Goal: Task Accomplishment & Management: Complete application form

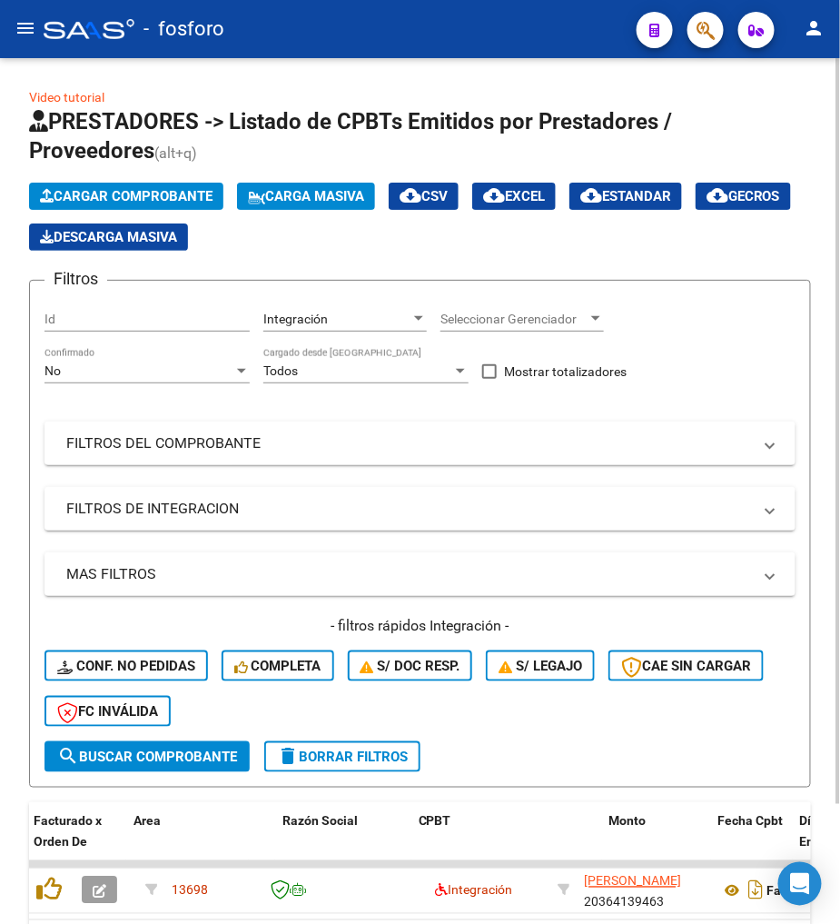
drag, startPoint x: 0, startPoint y: 0, endPoint x: 114, endPoint y: 810, distance: 818.3
click at [155, 837] on div "Video tutorial PRESTADORES -> Listado de CPBTs Emitidos por Prestadores / Prove…" at bounding box center [420, 555] width 840 height 995
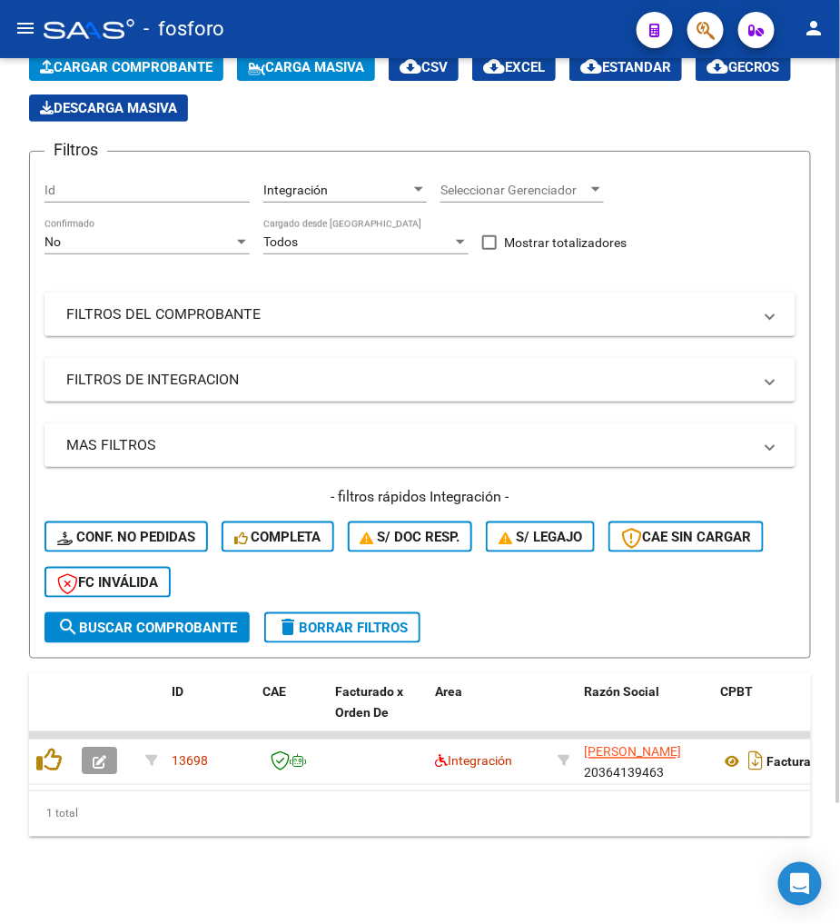
click at [65, 792] on div "1 total" at bounding box center [420, 813] width 782 height 45
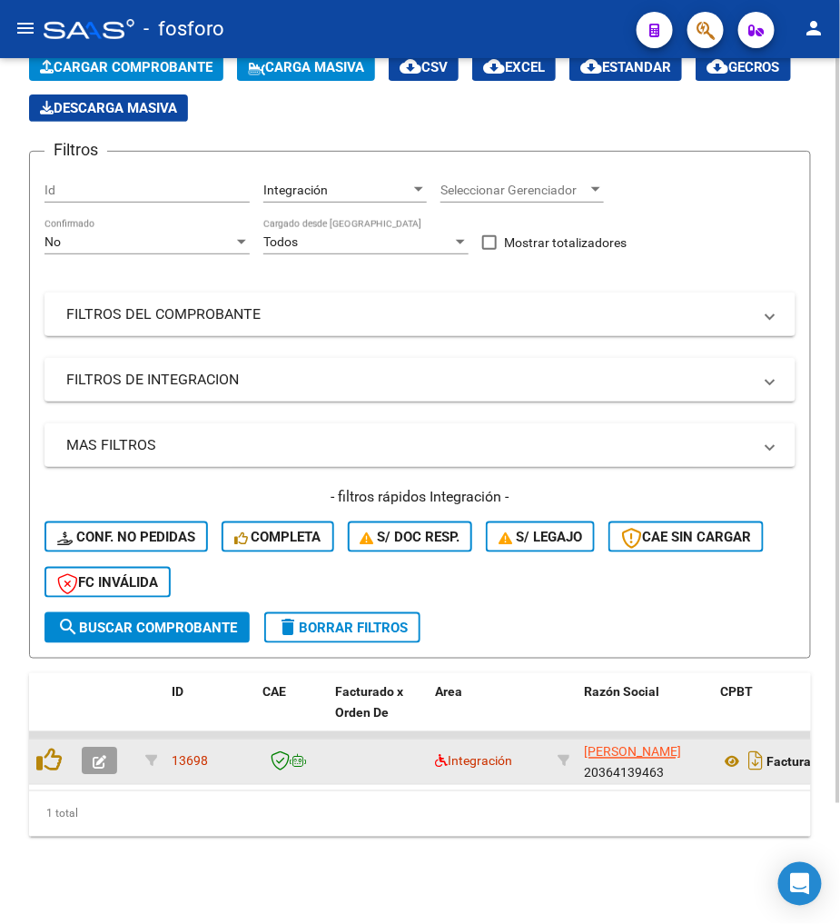
click at [88, 754] on button "button" at bounding box center [99, 761] width 35 height 27
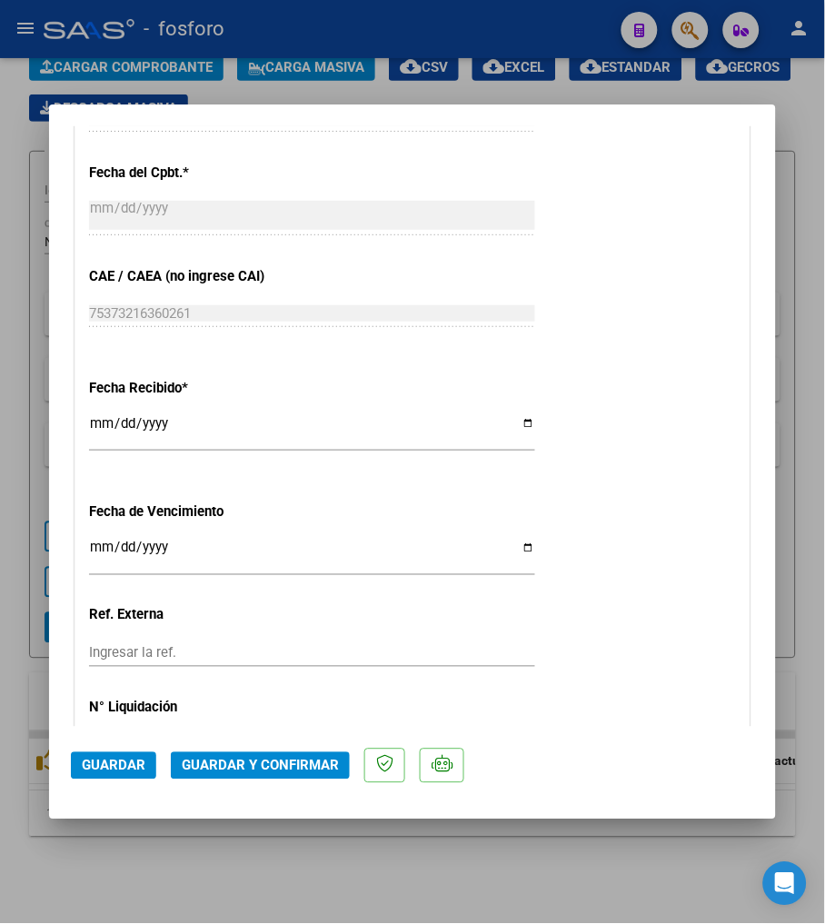
scroll to position [1009, 0]
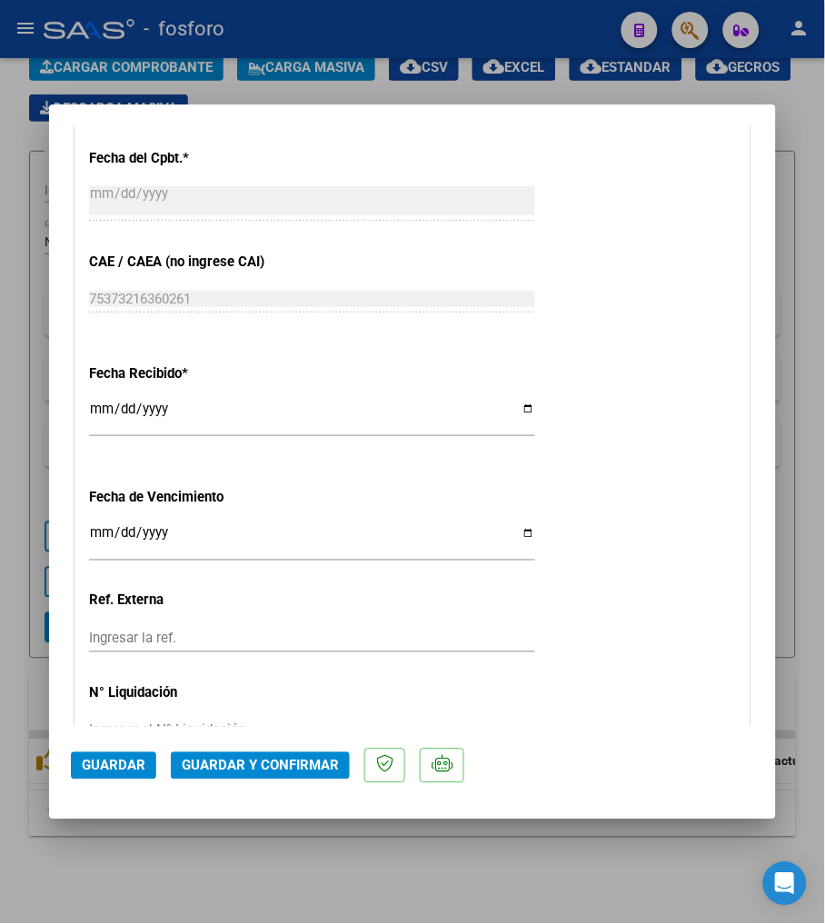
click at [103, 528] on input "Ingresar la fecha" at bounding box center [312, 540] width 446 height 29
type input "[DATE]"
click at [681, 539] on div "CUIT * 20-36413946-3 Ingresar CUIT ANALISIS PRESTADOR [PERSON_NAME] [PERSON_NAM…" at bounding box center [412, 43] width 674 height 1462
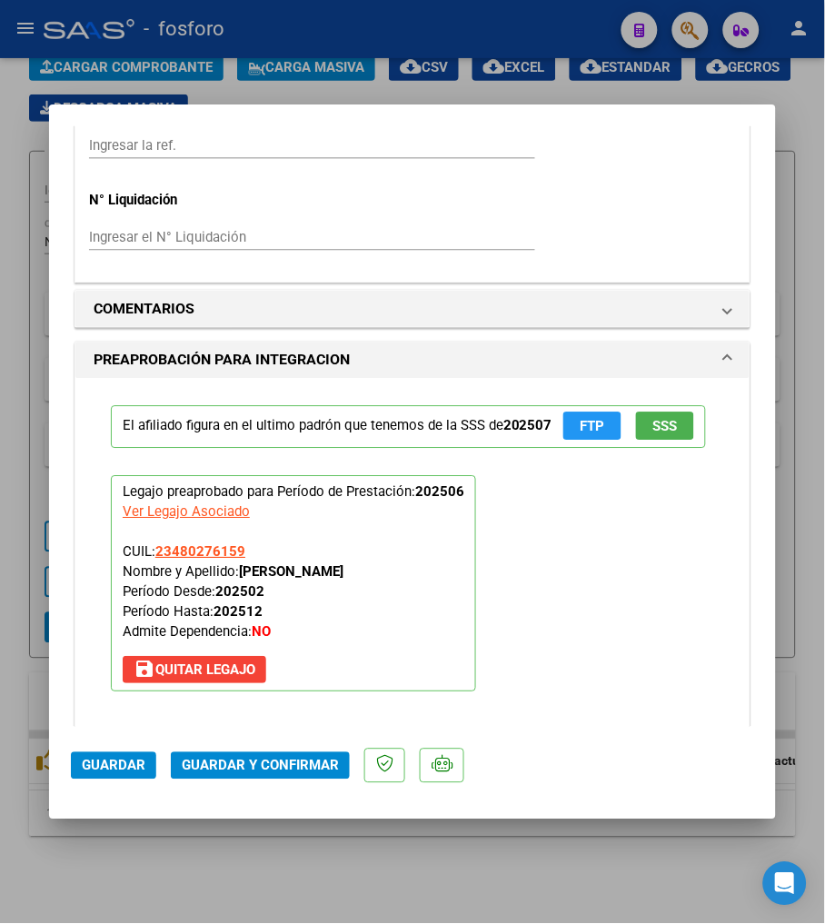
scroll to position [1513, 0]
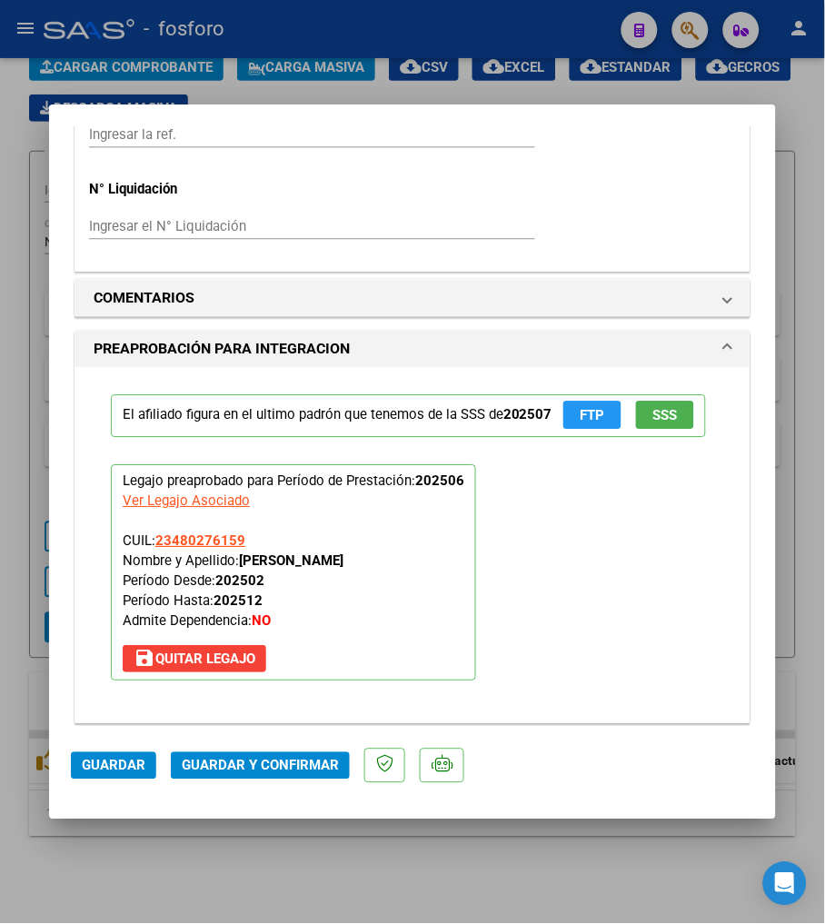
click at [297, 765] on span "Guardar y Confirmar" at bounding box center [260, 766] width 157 height 16
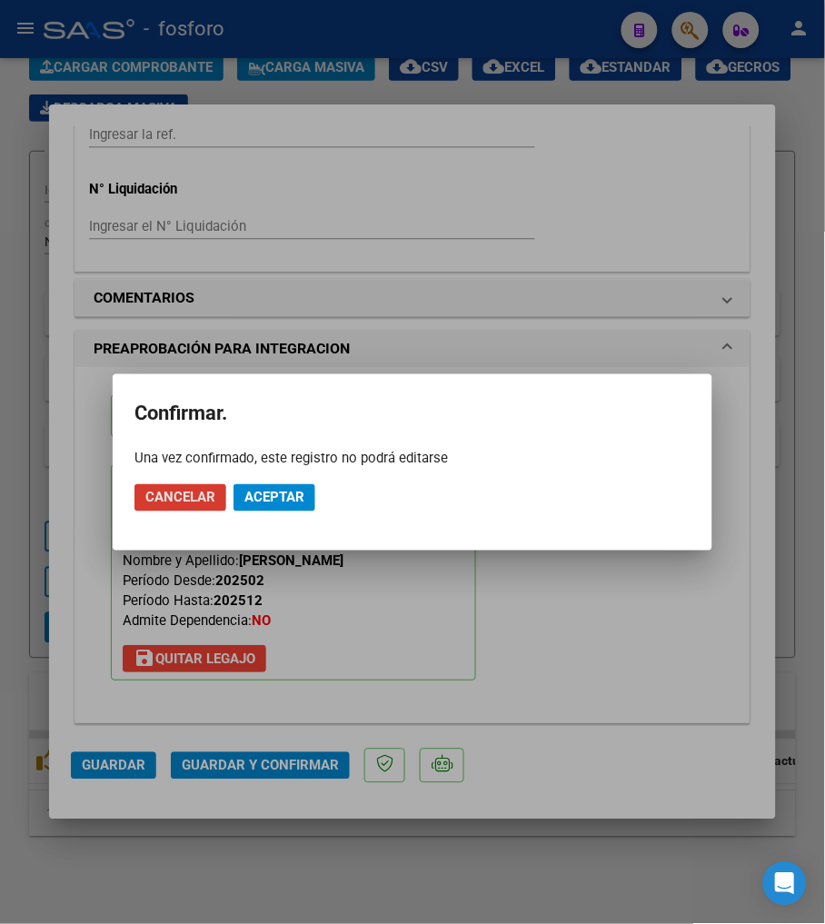
click at [291, 503] on span "Aceptar" at bounding box center [274, 498] width 60 height 16
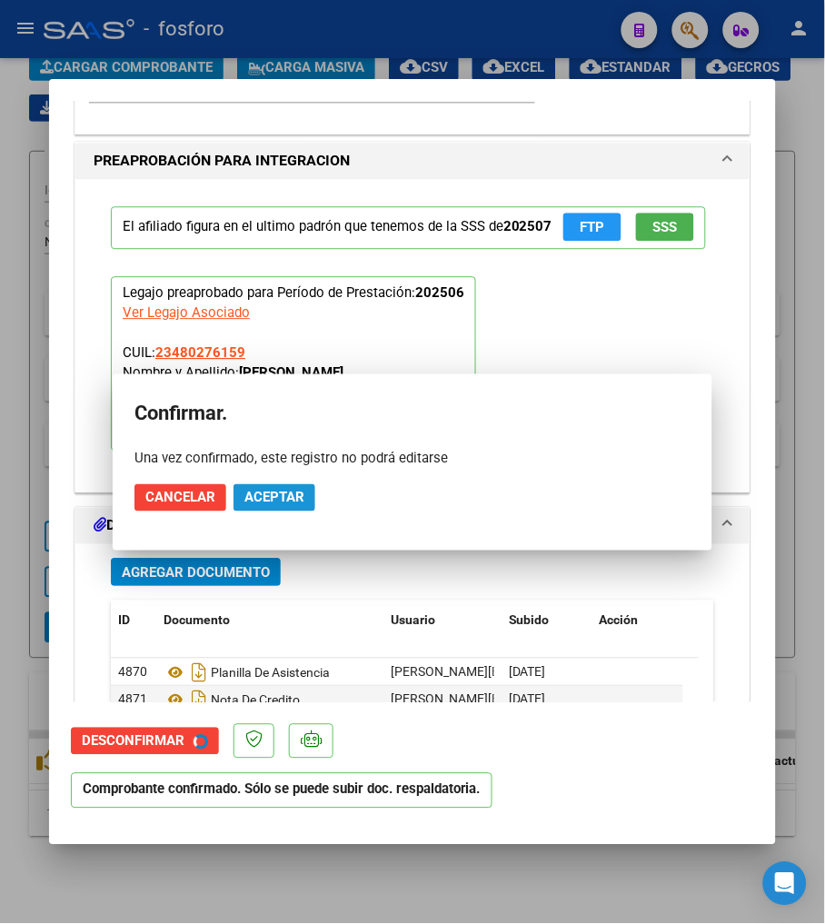
scroll to position [1402, 0]
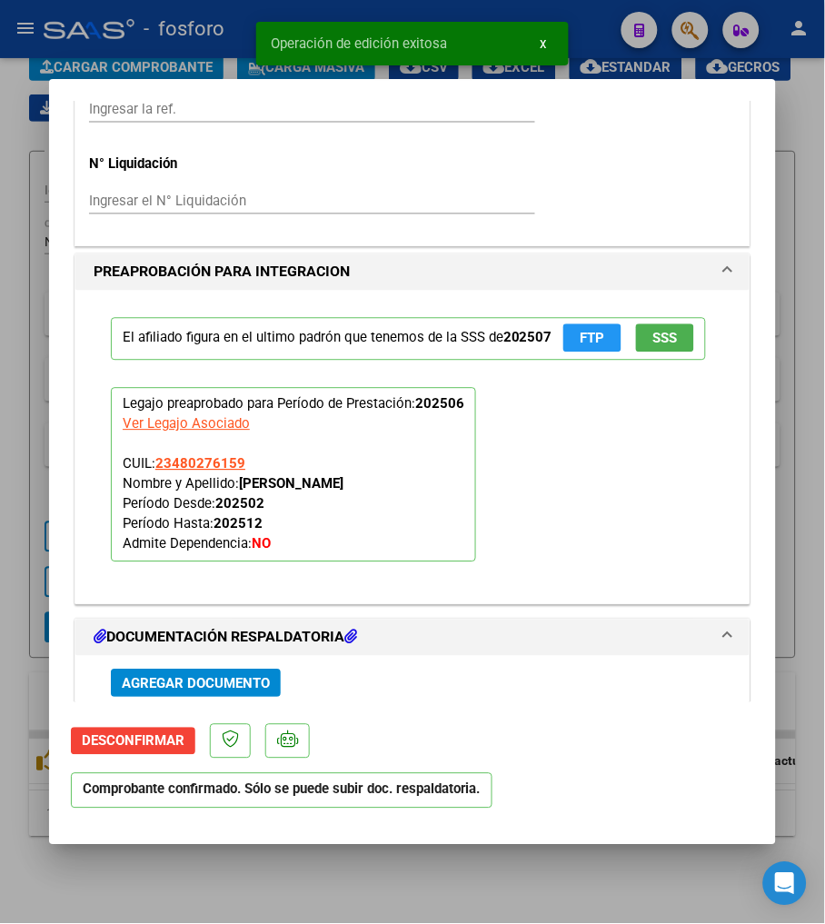
click at [397, 903] on div at bounding box center [412, 462] width 825 height 924
type input "$ 0,00"
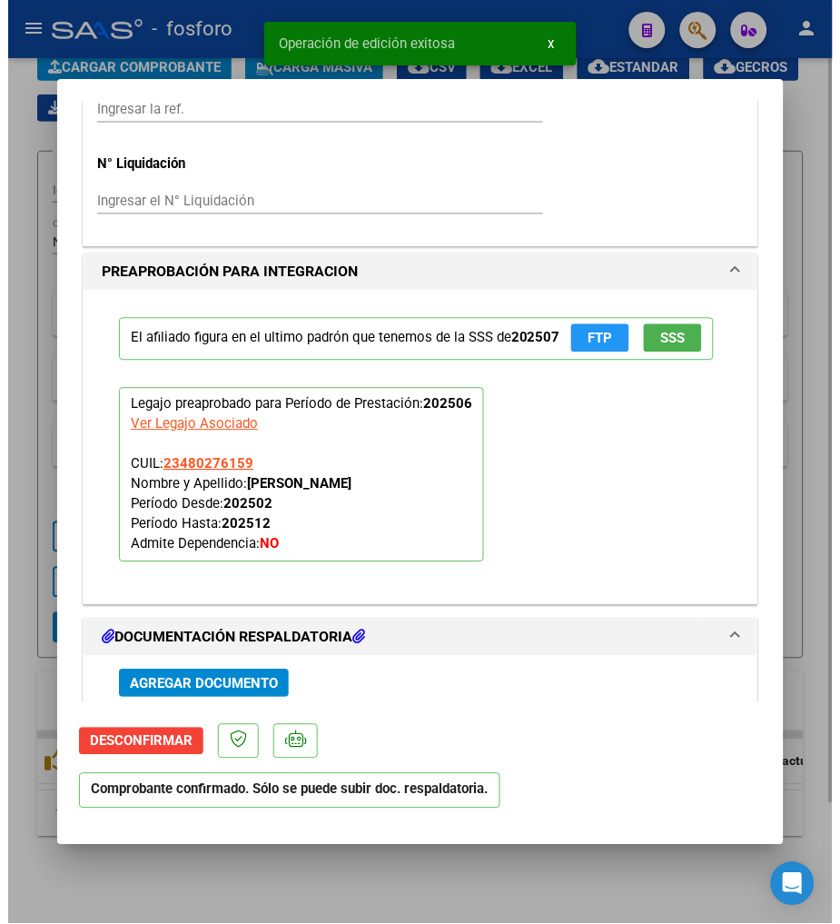
scroll to position [1769, 0]
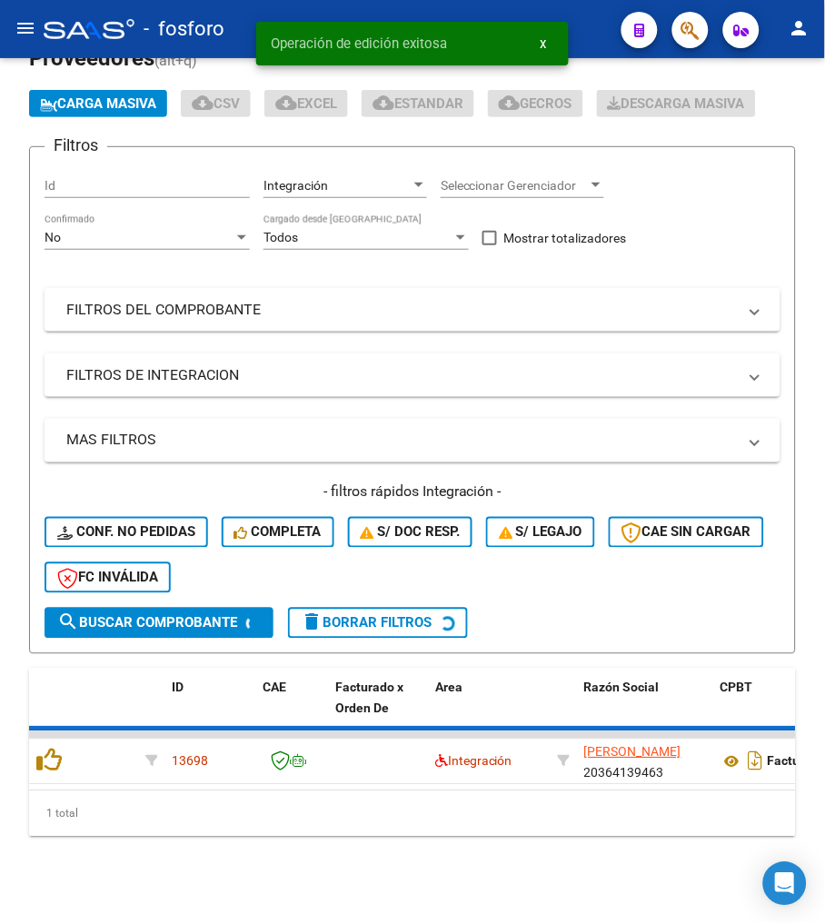
click at [357, 870] on div "Video tutorial PRESTADORES -> Listado de CPBTs Emitidos por Prestadores / Prove…" at bounding box center [412, 444] width 825 height 958
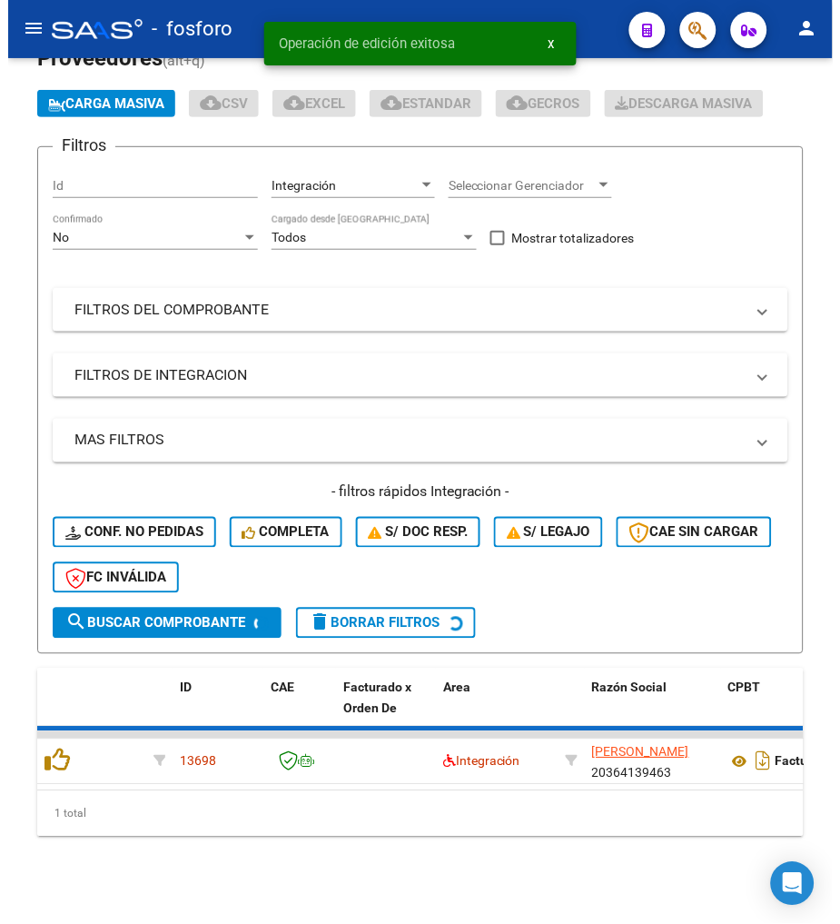
scroll to position [111, 0]
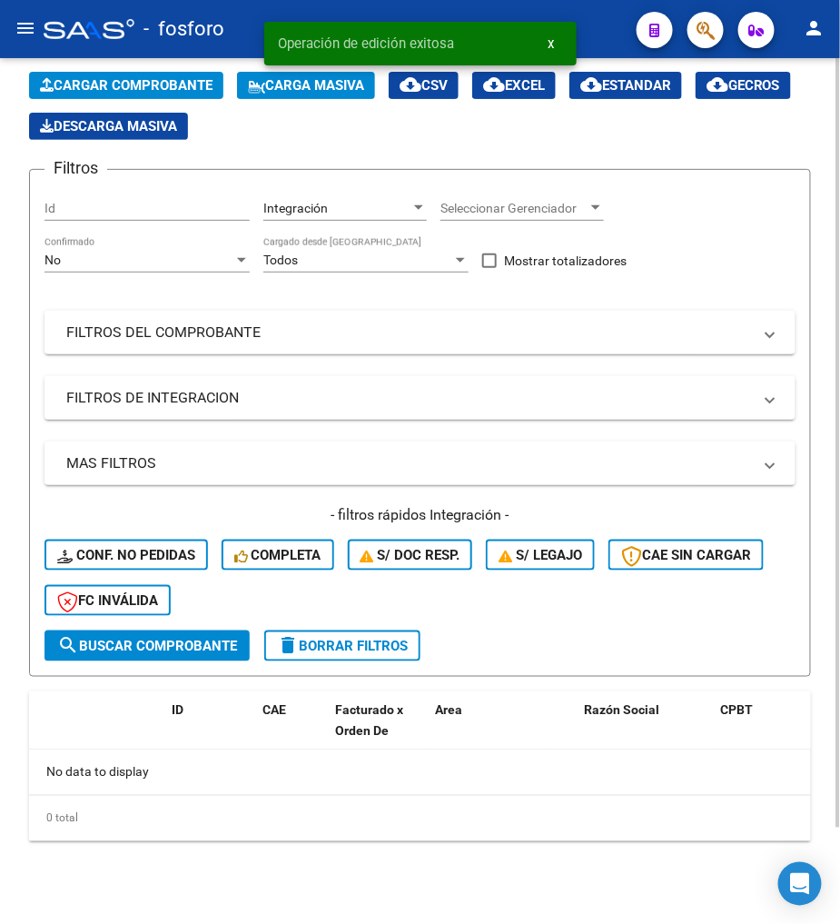
drag, startPoint x: 198, startPoint y: 857, endPoint x: 157, endPoint y: 778, distance: 89.0
click at [189, 843] on div "Video tutorial PRESTADORES -> Listado de CPBTs Emitidos por Prestadores / Prove…" at bounding box center [420, 437] width 840 height 981
click at [149, 760] on div "No data to display" at bounding box center [420, 771] width 782 height 45
click at [97, 699] on datatable-header-cell at bounding box center [106, 731] width 64 height 80
drag, startPoint x: 104, startPoint y: 769, endPoint x: 131, endPoint y: 778, distance: 28.5
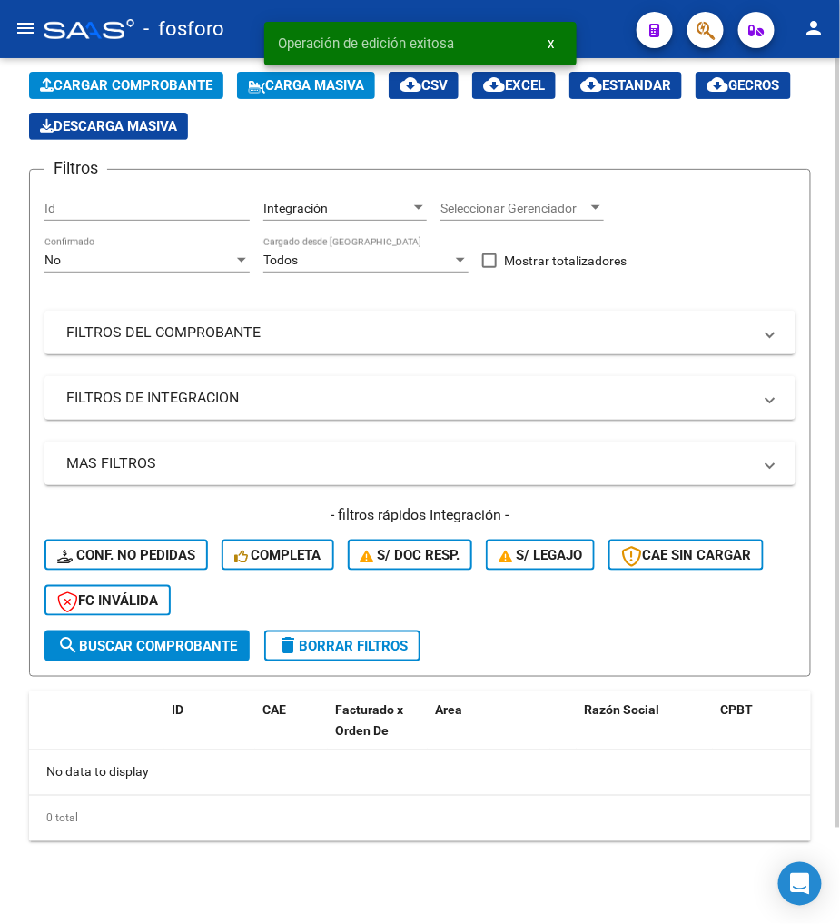
click at [131, 778] on div "No data to display" at bounding box center [420, 771] width 782 height 45
drag, startPoint x: 131, startPoint y: 778, endPoint x: 158, endPoint y: 808, distance: 41.2
click at [156, 808] on div "0 total" at bounding box center [420, 818] width 782 height 45
click at [283, 808] on div "0 total" at bounding box center [420, 818] width 782 height 45
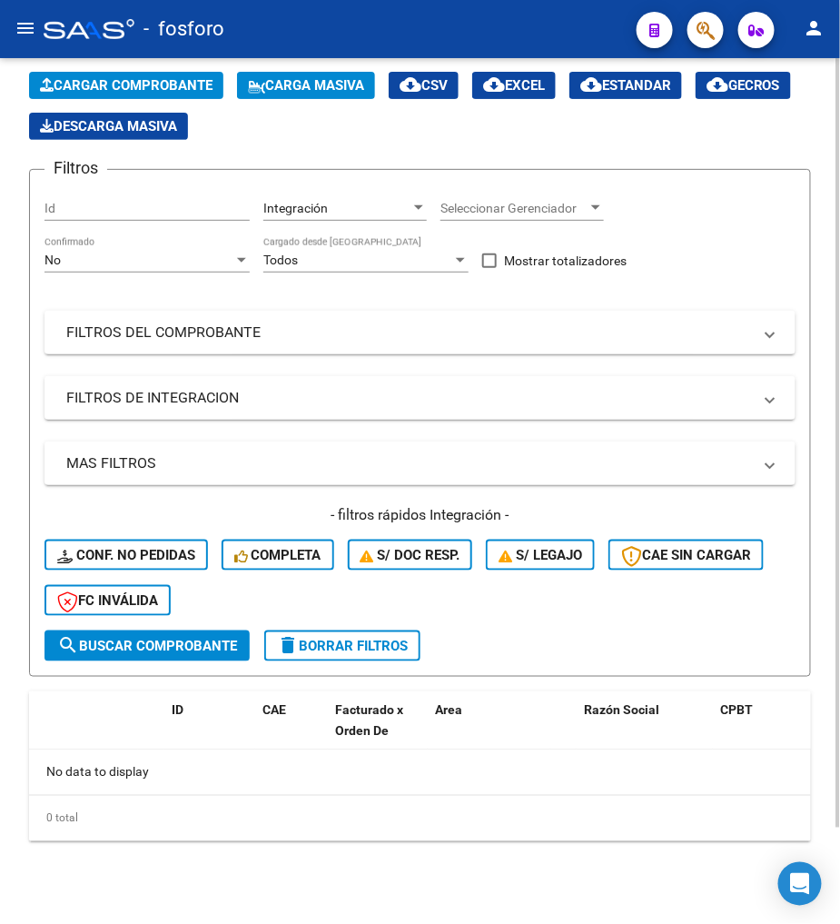
click at [345, 649] on span "delete Borrar Filtros" at bounding box center [342, 646] width 131 height 16
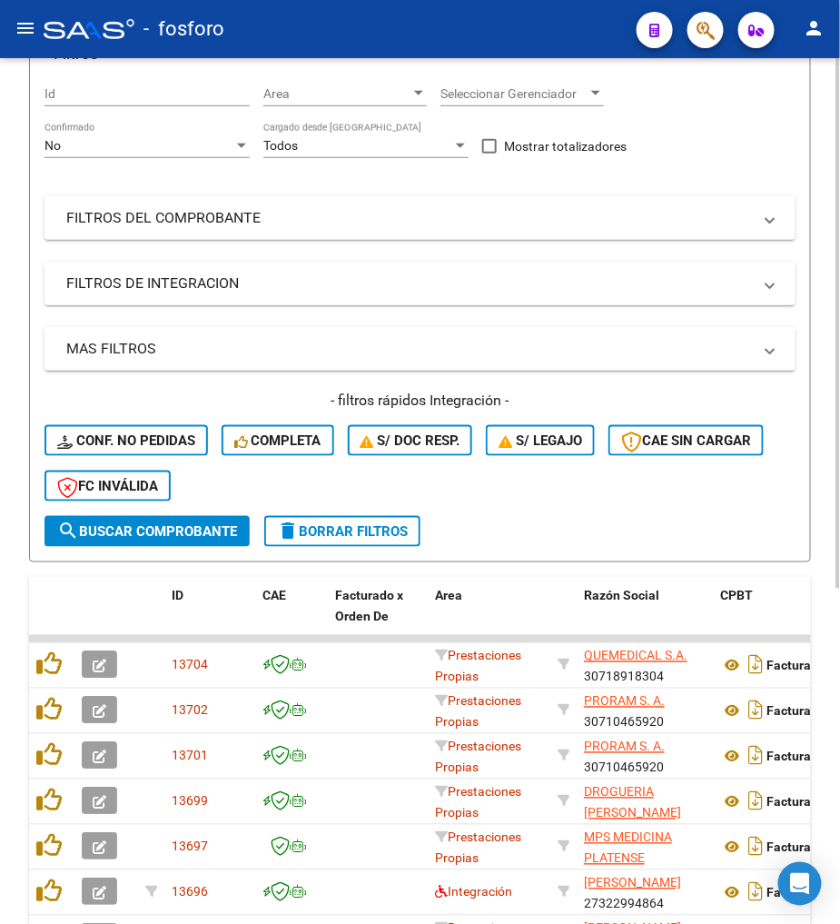
scroll to position [514, 0]
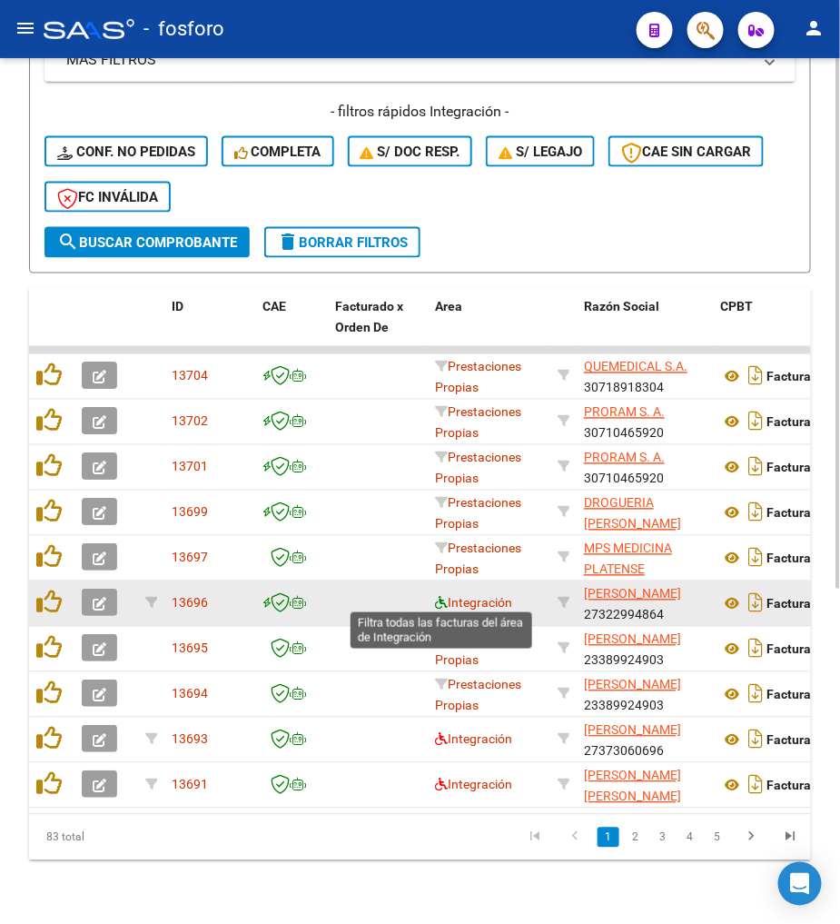
click at [436, 598] on icon at bounding box center [441, 603] width 13 height 13
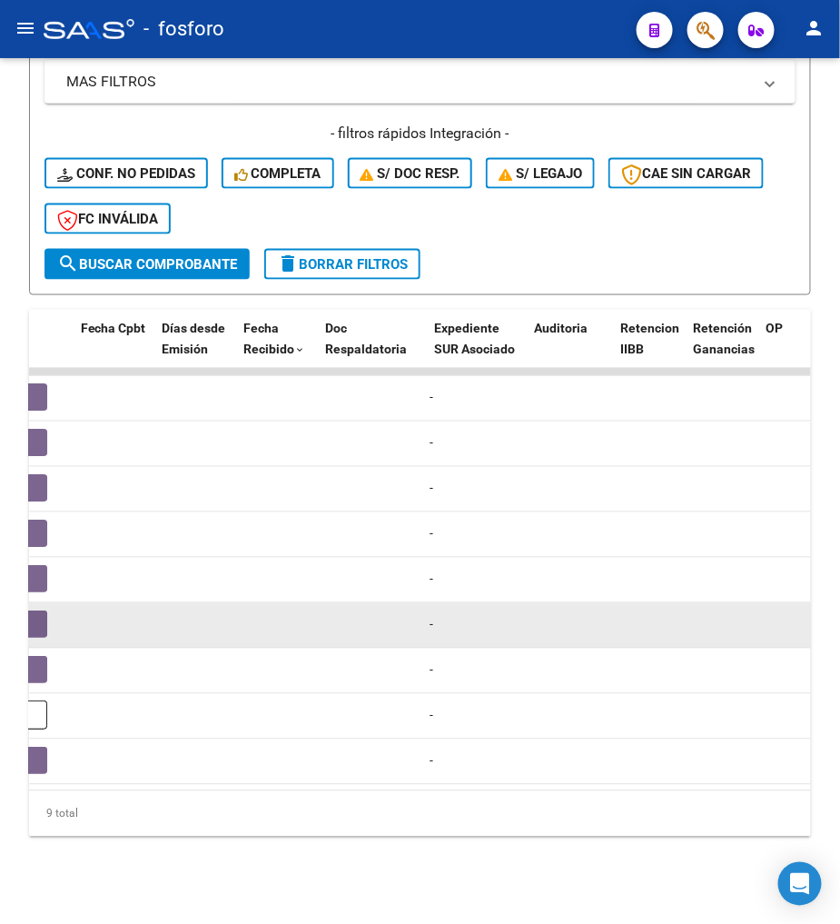
scroll to position [0, 679]
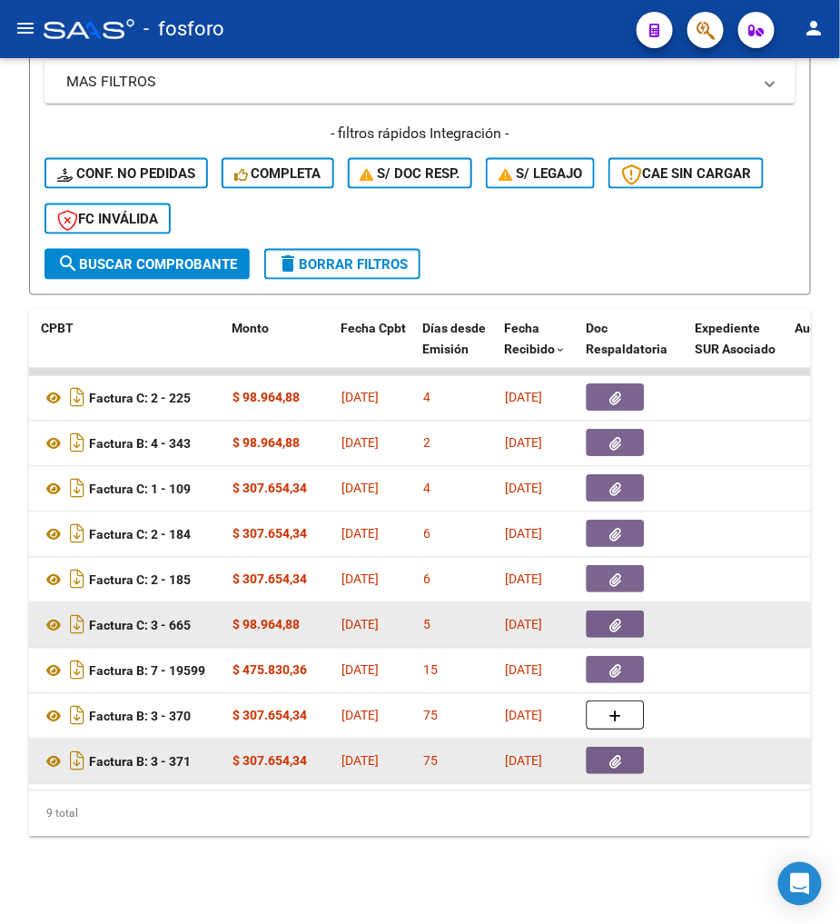
click at [607, 752] on button "button" at bounding box center [616, 761] width 58 height 27
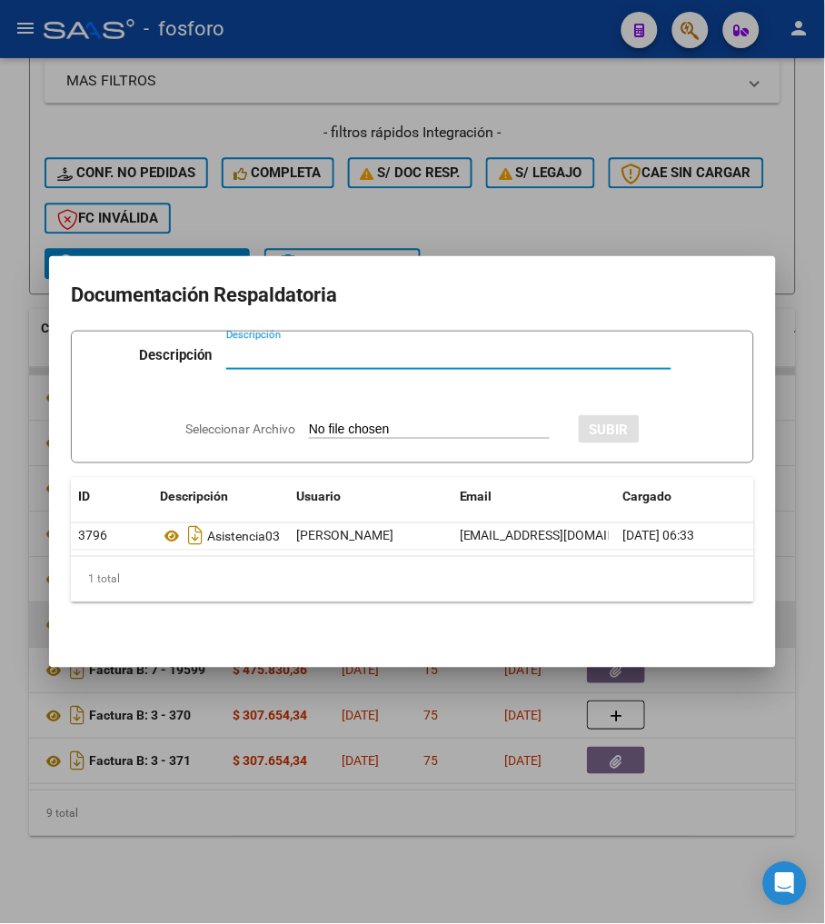
click at [282, 775] on div at bounding box center [412, 462] width 825 height 924
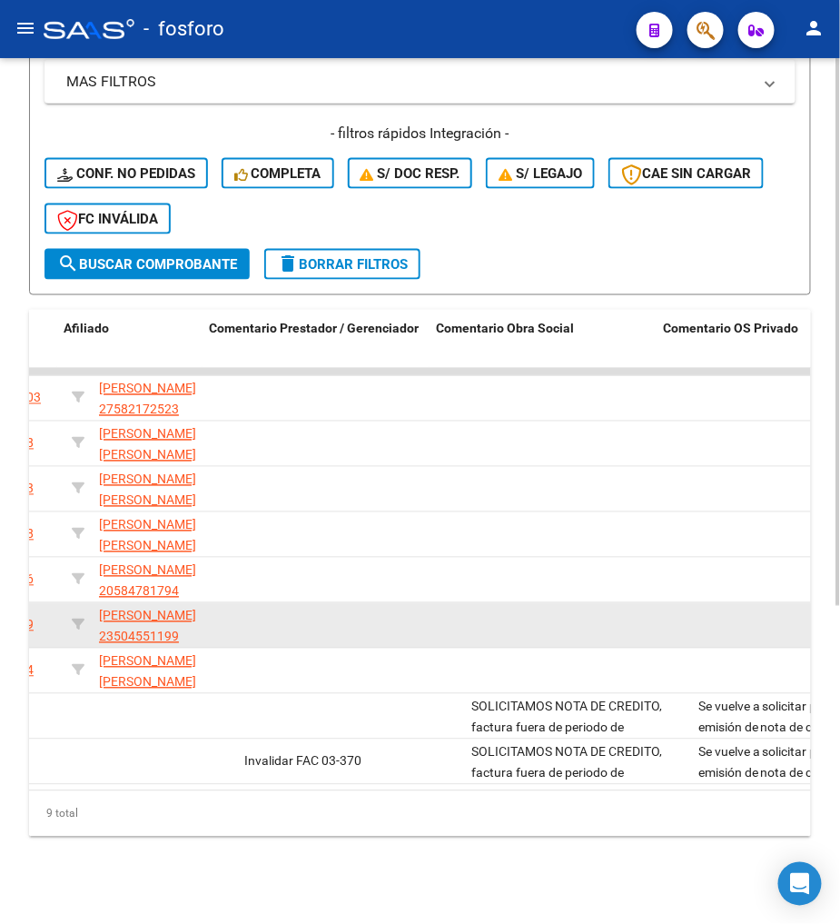
scroll to position [0, 2831]
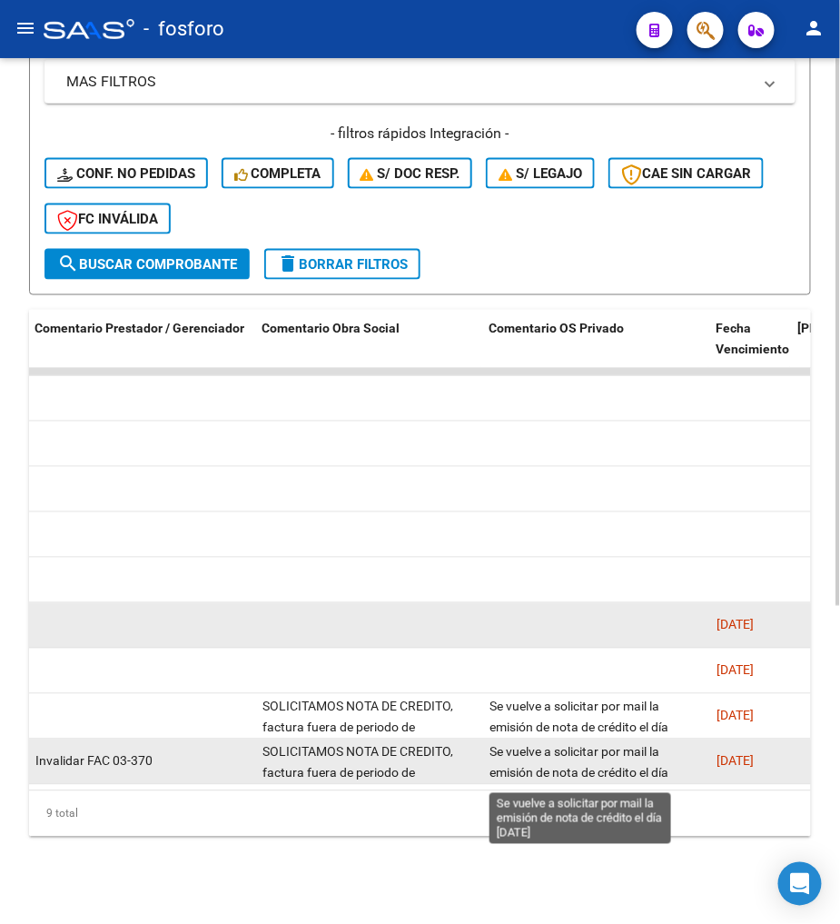
drag, startPoint x: 628, startPoint y: 714, endPoint x: 630, endPoint y: 738, distance: 23.8
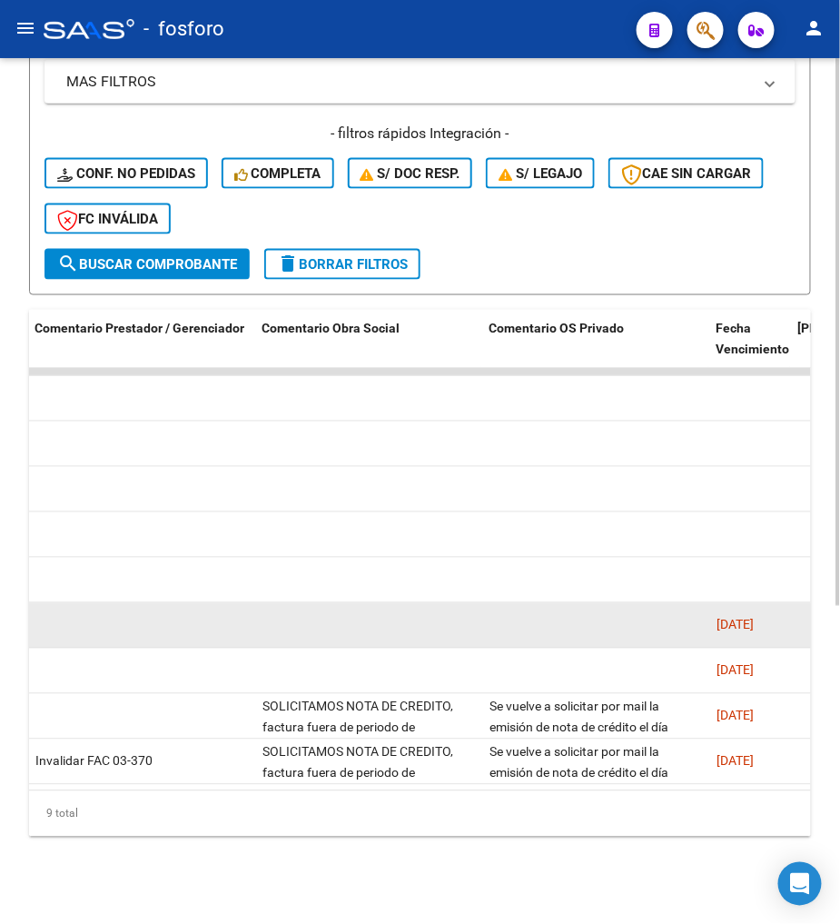
drag, startPoint x: 630, startPoint y: 738, endPoint x: 550, endPoint y: 798, distance: 100.6
click at [550, 798] on div "9 total" at bounding box center [420, 813] width 782 height 45
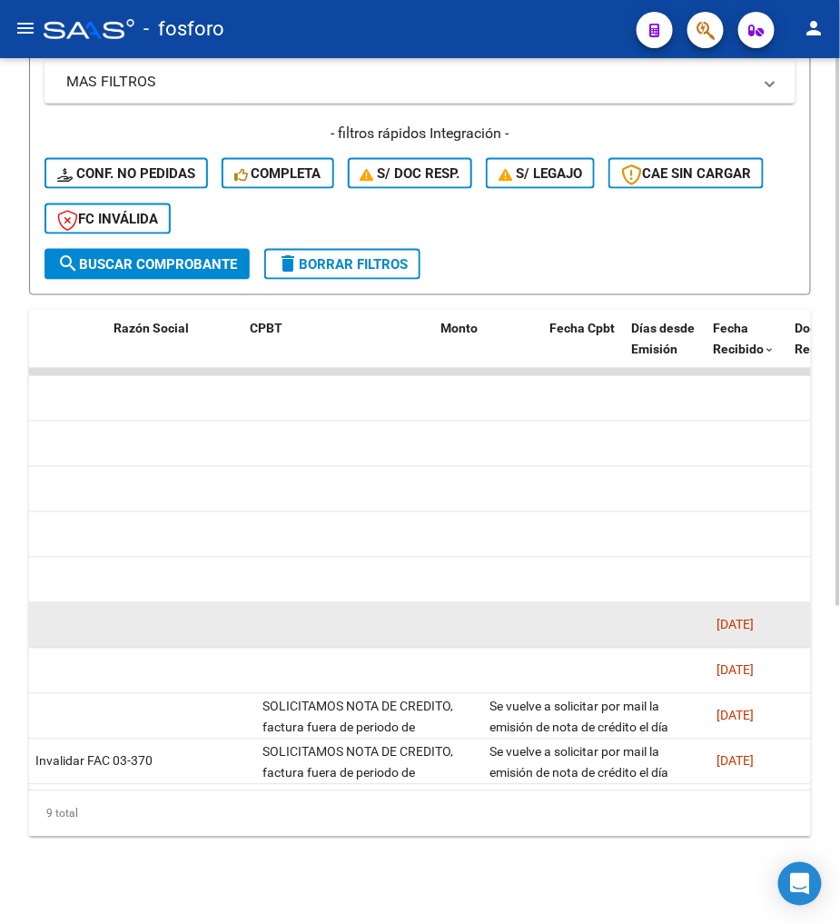
scroll to position [0, 451]
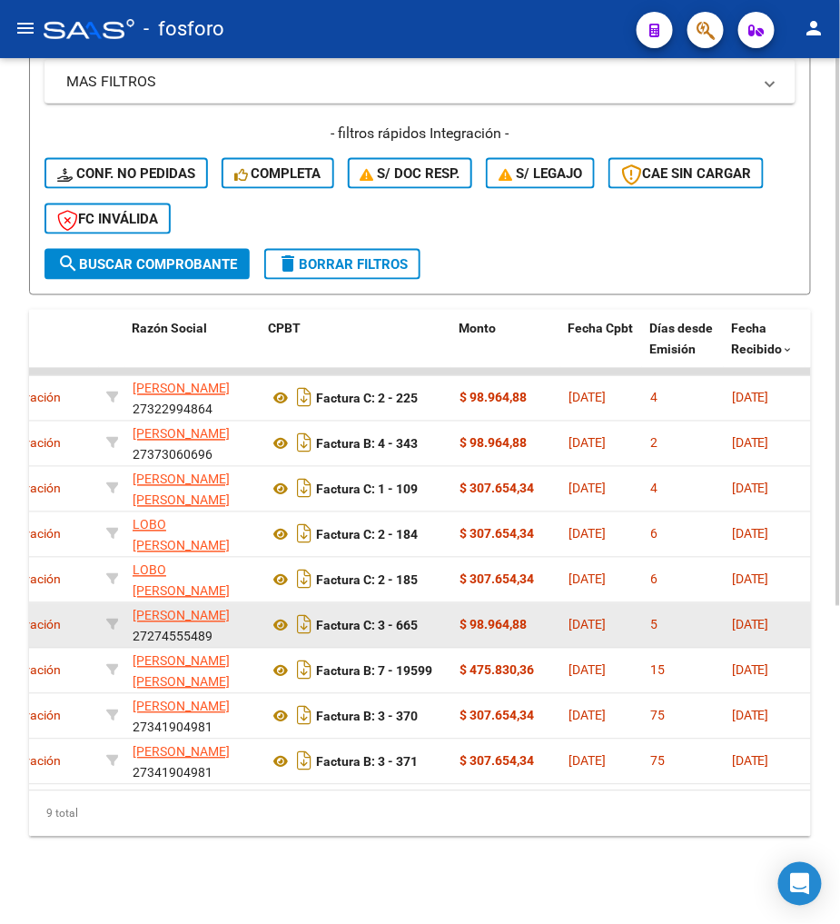
click at [173, 827] on div "9 total" at bounding box center [420, 813] width 782 height 45
drag, startPoint x: 173, startPoint y: 790, endPoint x: 48, endPoint y: 786, distance: 125.4
click at [48, 786] on div "ID CAE Facturado x Orden De Area Razón Social CPBT Monto Fecha Cpbt Días desde …" at bounding box center [420, 573] width 782 height 527
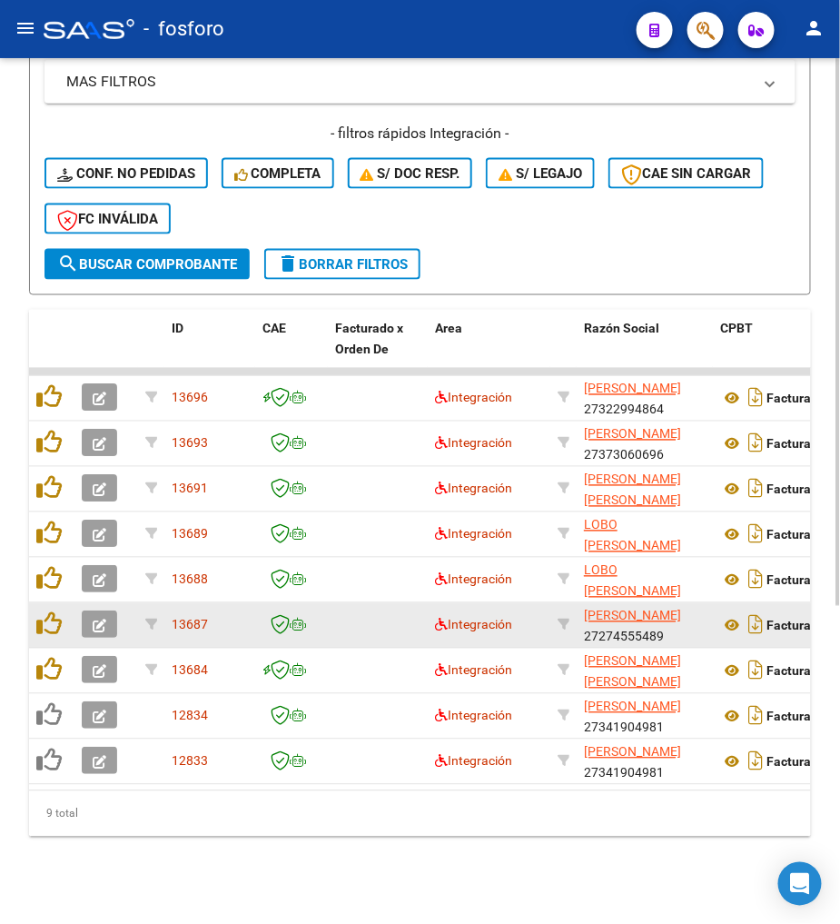
click at [86, 827] on div "9 total" at bounding box center [420, 813] width 782 height 45
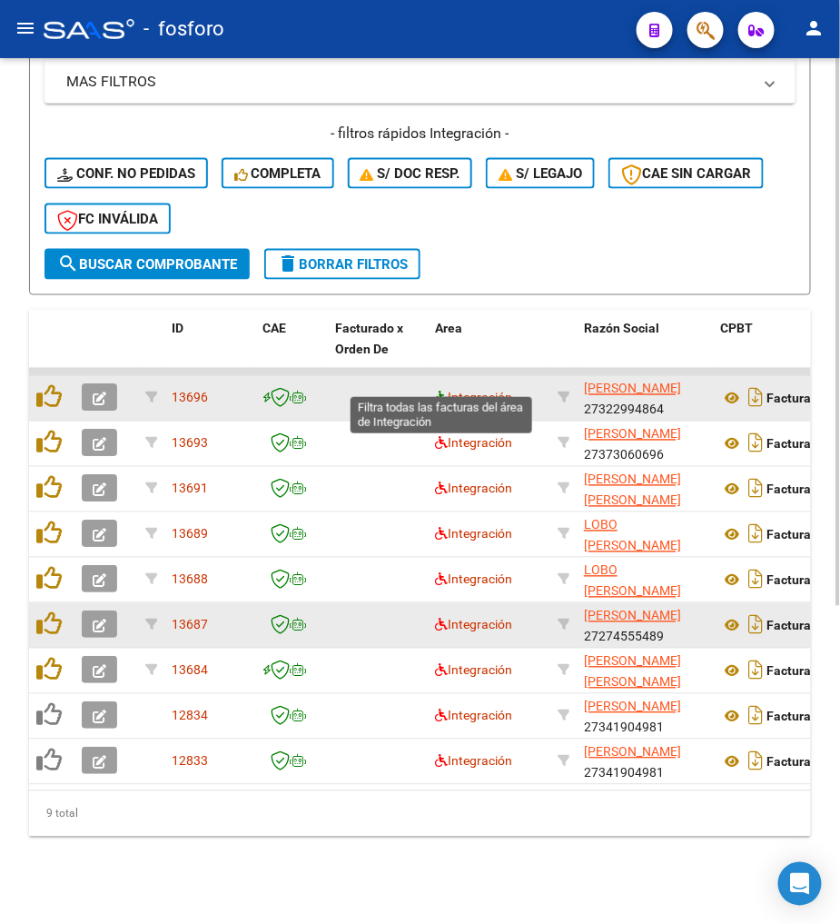
click at [442, 391] on icon at bounding box center [441, 397] width 13 height 13
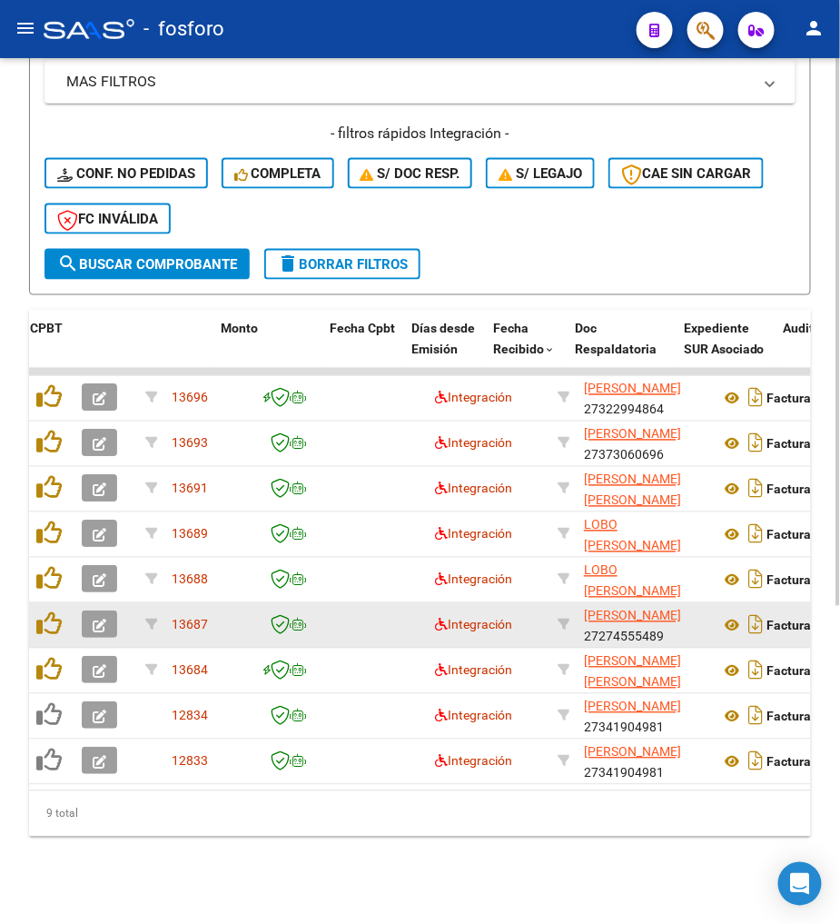
scroll to position [0, 690]
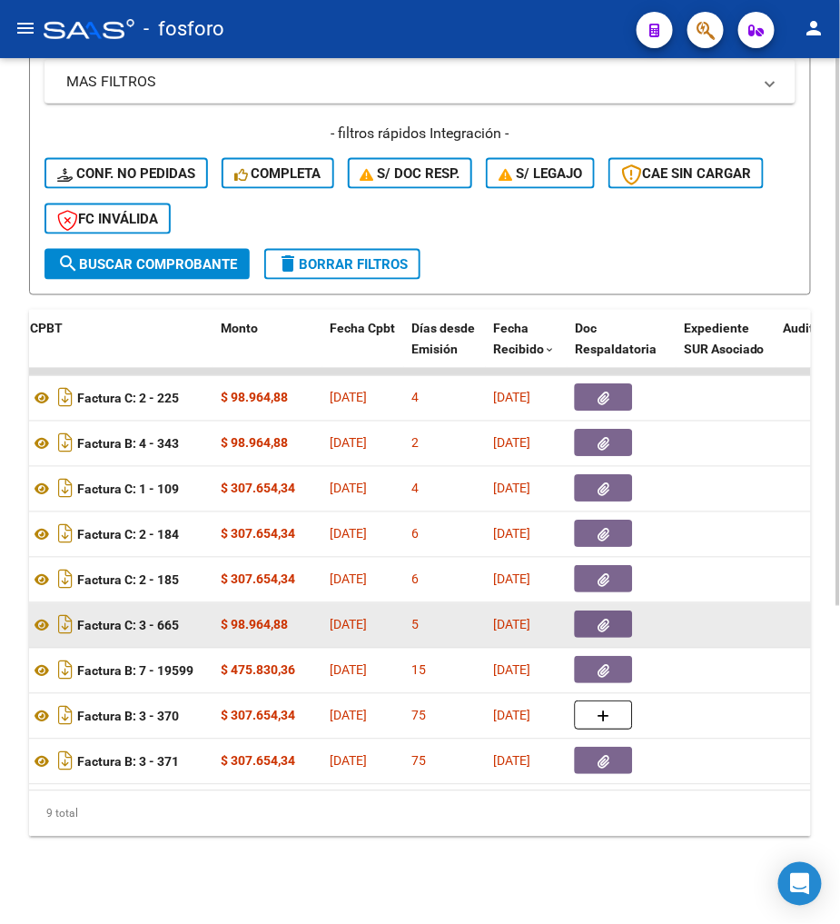
drag, startPoint x: 294, startPoint y: 792, endPoint x: 327, endPoint y: 788, distance: 32.9
click at [327, 788] on div "ID CAE Facturado x Orden De Area Razón Social CPBT Monto Fecha Cpbt Días desde …" at bounding box center [420, 573] width 782 height 527
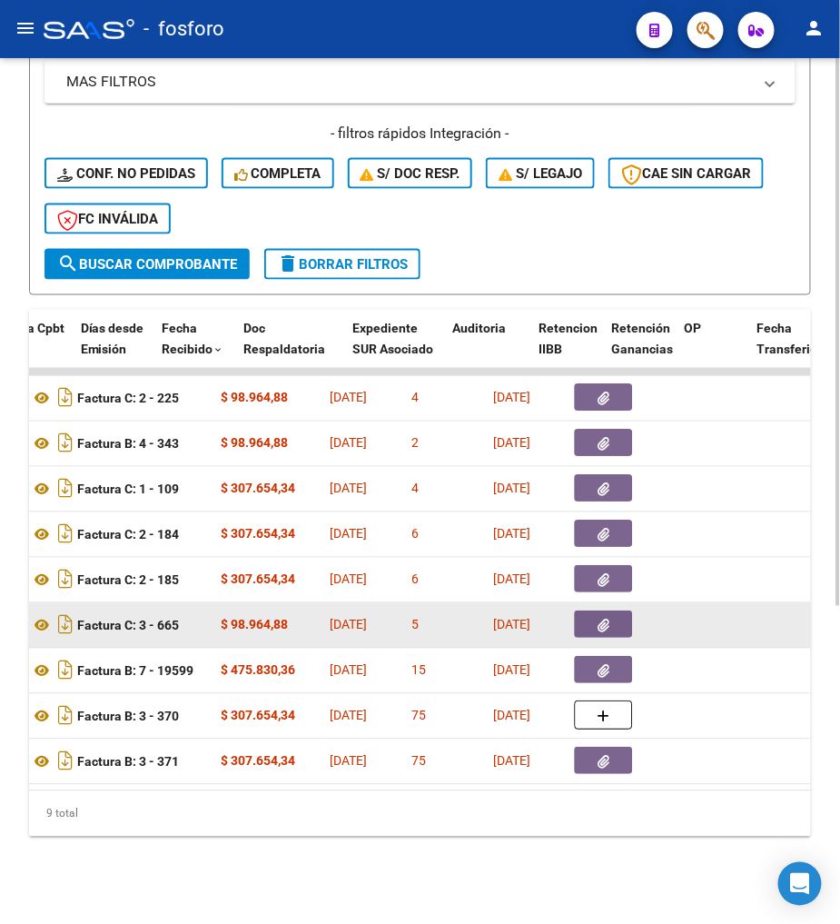
scroll to position [0, 1021]
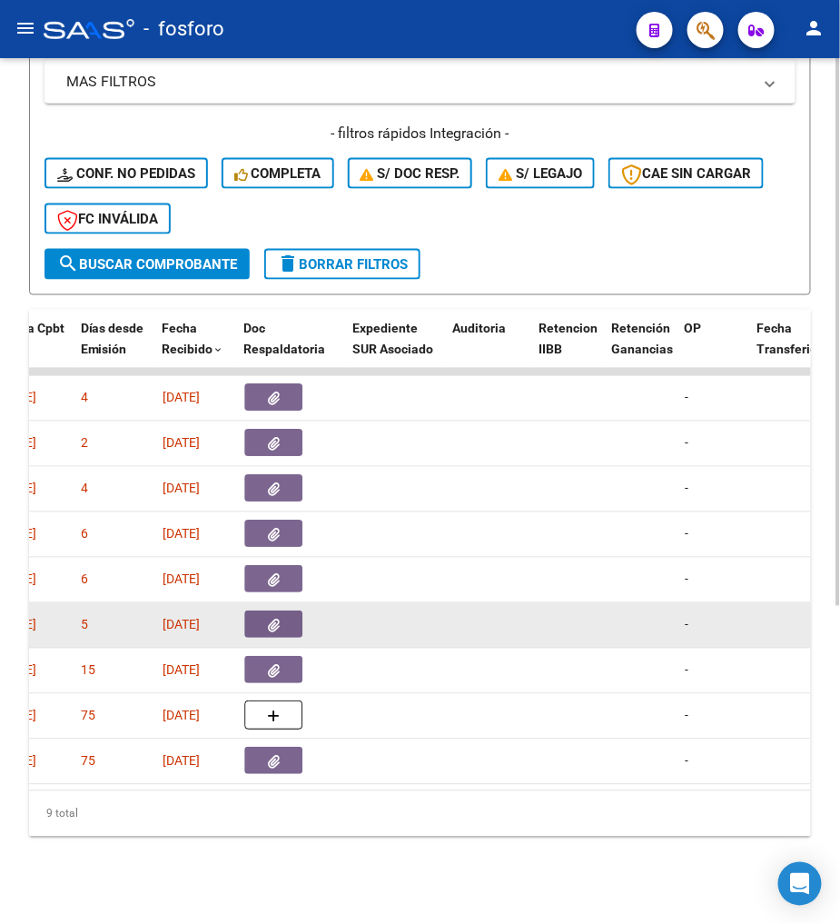
click at [302, 805] on div "9 total" at bounding box center [420, 813] width 782 height 45
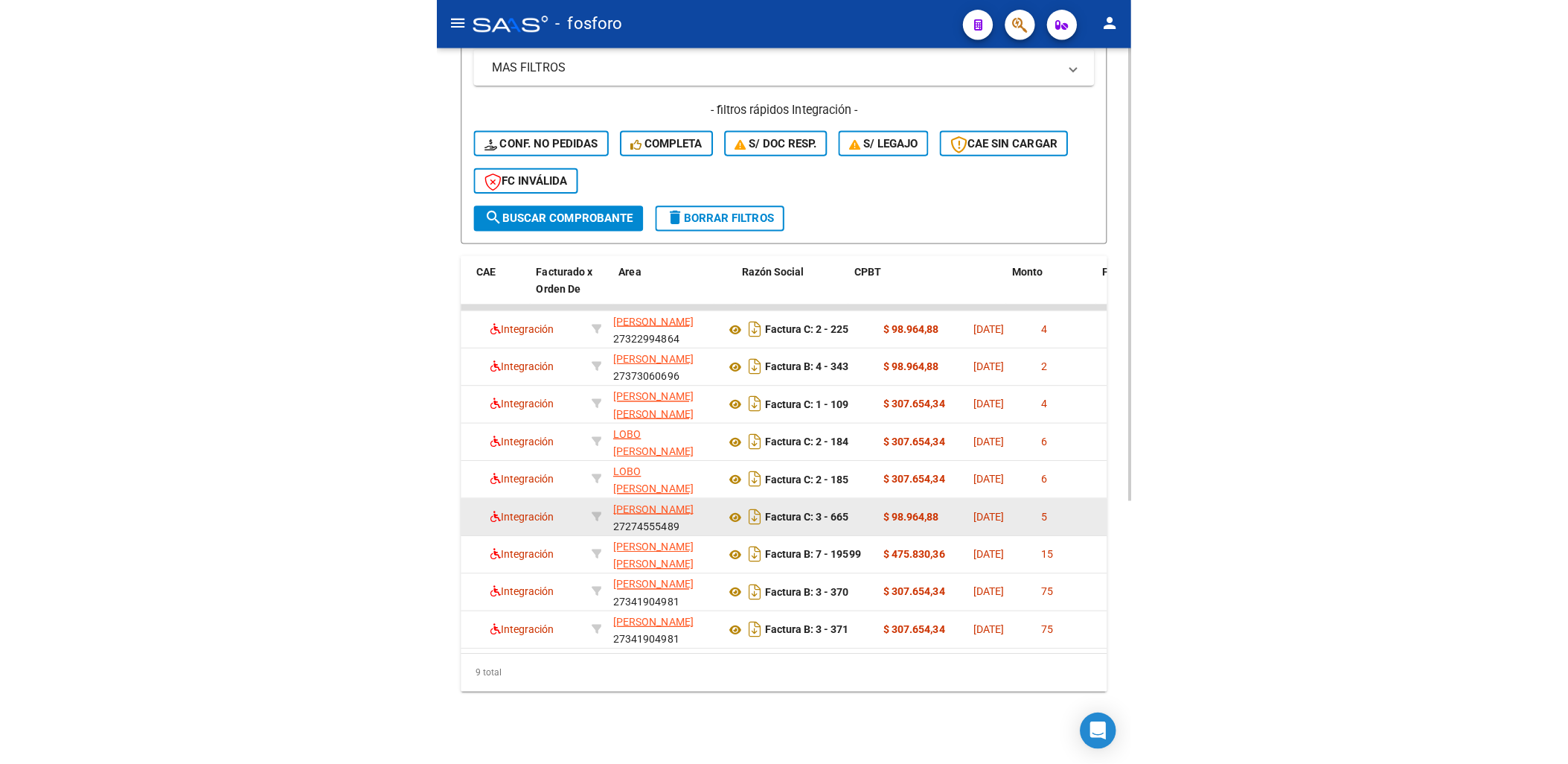
scroll to position [0, 175]
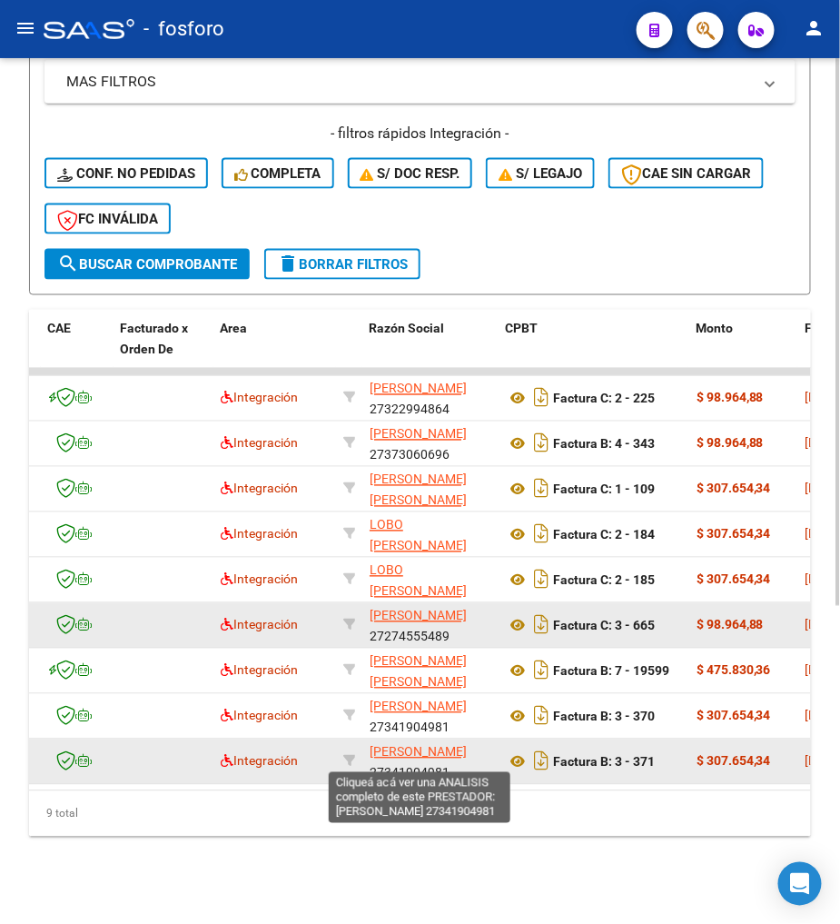
click at [404, 745] on span "[PERSON_NAME]" at bounding box center [418, 752] width 97 height 15
type textarea "27341904981"
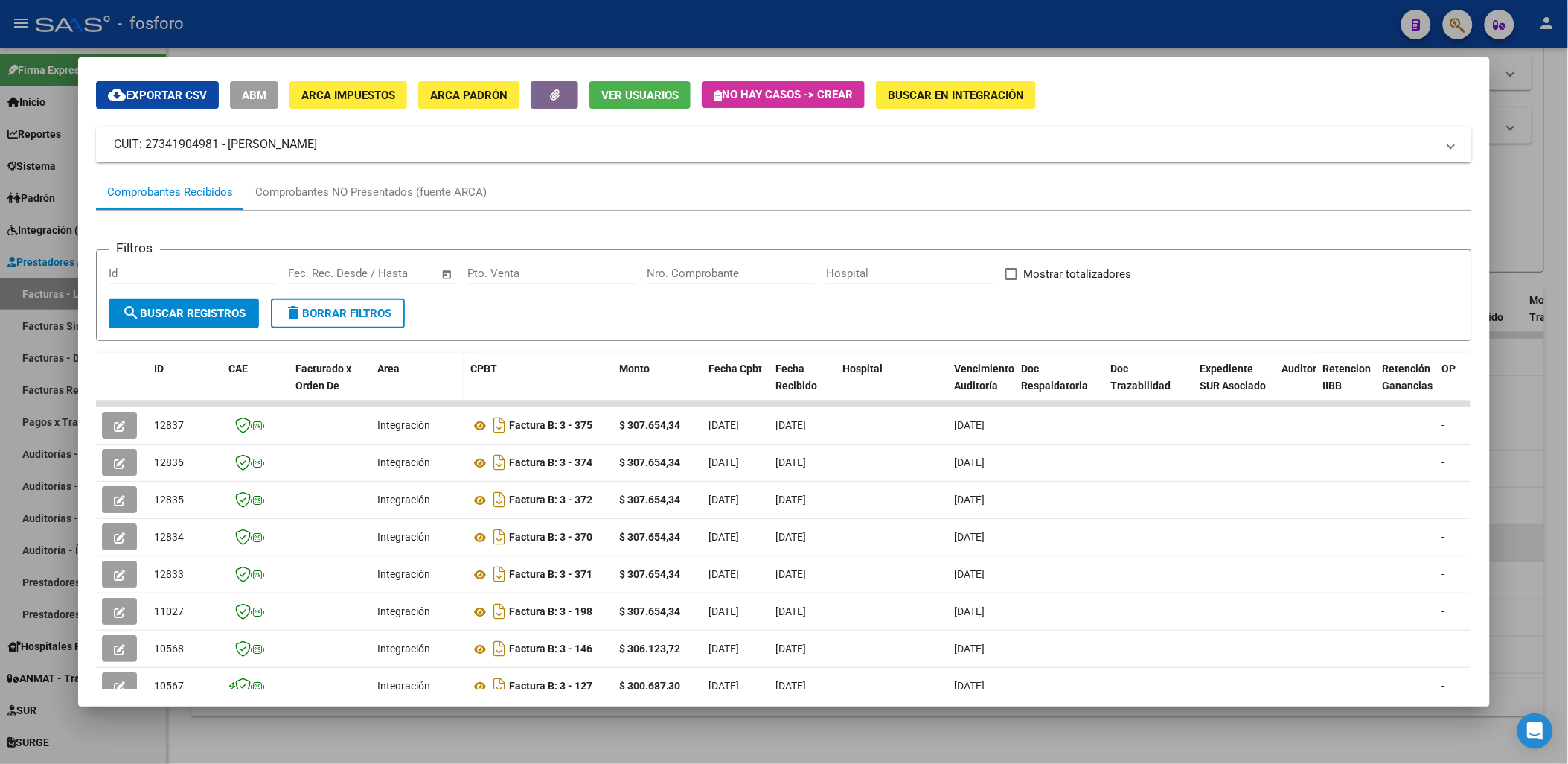
scroll to position [83, 0]
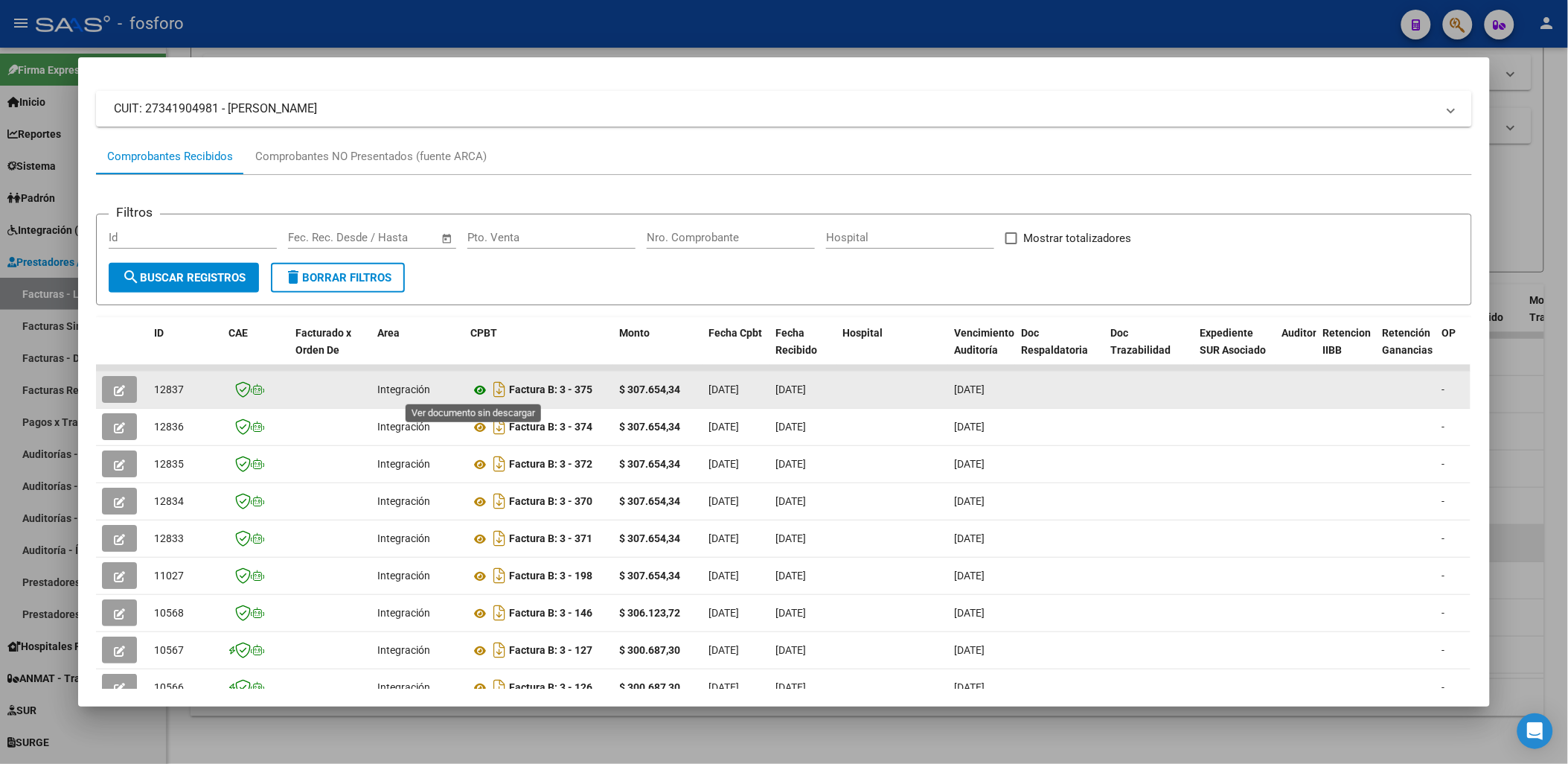
click at [472, 389] on icon at bounding box center [480, 390] width 20 height 18
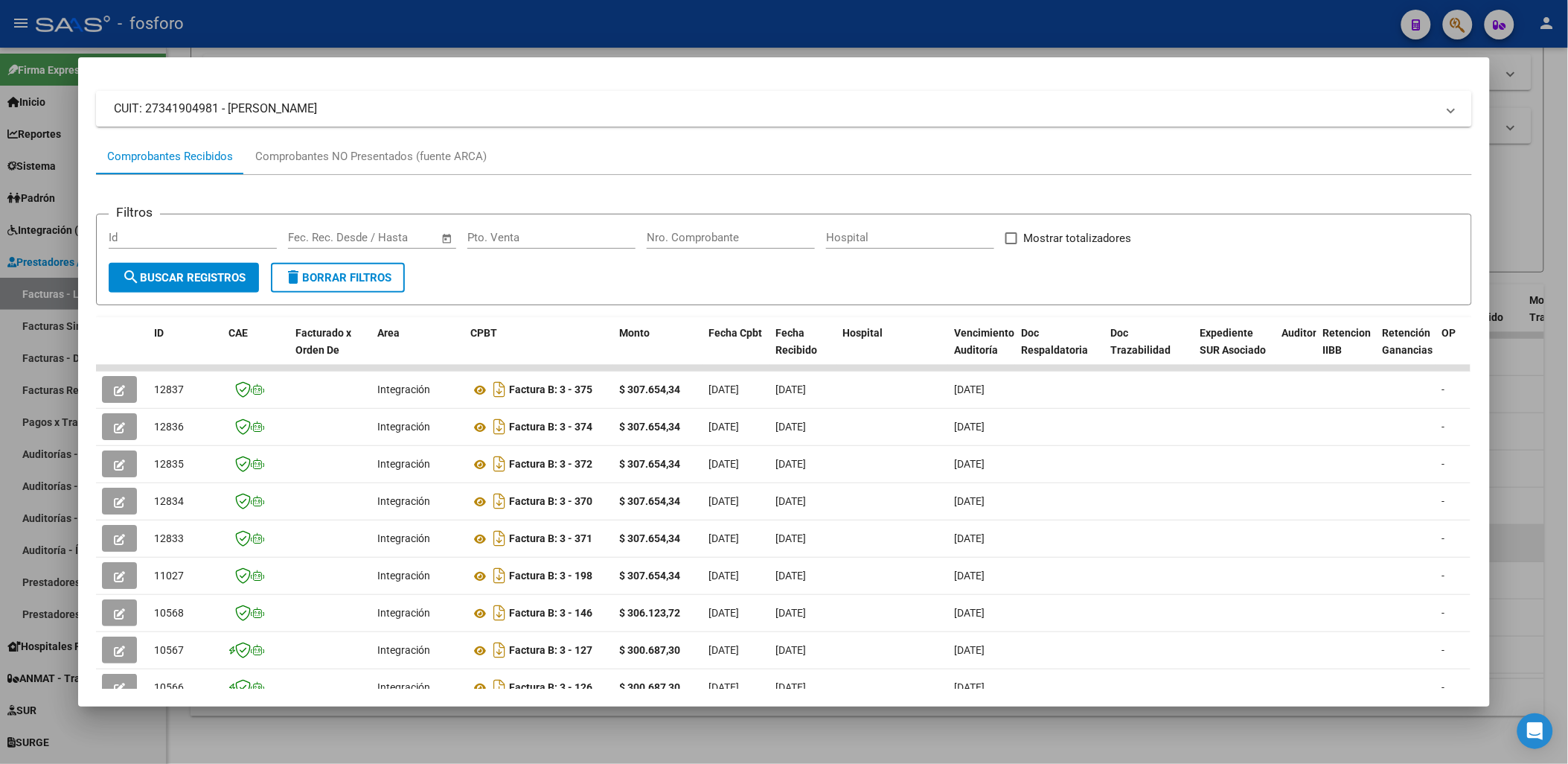
drag, startPoint x: 1088, startPoint y: 541, endPoint x: 1524, endPoint y: 464, distance: 442.7
click at [687, 495] on html "menu - fosforo person Firma Express Inicio Calendario SSS Instructivos Contacto…" at bounding box center [784, 382] width 1568 height 764
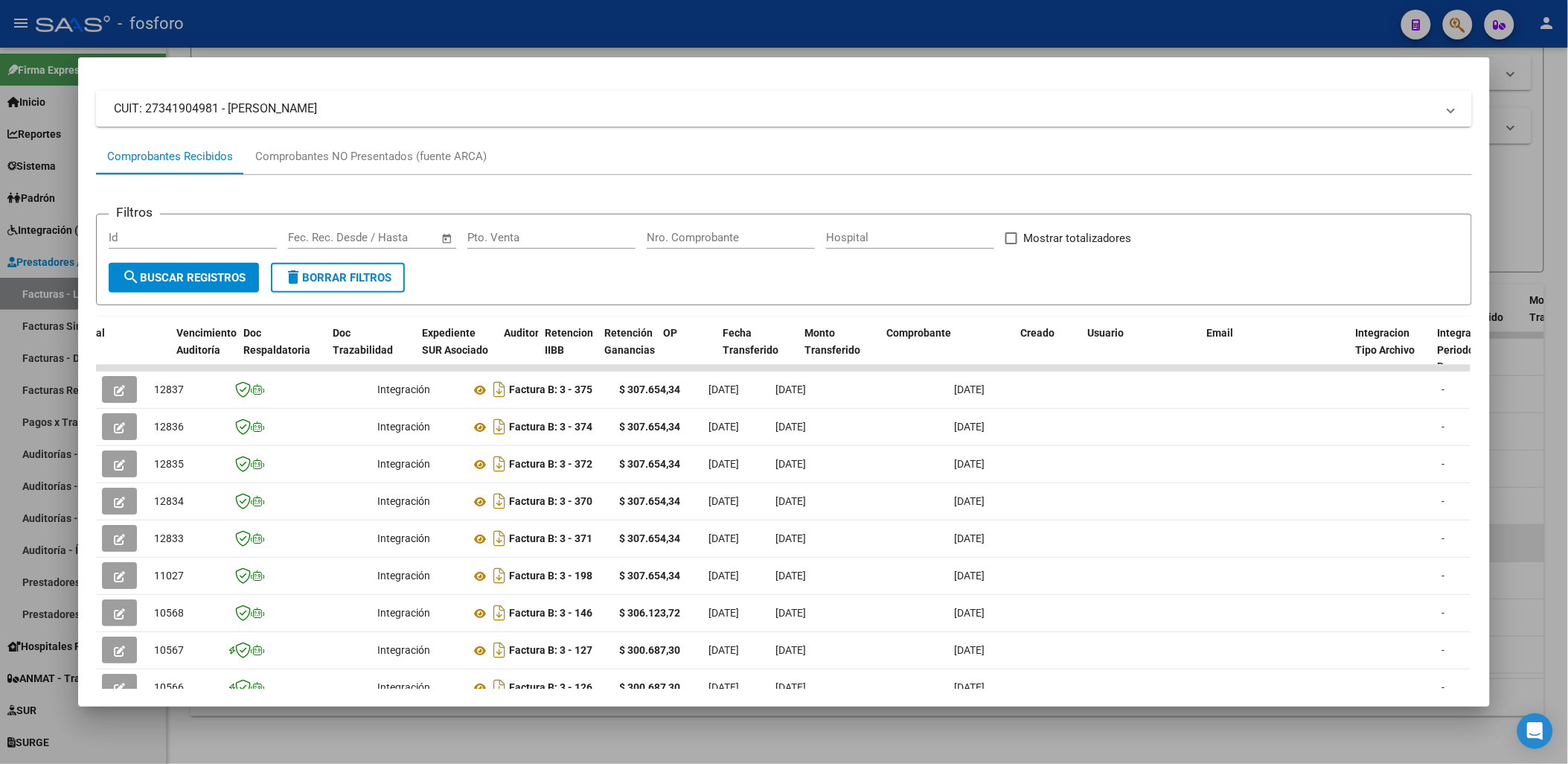
drag, startPoint x: 1023, startPoint y: 393, endPoint x: 1583, endPoint y: 540, distance: 579.0
click at [687, 540] on html "menu - fosforo person Firma Express Inicio Calendario SSS Instructivos Contacto…" at bounding box center [784, 382] width 1568 height 764
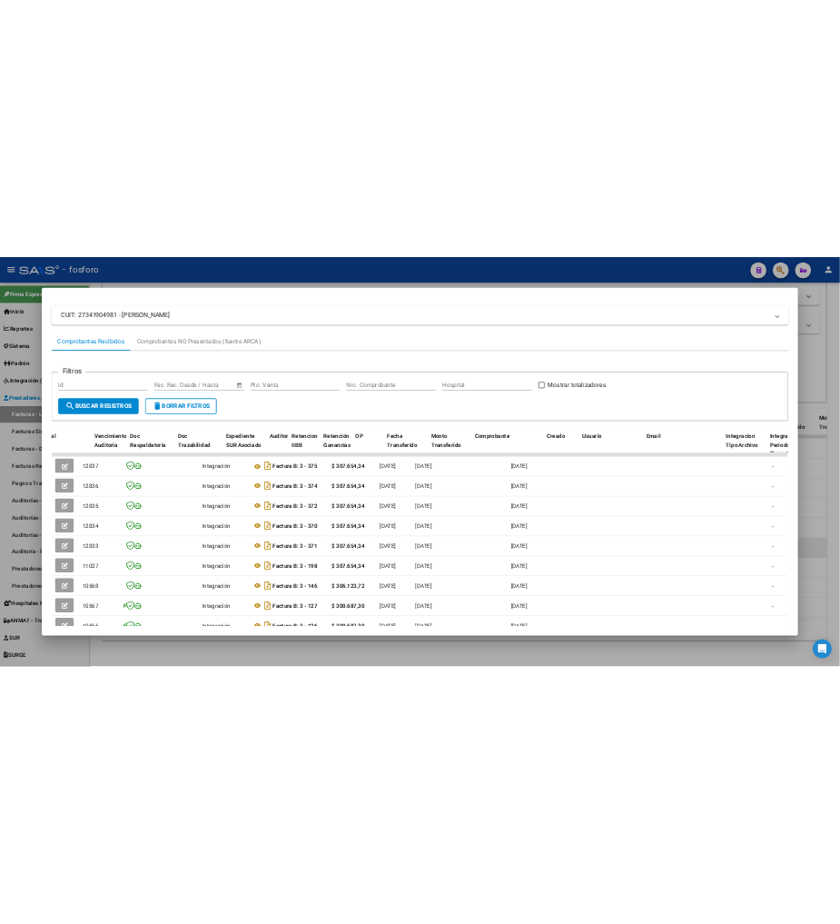
scroll to position [0, 1115]
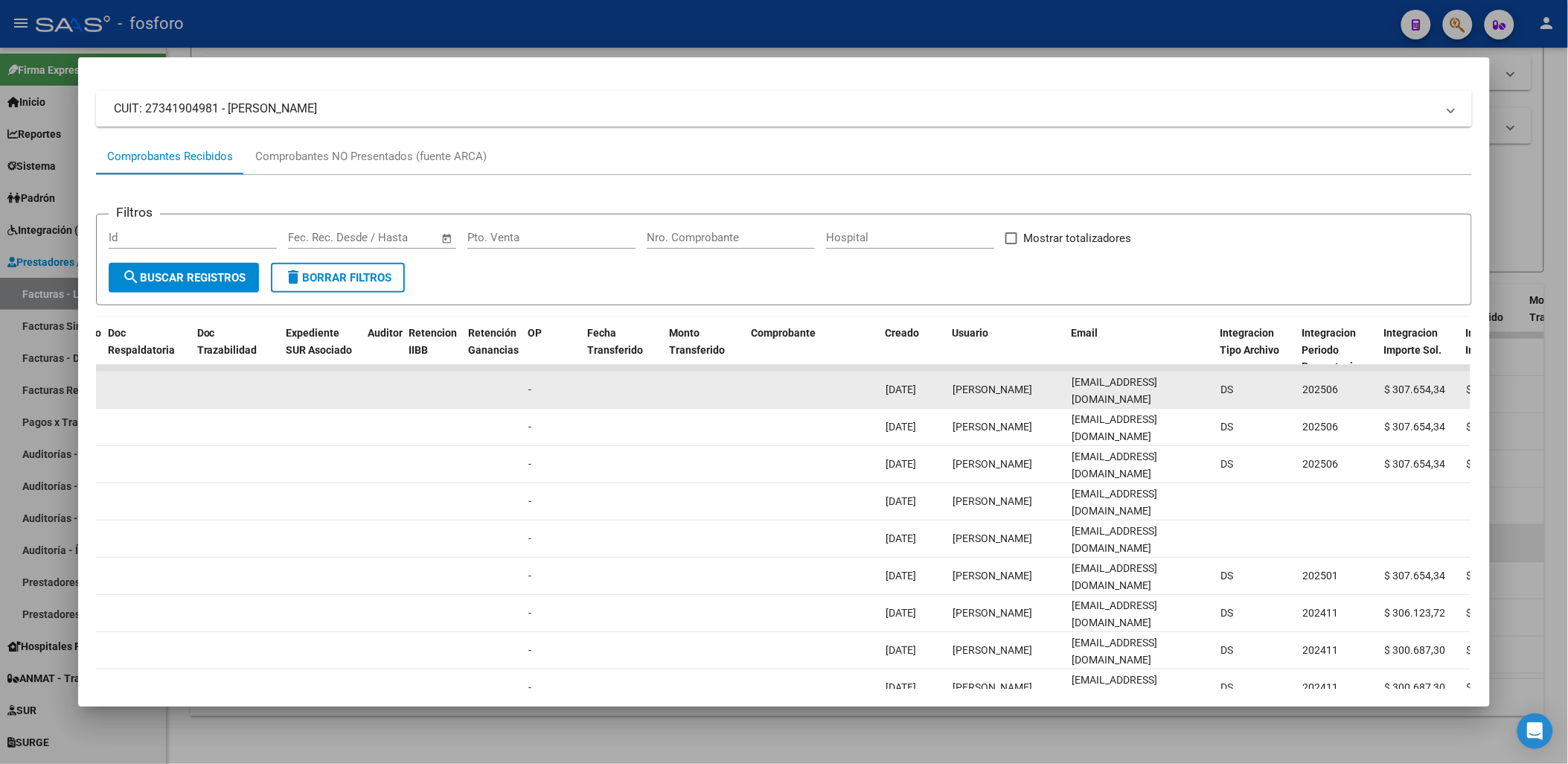
click at [687, 394] on span "[EMAIL_ADDRESS][DOMAIN_NAME]" at bounding box center [1114, 390] width 85 height 29
copy span "@"
click at [687, 394] on span "[EMAIL_ADDRESS][DOMAIN_NAME]" at bounding box center [1114, 390] width 85 height 29
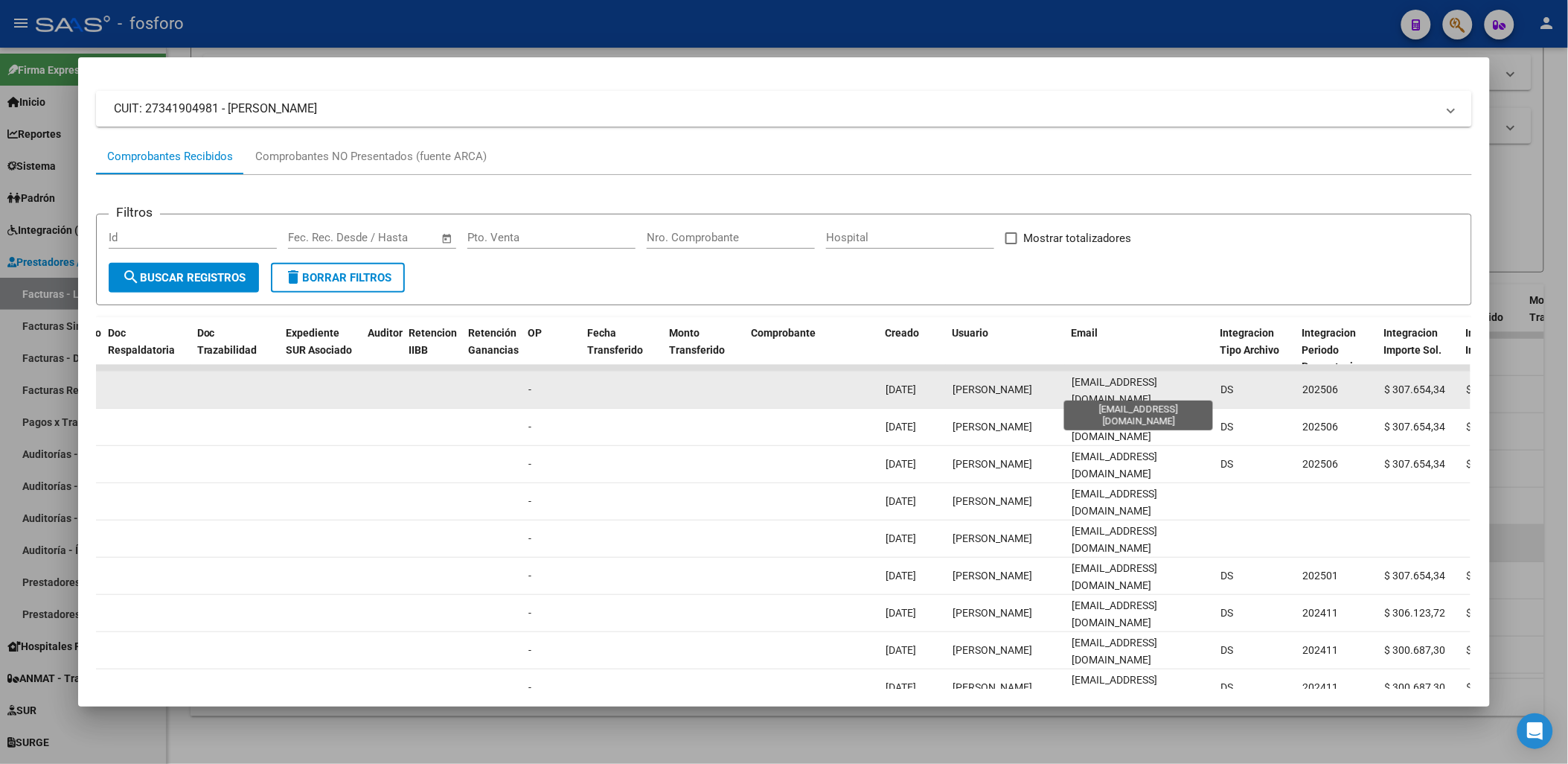
click at [687, 394] on span "[EMAIL_ADDRESS][DOMAIN_NAME]" at bounding box center [1114, 390] width 85 height 29
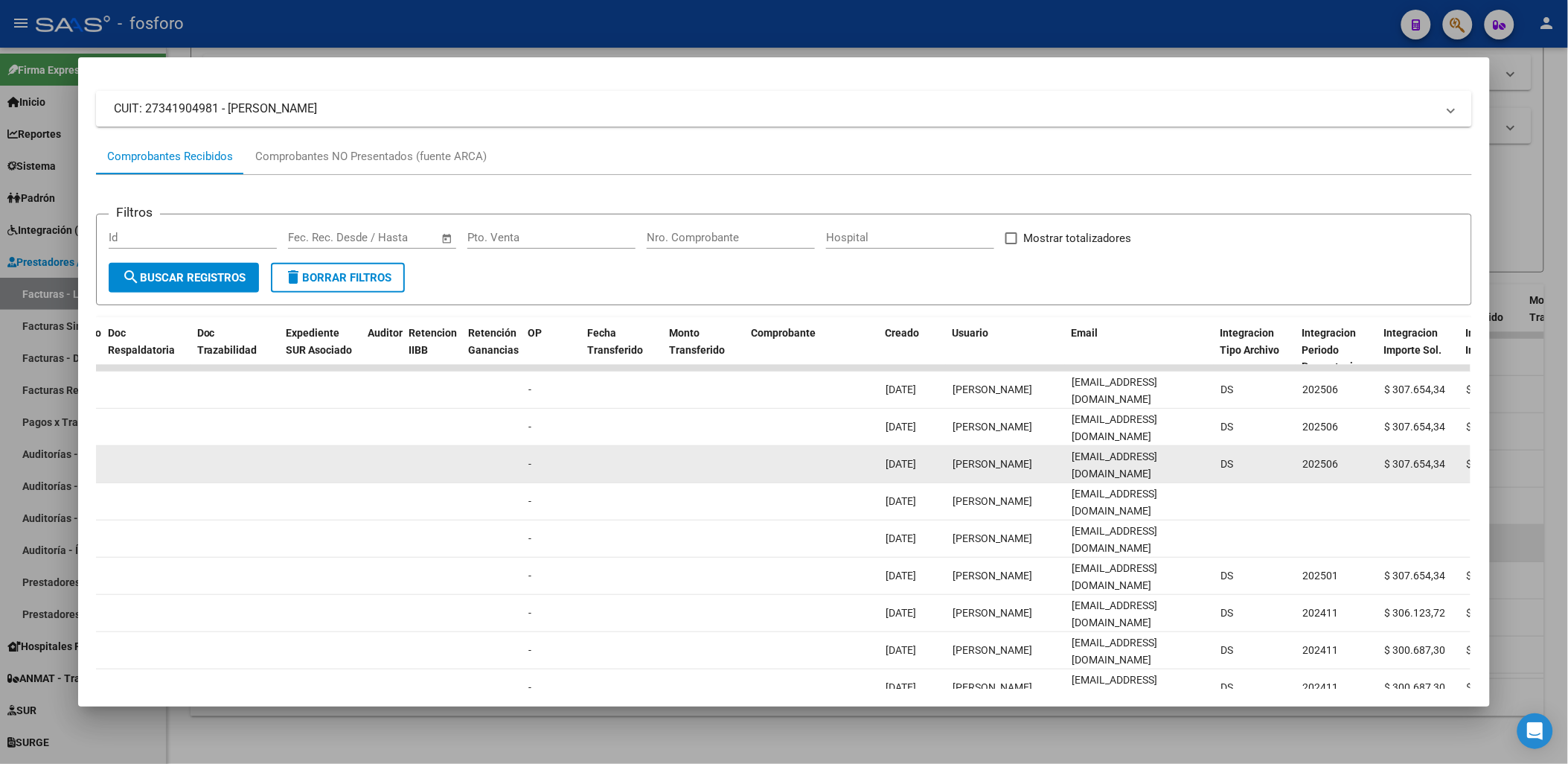
drag, startPoint x: 1124, startPoint y: 394, endPoint x: 1076, endPoint y: 469, distance: 89.0
click at [687, 469] on span "[EMAIL_ADDRESS][DOMAIN_NAME]" at bounding box center [1114, 465] width 85 height 29
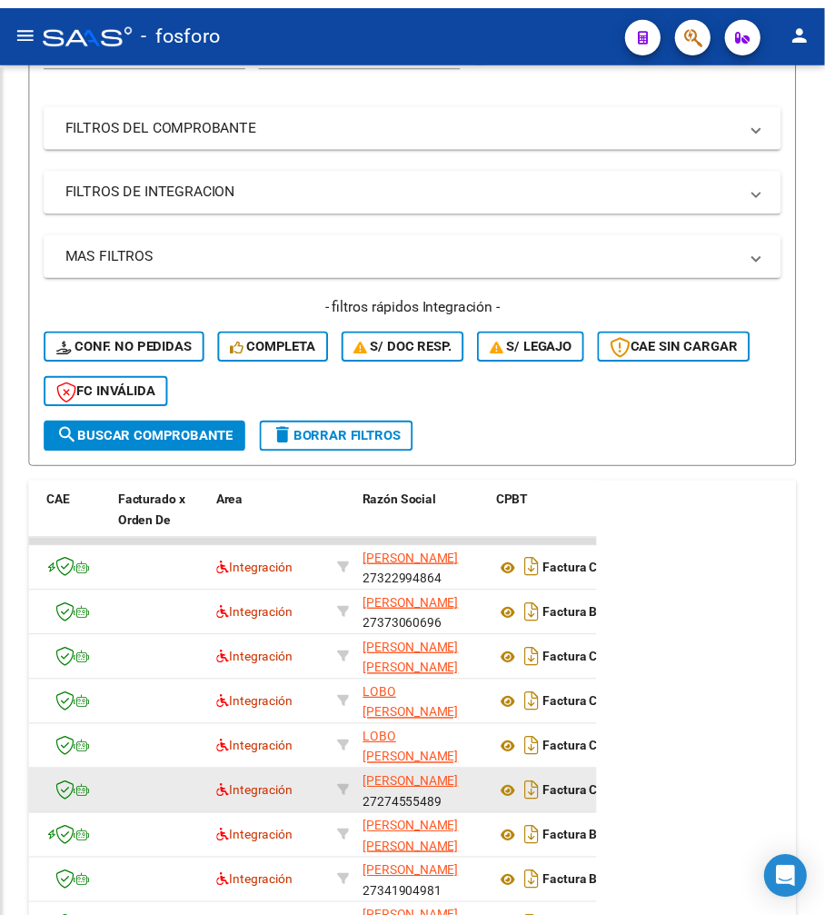
scroll to position [503, 0]
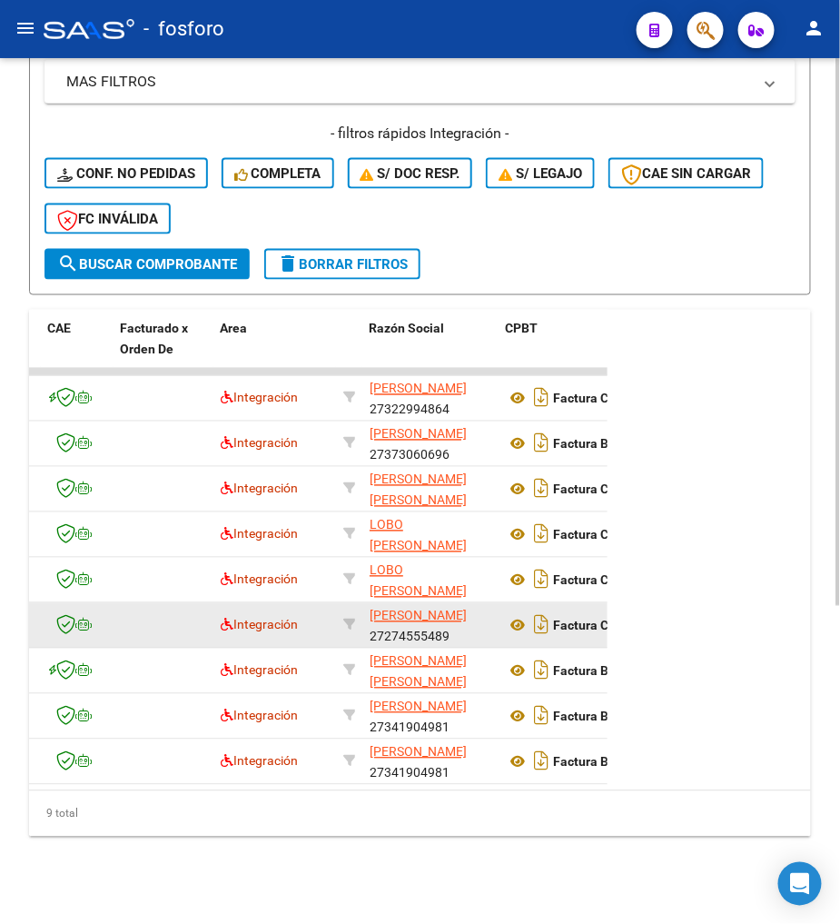
click at [528, 341] on datatable-header-cell "CPBT" at bounding box center [593, 350] width 191 height 80
click at [550, 278] on form "Filtros Id Integración Area Seleccionar Gerenciador Seleccionar Gerenciador No …" at bounding box center [420, 41] width 782 height 508
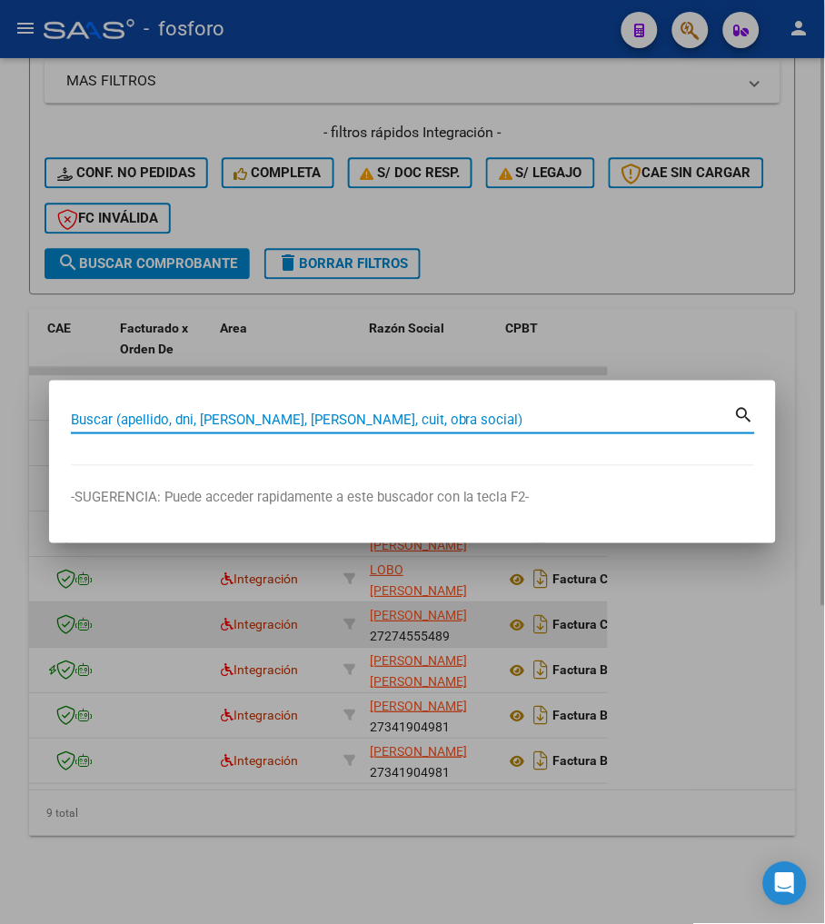
paste input "23343921594"
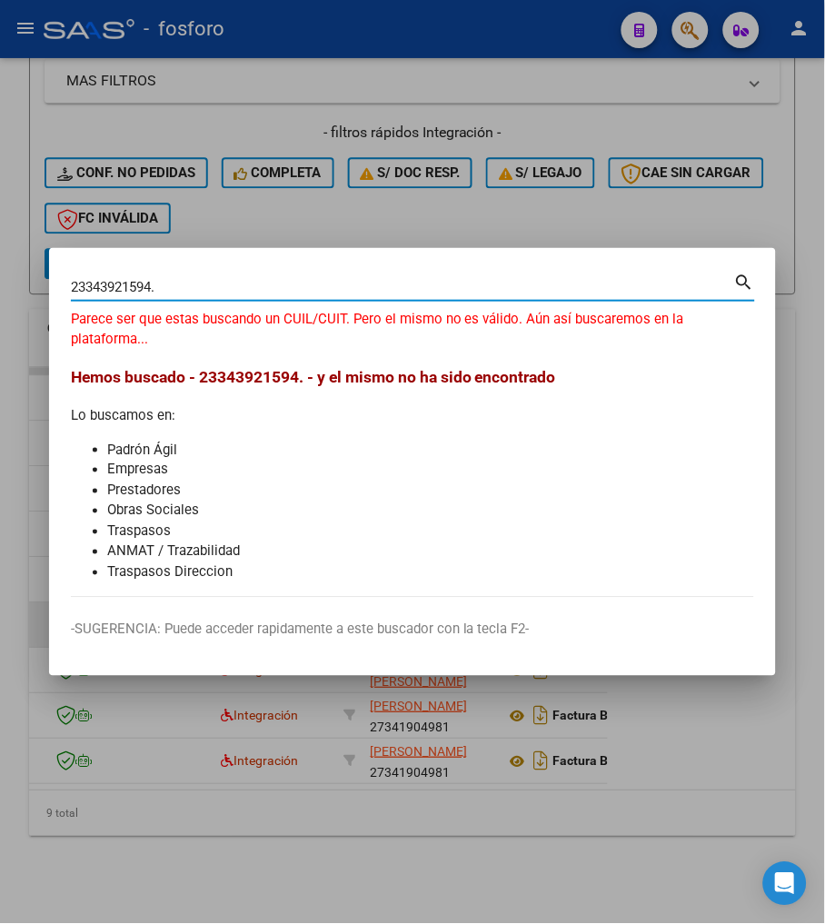
click at [188, 283] on input "23343921594." at bounding box center [402, 287] width 663 height 16
type input "23343921594"
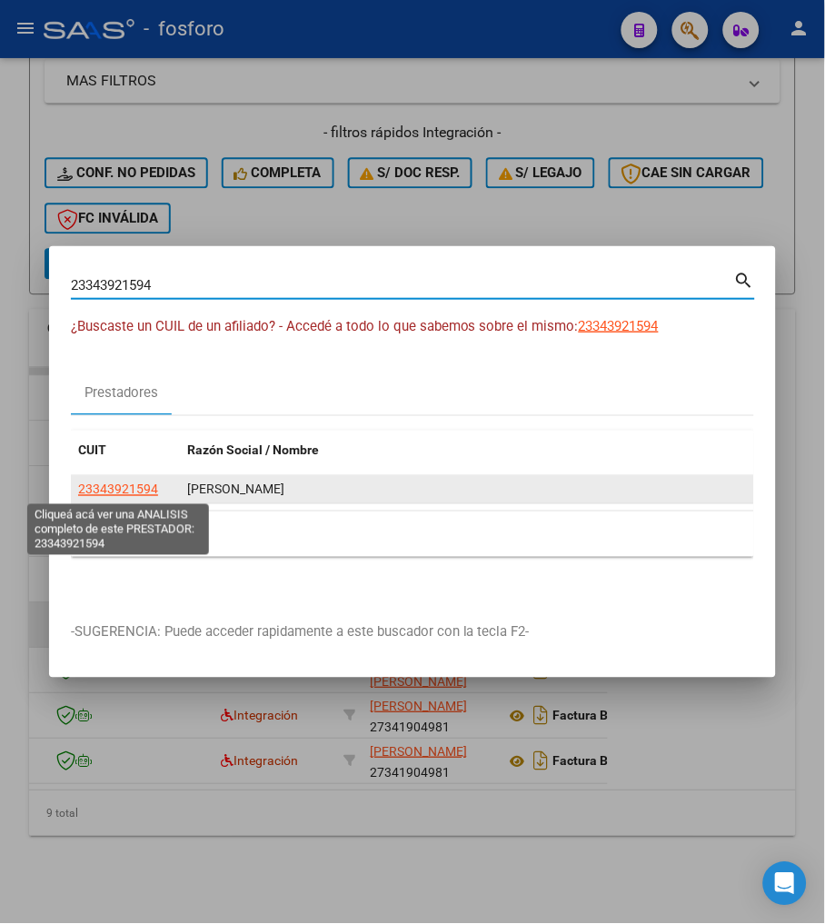
click at [102, 485] on span "23343921594" at bounding box center [118, 489] width 80 height 15
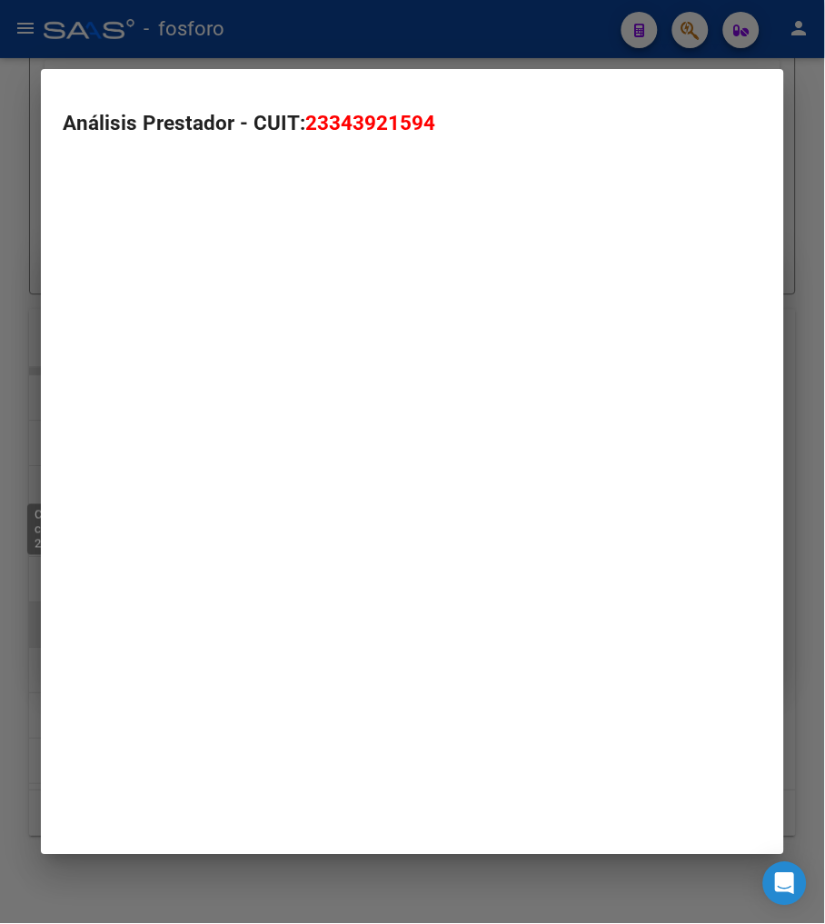
type textarea "23343921594"
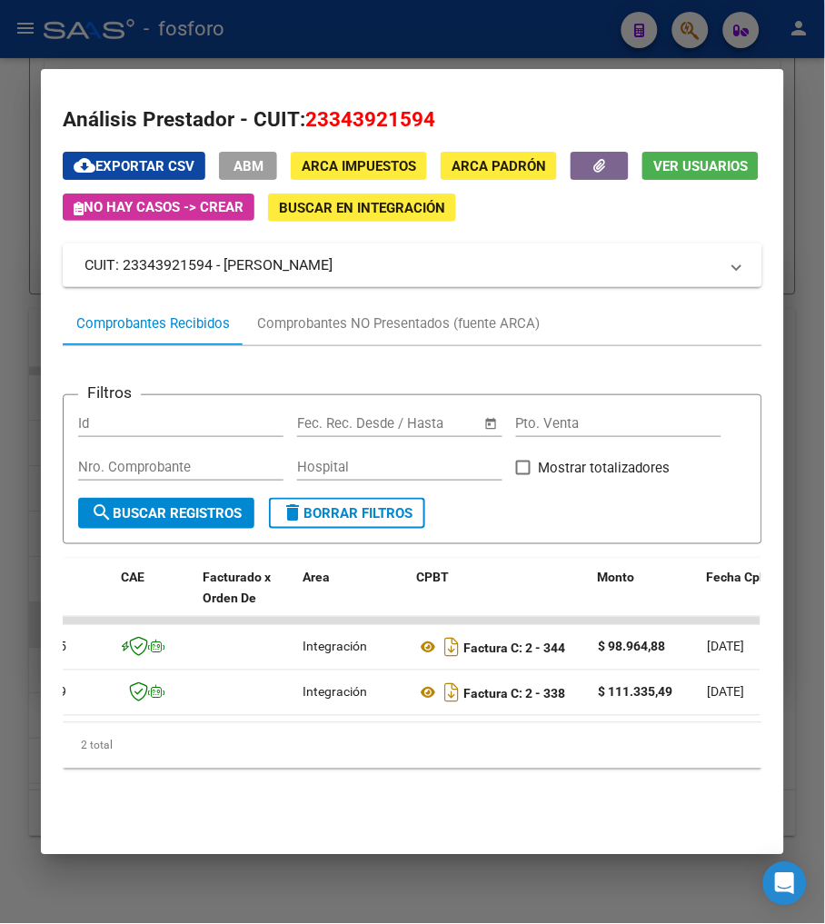
scroll to position [0, 3226]
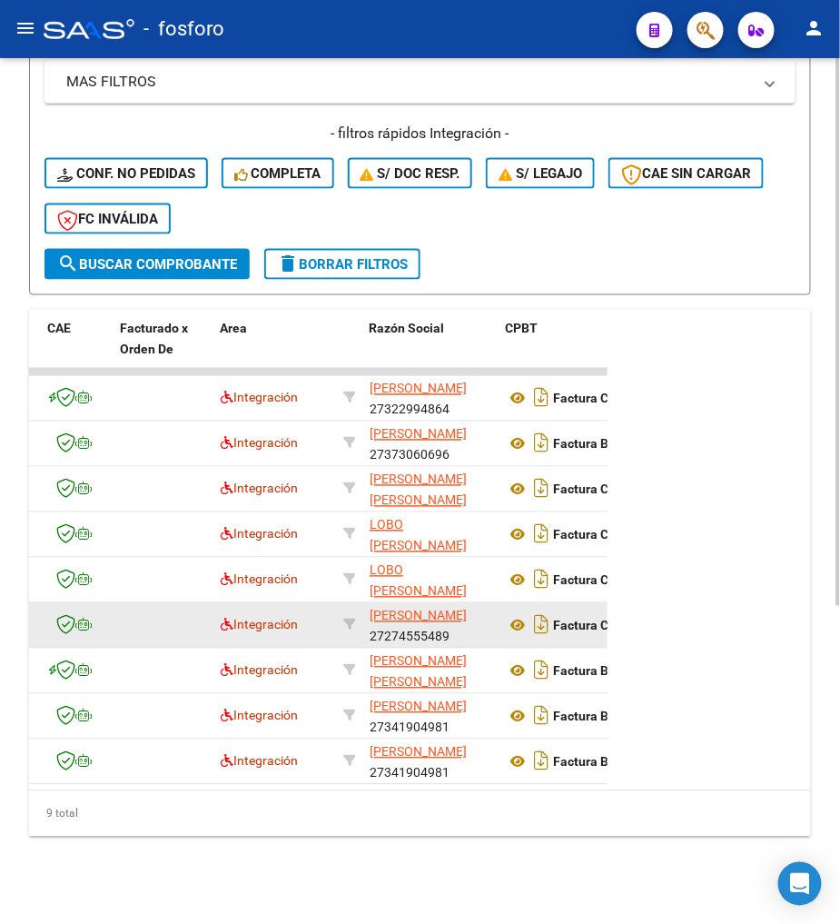
click at [543, 223] on div "- filtros rápidos Integración - Conf. no pedidas Completa S/ Doc Resp. S/ legaj…" at bounding box center [420, 186] width 751 height 125
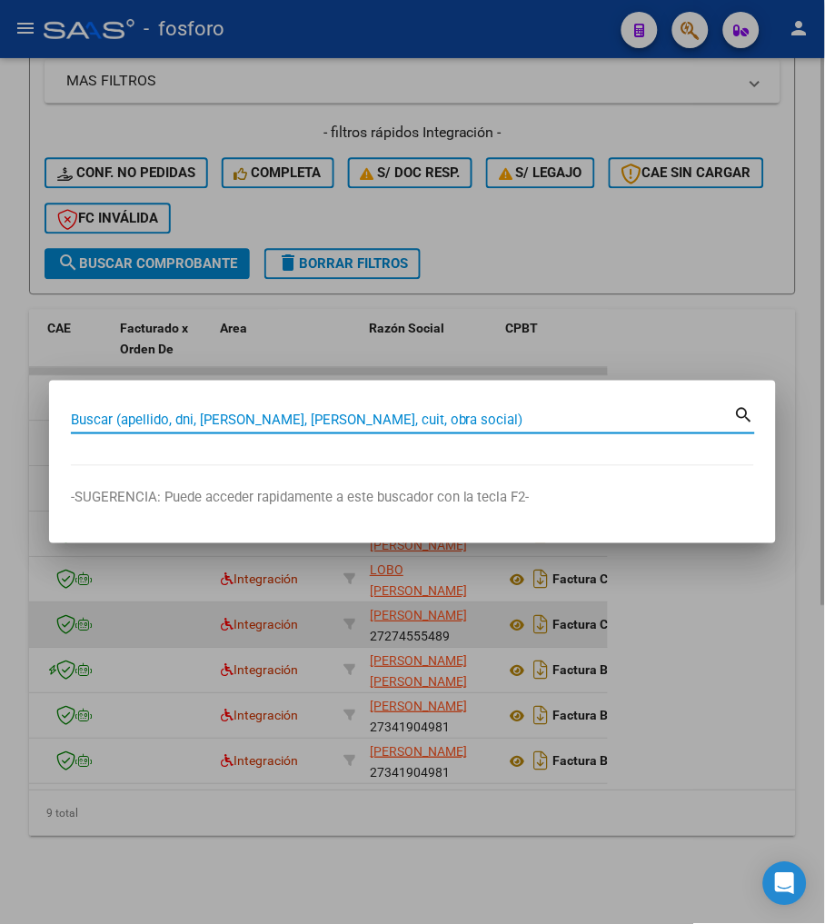
paste input "30715815172"
type input "30715815172"
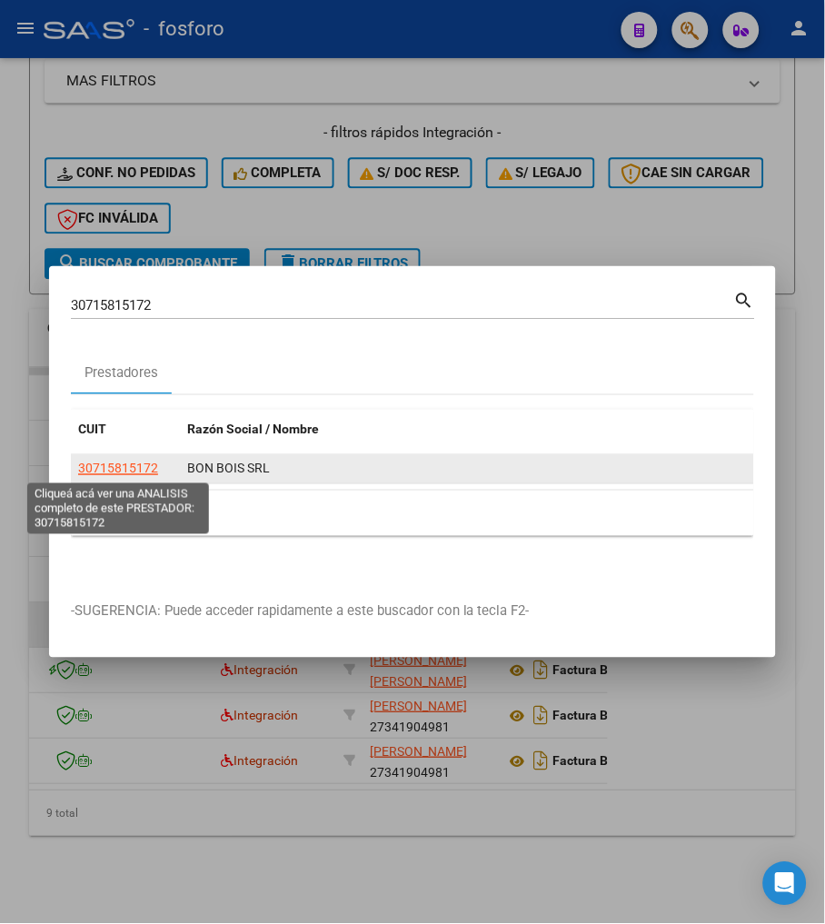
click at [146, 466] on span "30715815172" at bounding box center [118, 468] width 80 height 15
type textarea "30715815172"
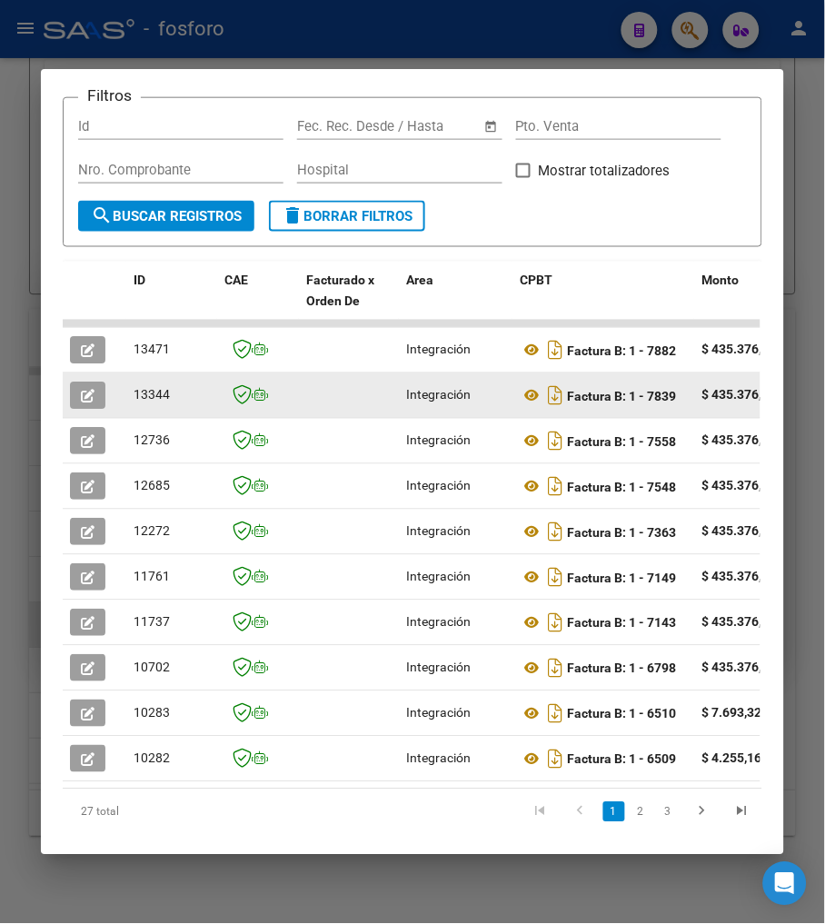
scroll to position [302, 0]
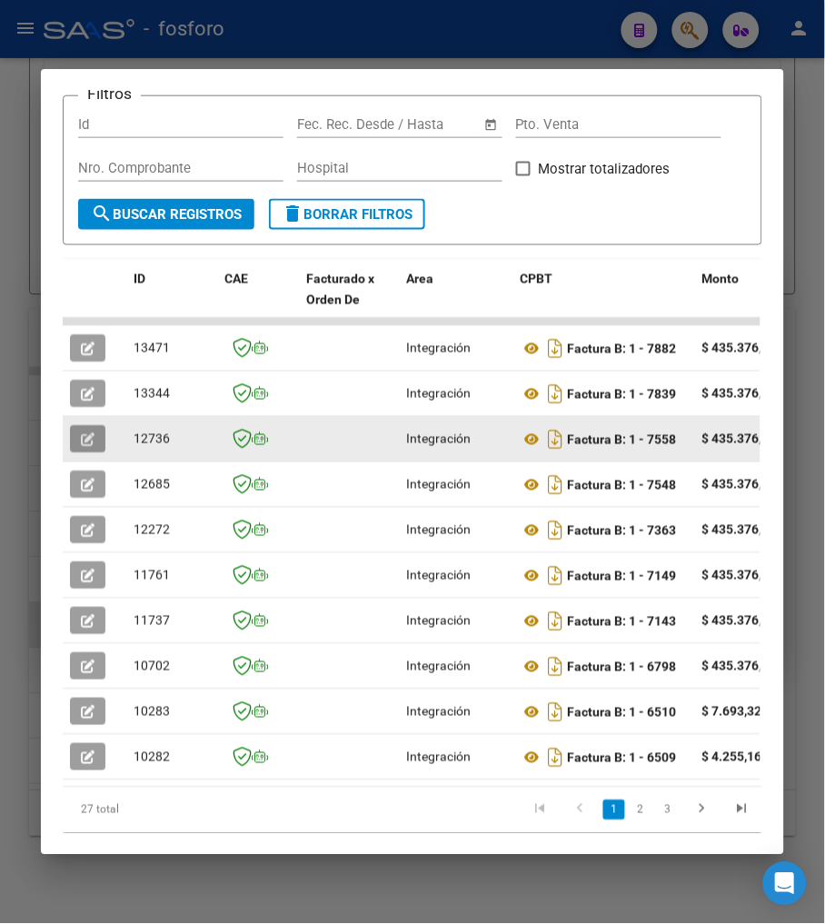
click at [81, 431] on span "button" at bounding box center [88, 439] width 14 height 16
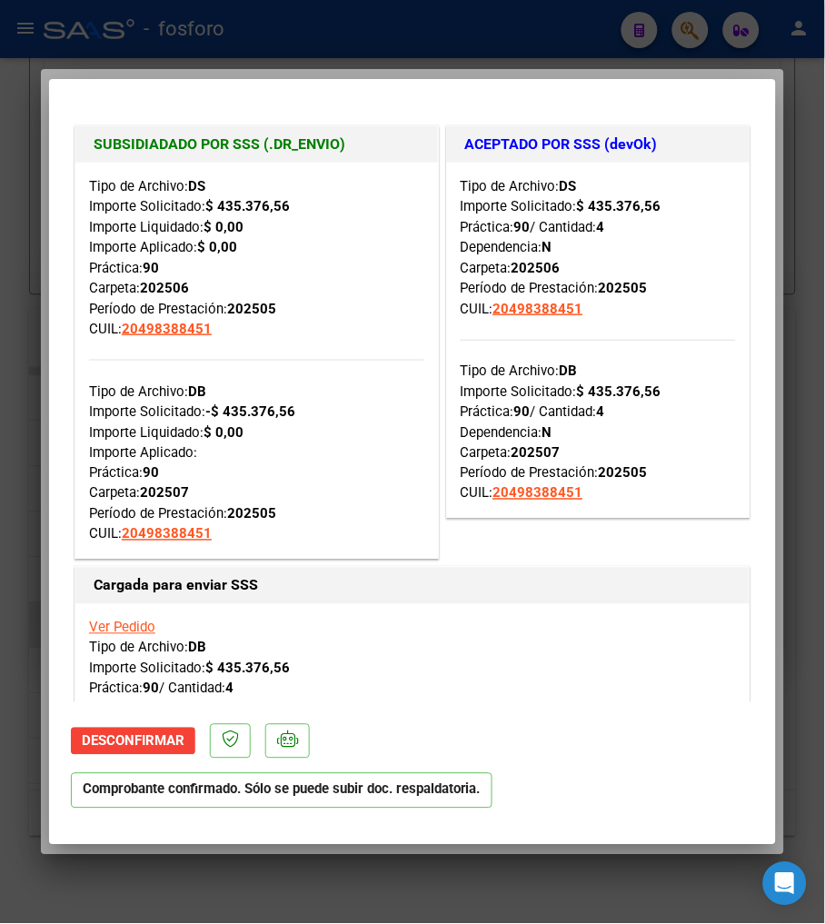
click at [627, 597] on div "Cargada para enviar SSS" at bounding box center [412, 586] width 674 height 36
click at [663, 420] on div "Tipo de Archivo: DB Importe Solicitado: $ 435.376,56 Práctica: 90 / Cantidad: 4…" at bounding box center [599, 411] width 276 height 185
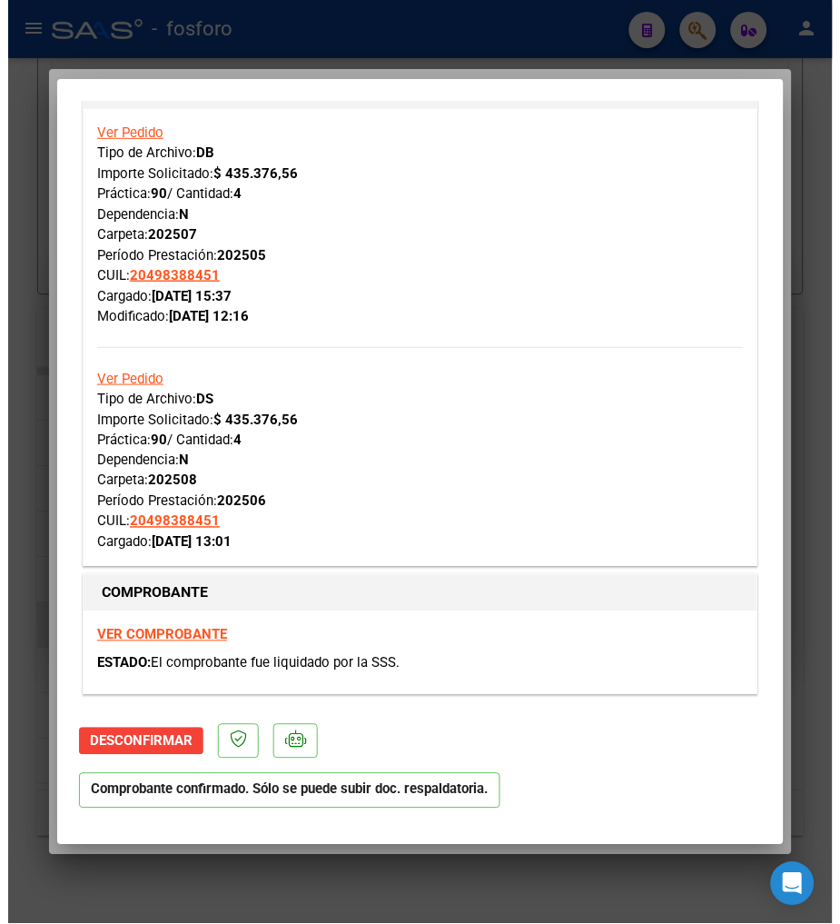
scroll to position [504, 0]
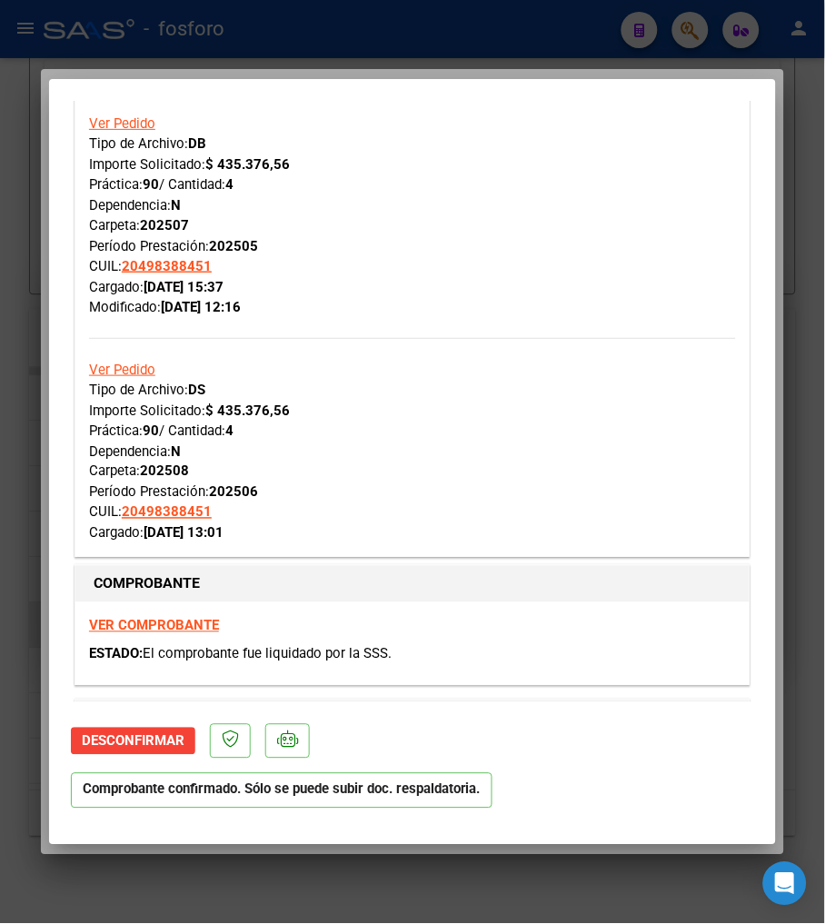
click at [223, 525] on strong "[DATE] 13:01" at bounding box center [184, 533] width 80 height 16
click at [143, 565] on div "COMPROBANTE VER COMPROBANTE ESTADO: El comprobante fue liquidado por la SSS." at bounding box center [412, 625] width 676 height 121
click at [25, 666] on div at bounding box center [412, 462] width 825 height 924
type input "$ 0,00"
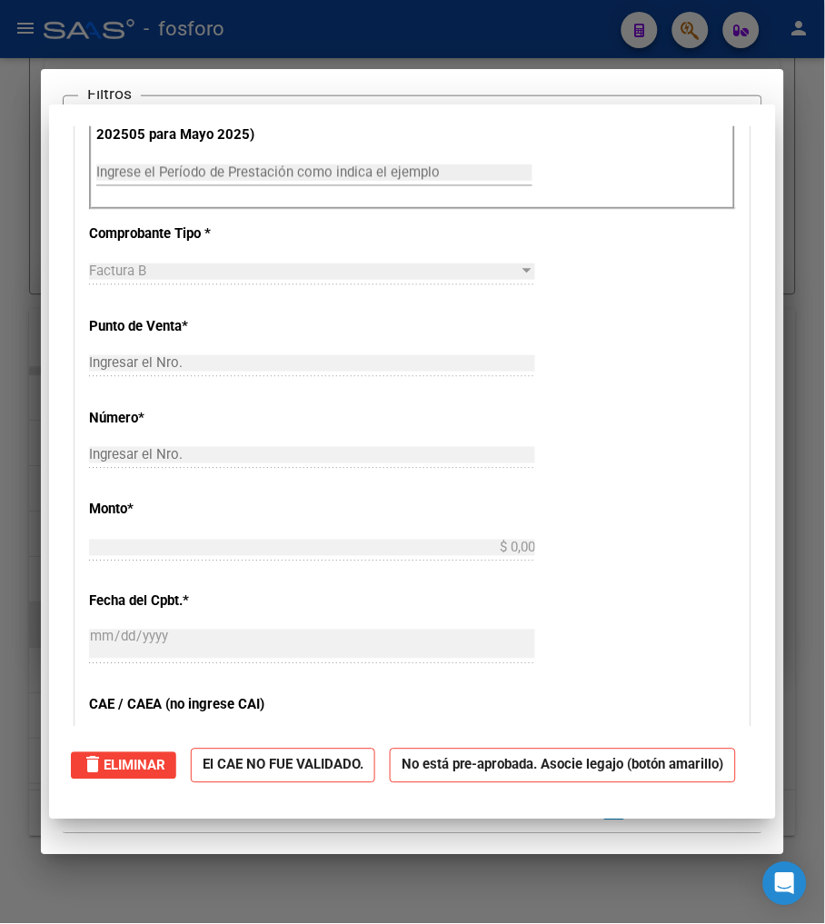
click at [25, 666] on div at bounding box center [412, 462] width 825 height 924
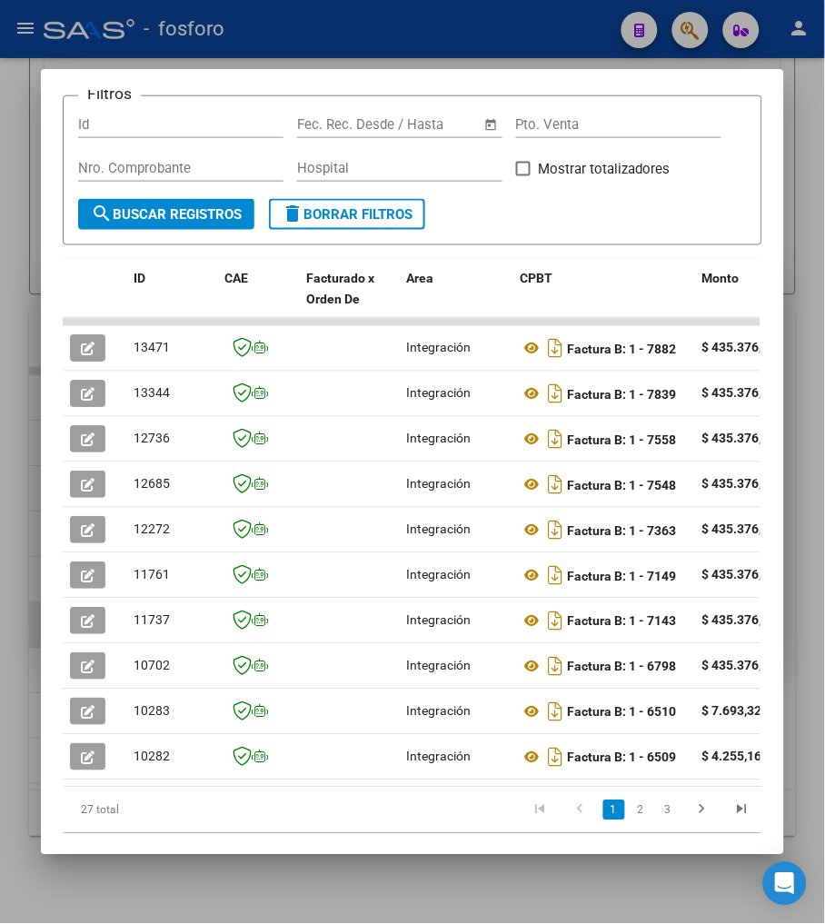
click at [25, 666] on div at bounding box center [412, 462] width 825 height 924
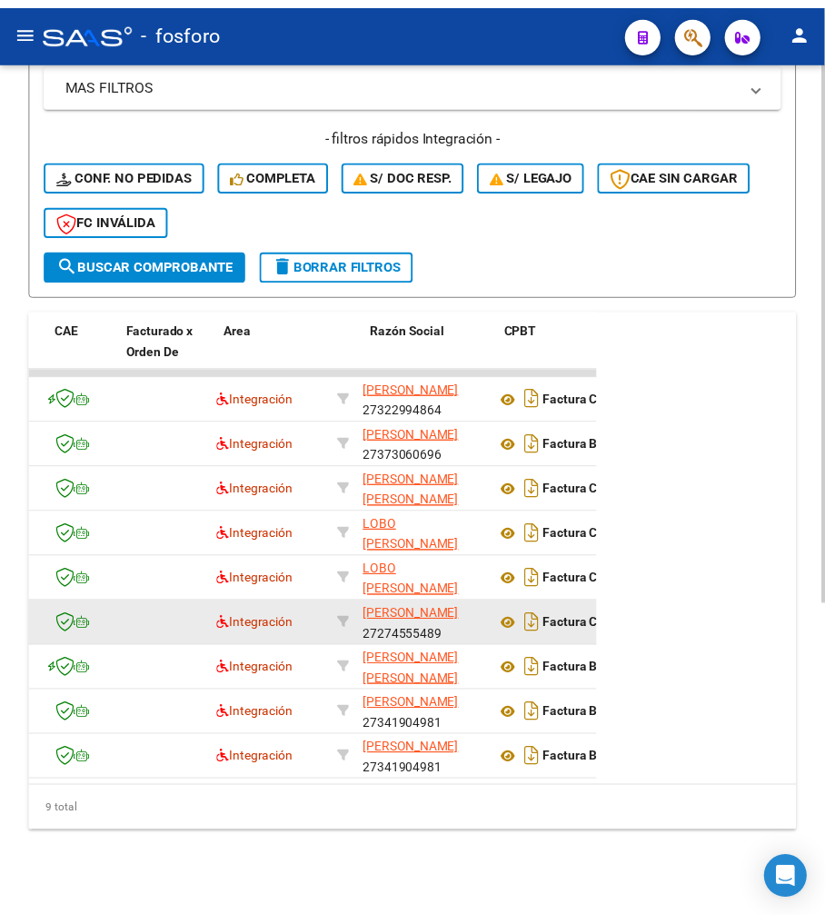
scroll to position [0, 0]
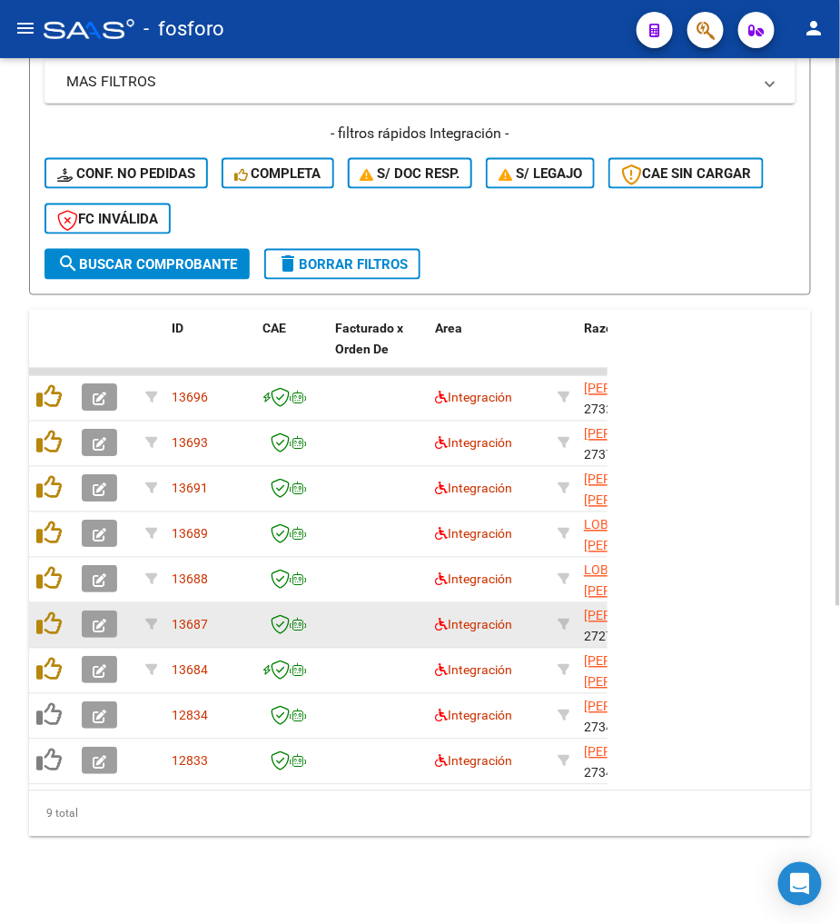
click at [146, 811] on div "9 total" at bounding box center [420, 813] width 782 height 45
click at [89, 790] on div "ID CAE Facturado x Orden De Area Razón Social CPBT Monto Fecha Cpbt Días desde …" at bounding box center [420, 573] width 782 height 527
drag, startPoint x: 89, startPoint y: 790, endPoint x: 139, endPoint y: 801, distance: 51.1
click at [136, 806] on div "9 total" at bounding box center [420, 813] width 782 height 45
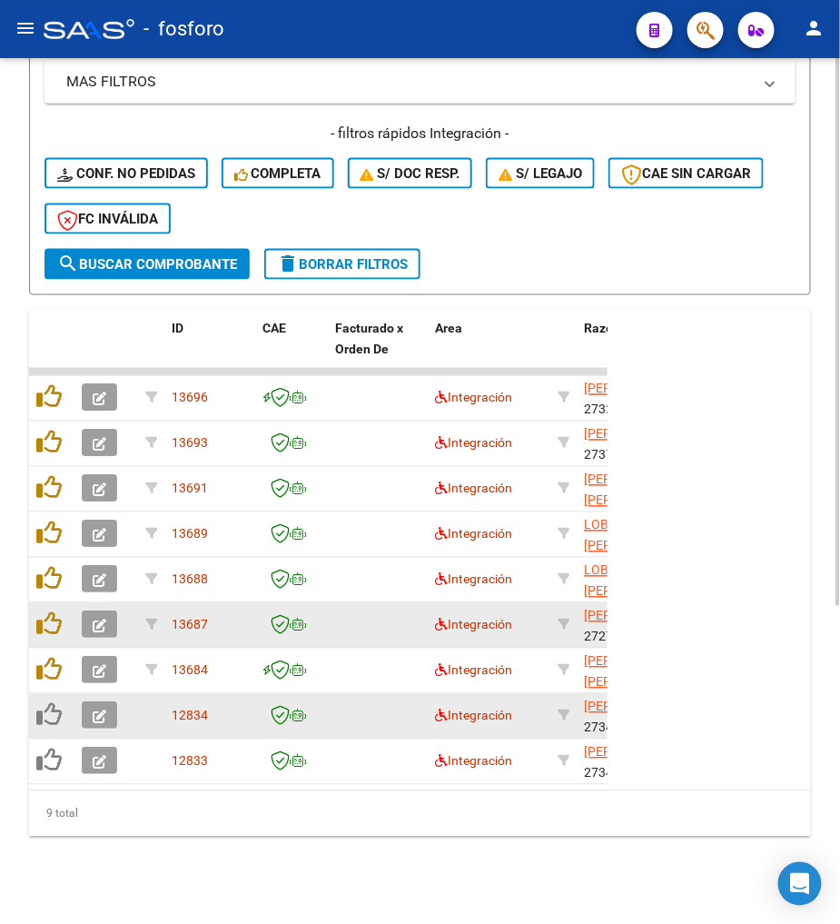
click at [169, 709] on datatable-body-cell "12834" at bounding box center [209, 716] width 91 height 45
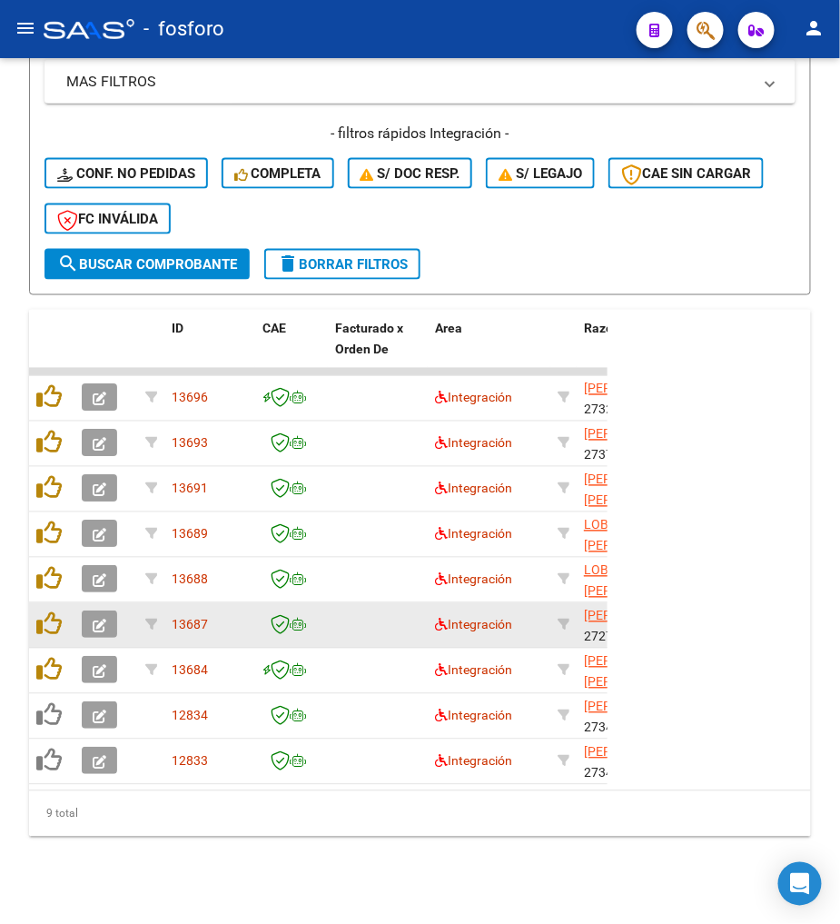
drag, startPoint x: 121, startPoint y: 840, endPoint x: 145, endPoint y: 590, distance: 251.0
click at [123, 832] on div "Video tutorial PRESTADORES -> Listado de CPBTs Emitidos por Prestadores / Prove…" at bounding box center [420, 245] width 840 height 1358
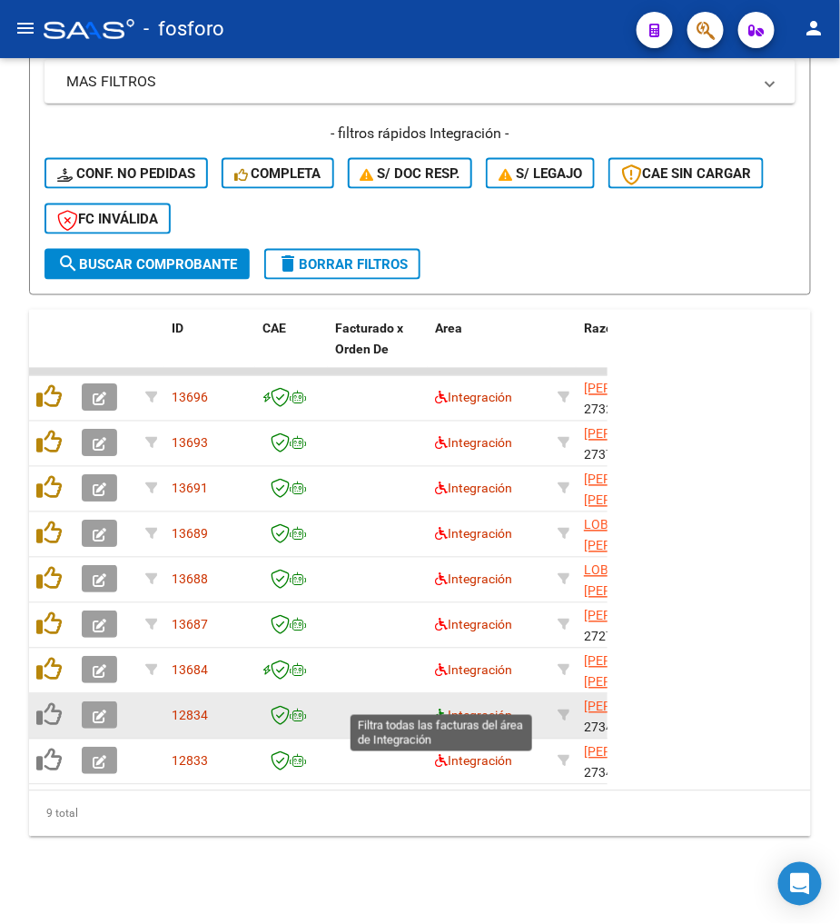
click at [442, 709] on icon at bounding box center [441, 715] width 13 height 13
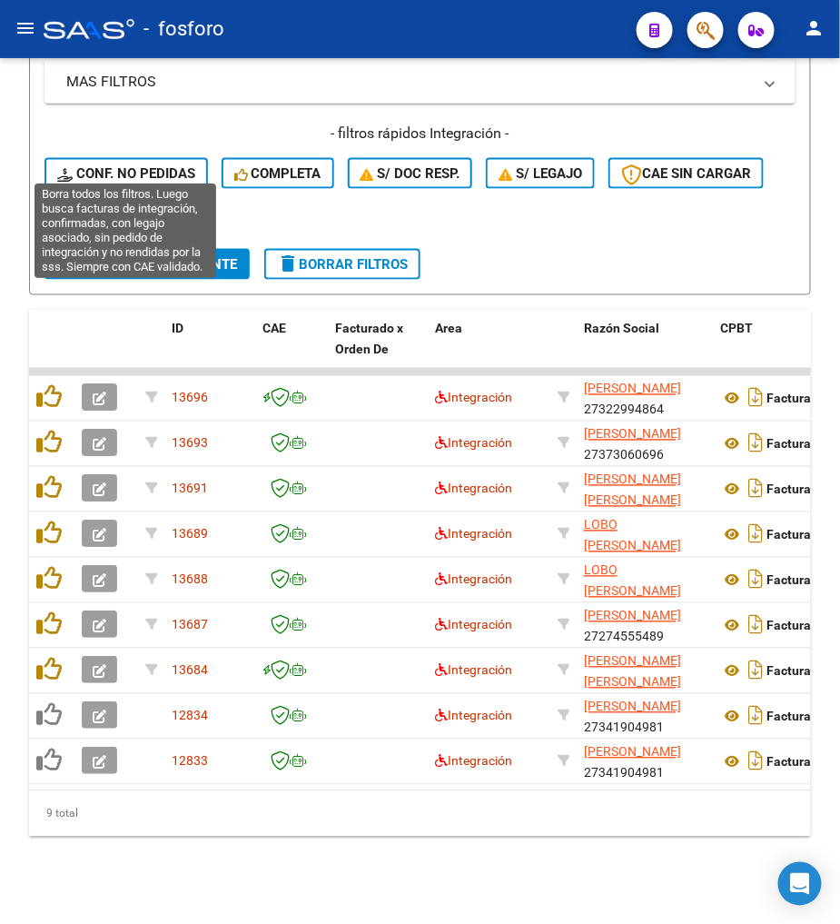
click at [155, 165] on span "Conf. no pedidas" at bounding box center [126, 173] width 138 height 16
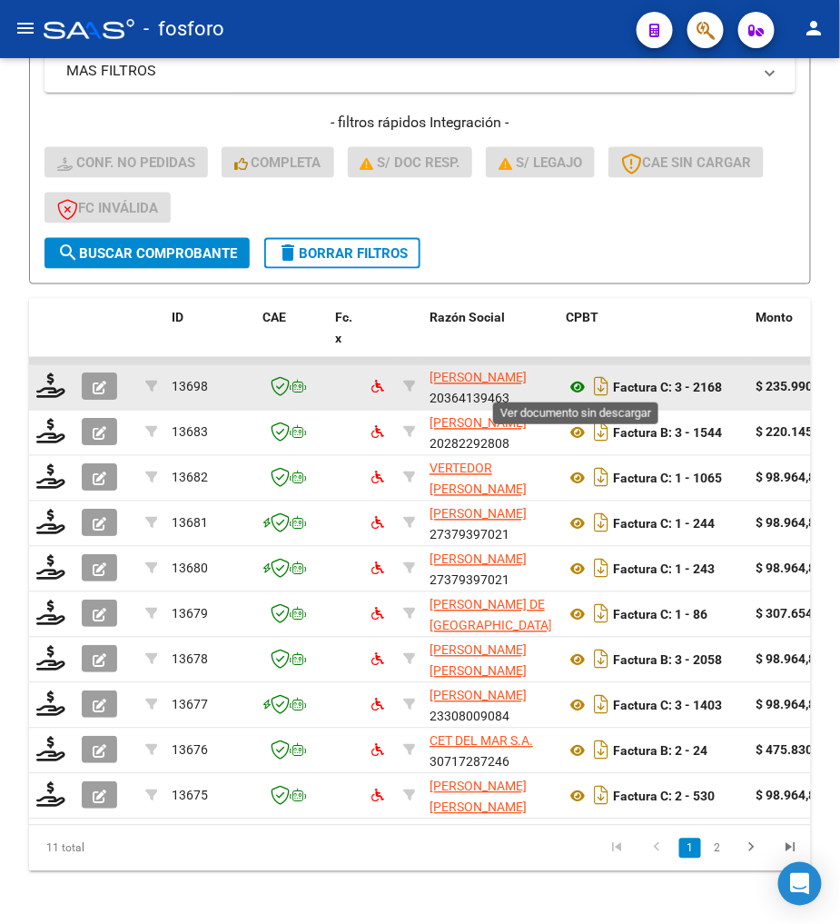
click at [580, 388] on icon at bounding box center [578, 388] width 24 height 22
click at [91, 382] on button "button" at bounding box center [99, 386] width 35 height 27
click at [38, 388] on icon at bounding box center [50, 385] width 29 height 25
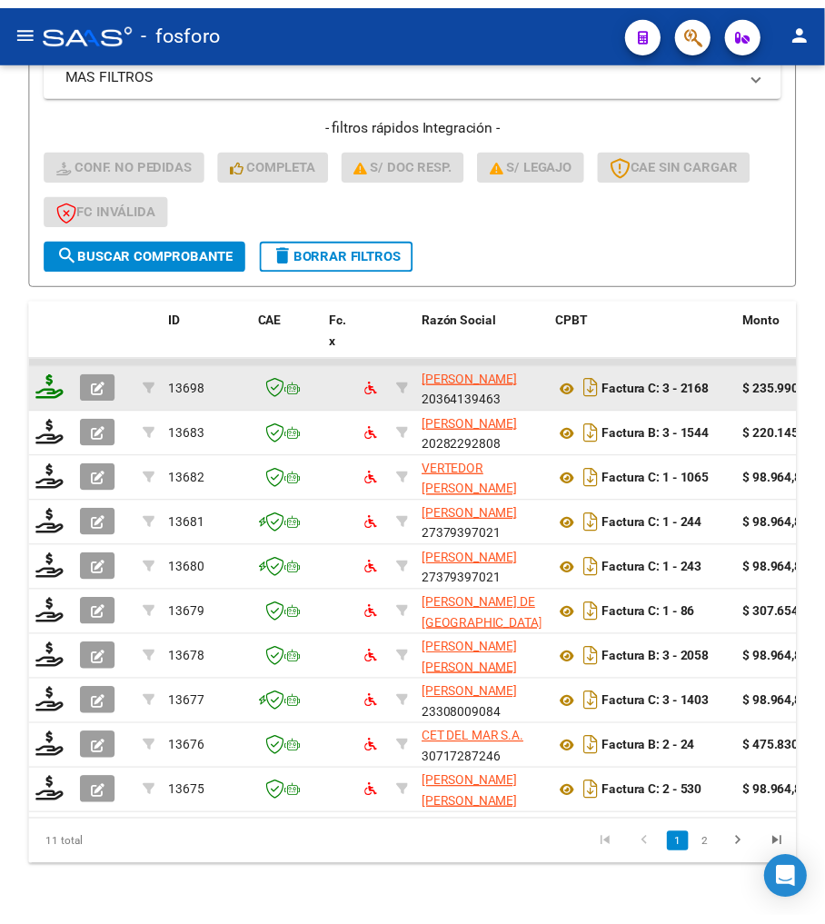
scroll to position [503, 0]
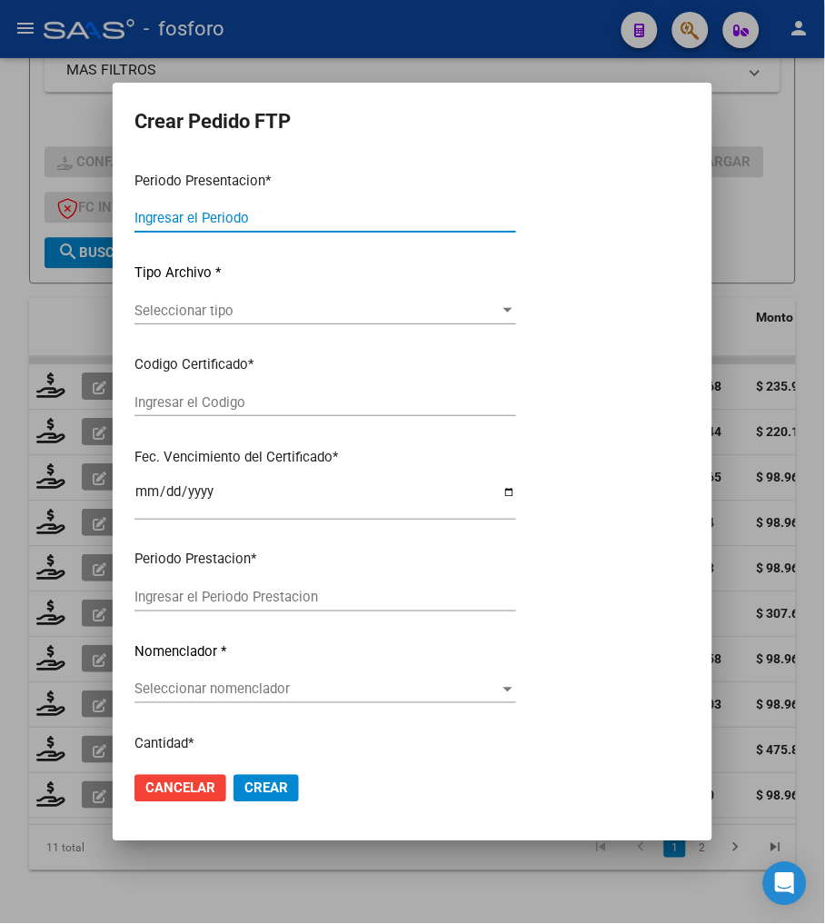
type input "202508"
type input "202506"
type input "$ 235.990,66"
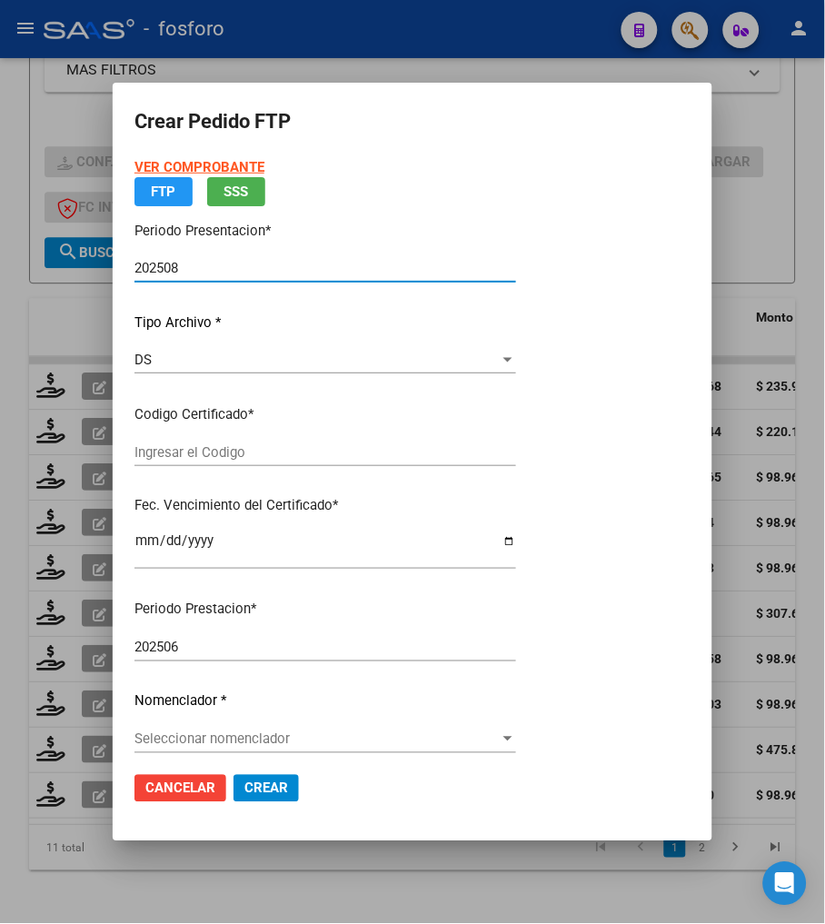
type input "ARG02000480276152023121320281213-BS-436"
type input "[DATE]"
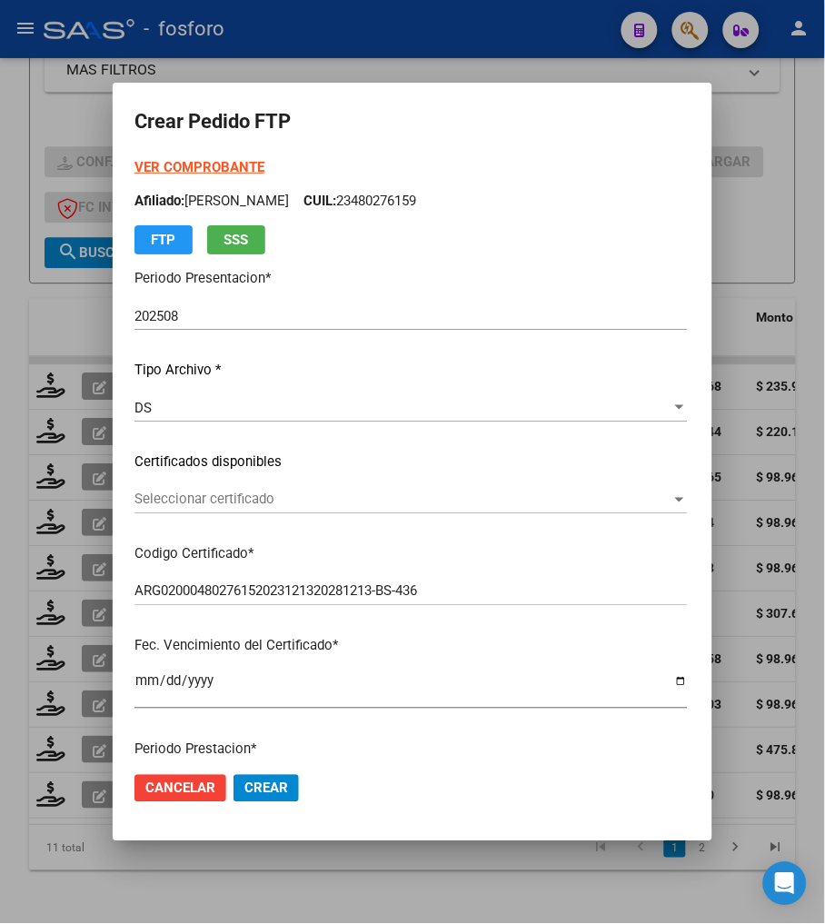
click at [630, 294] on div "VER COMPROBANTE ARCA Padrón Afiliado: [PERSON_NAME]: 23480276159 FTP SSS Period…" at bounding box center [410, 441] width 553 height 569
click at [629, 265] on div "VER COMPROBANTE ARCA Padrón Afiliado: [PERSON_NAME]: 23480276159 FTP SSS Period…" at bounding box center [410, 441] width 553 height 569
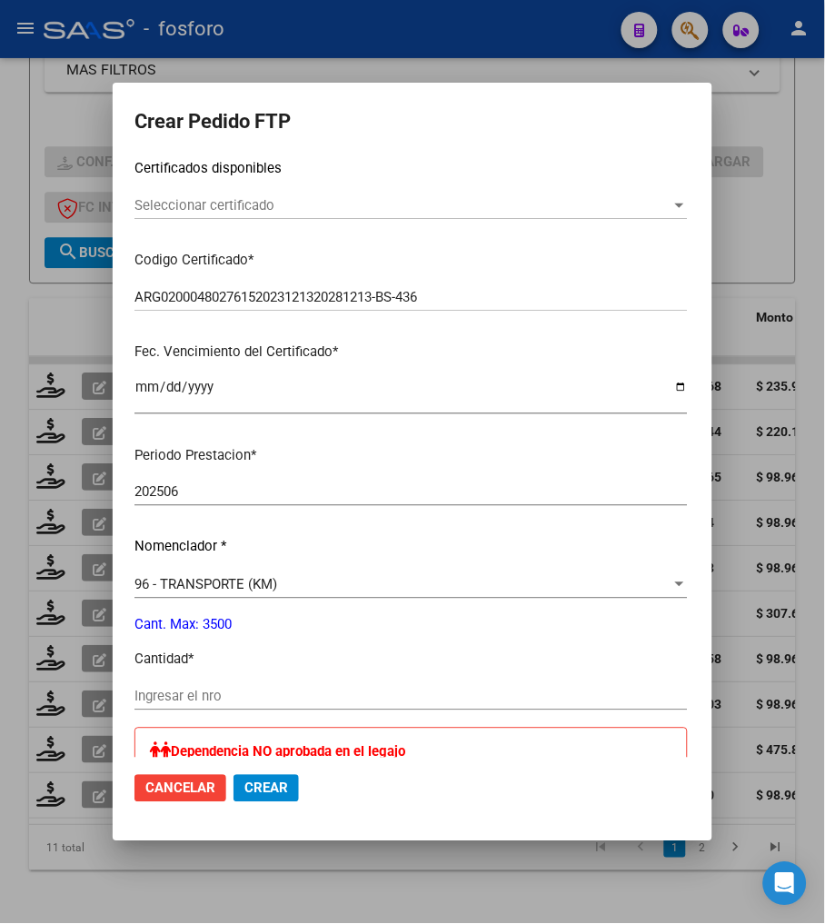
scroll to position [302, 0]
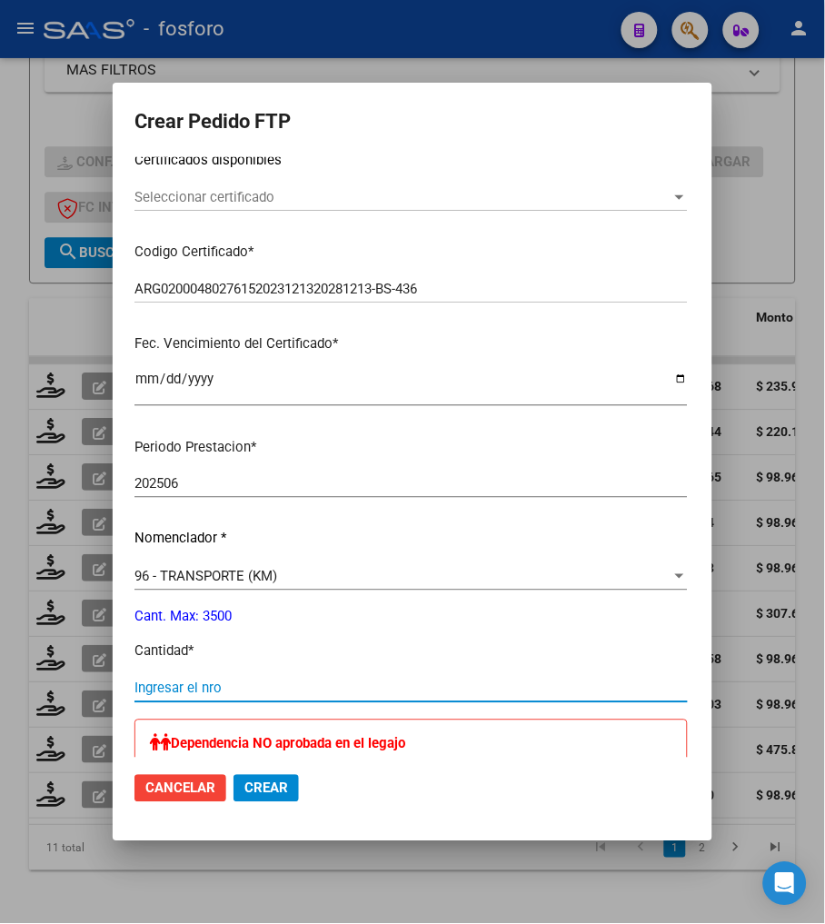
click at [183, 686] on input "Ingresar el nro" at bounding box center [410, 688] width 553 height 16
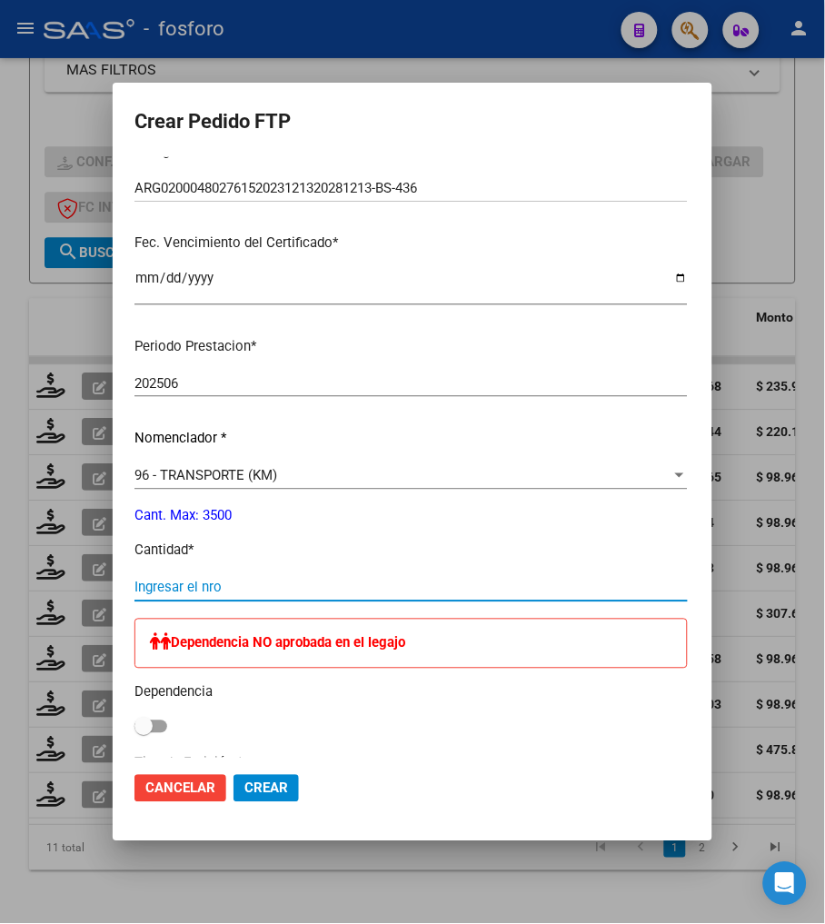
click at [203, 586] on input "Ingresar el nro" at bounding box center [410, 588] width 553 height 16
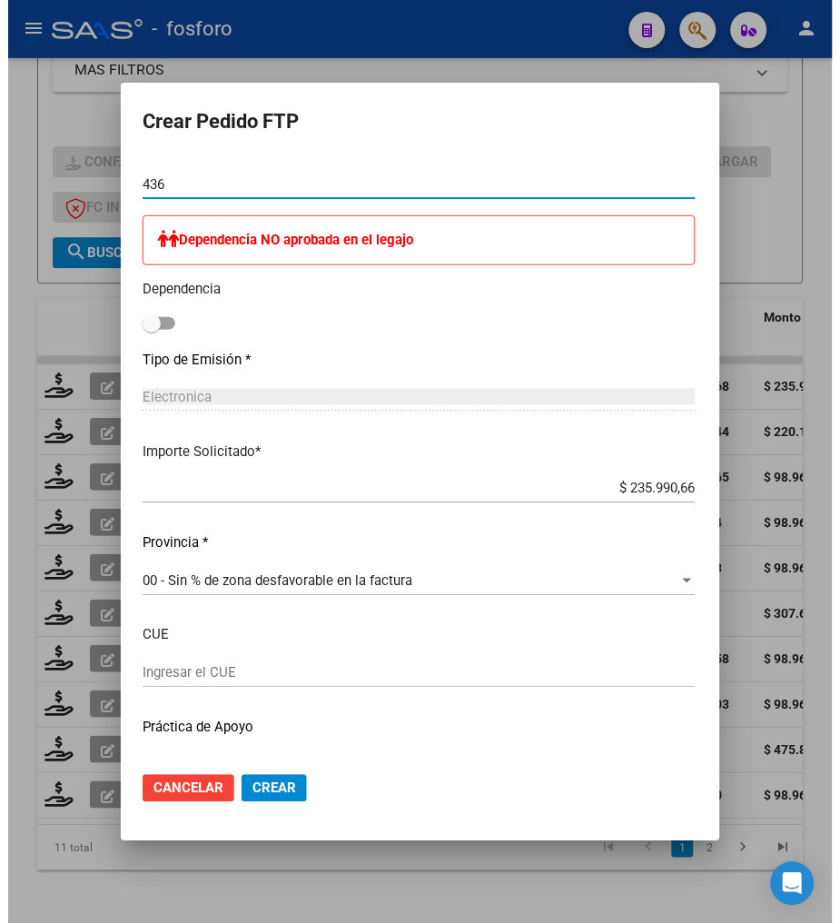
scroll to position [843, 0]
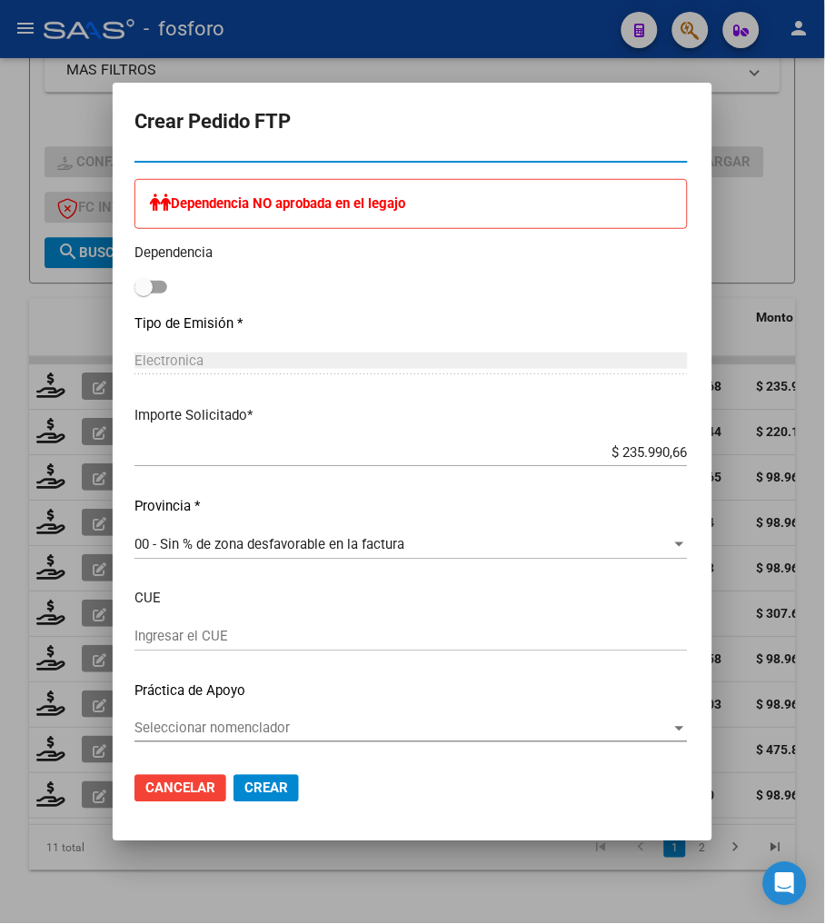
type input "436"
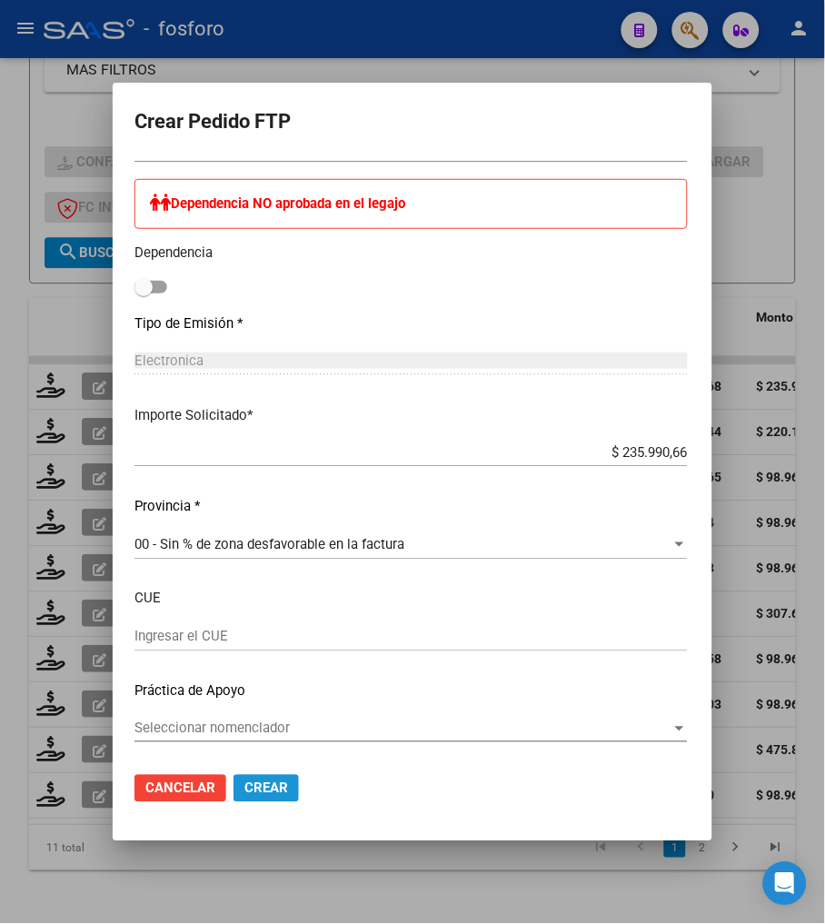
click at [244, 786] on span "Crear" at bounding box center [266, 788] width 44 height 16
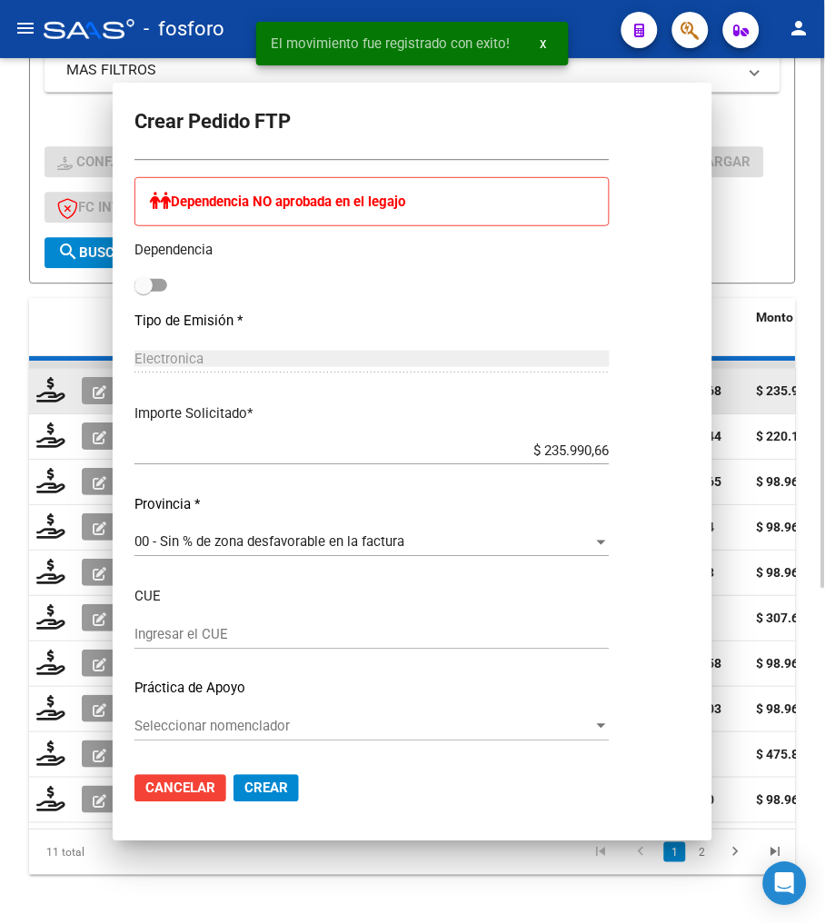
scroll to position [0, 0]
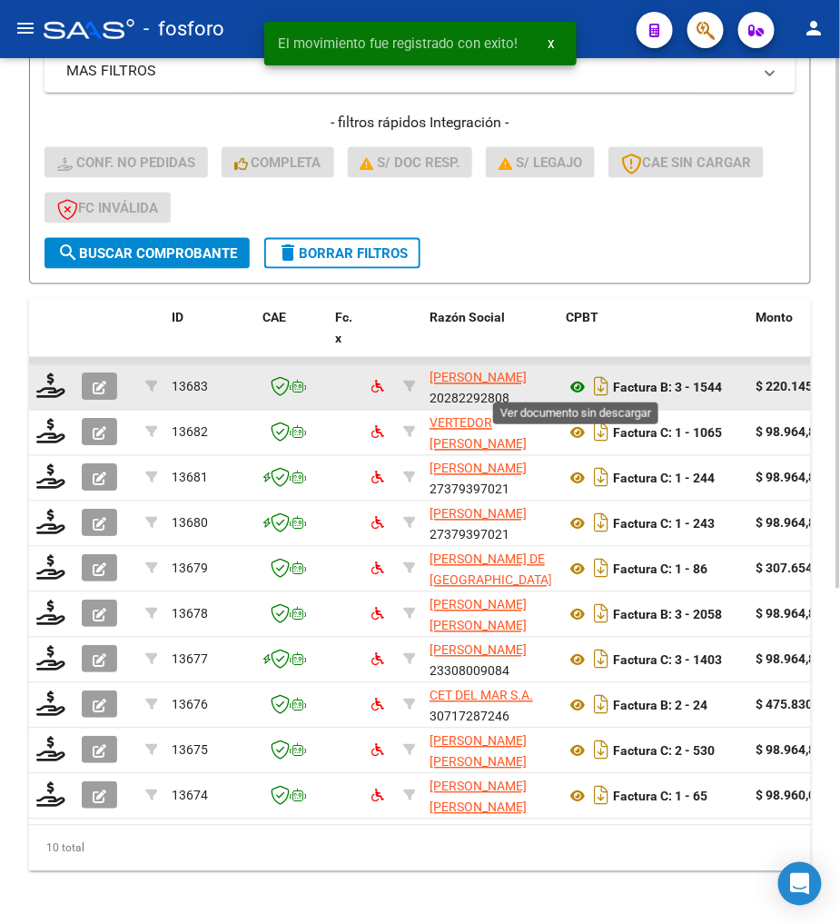
click at [570, 383] on icon at bounding box center [578, 388] width 24 height 22
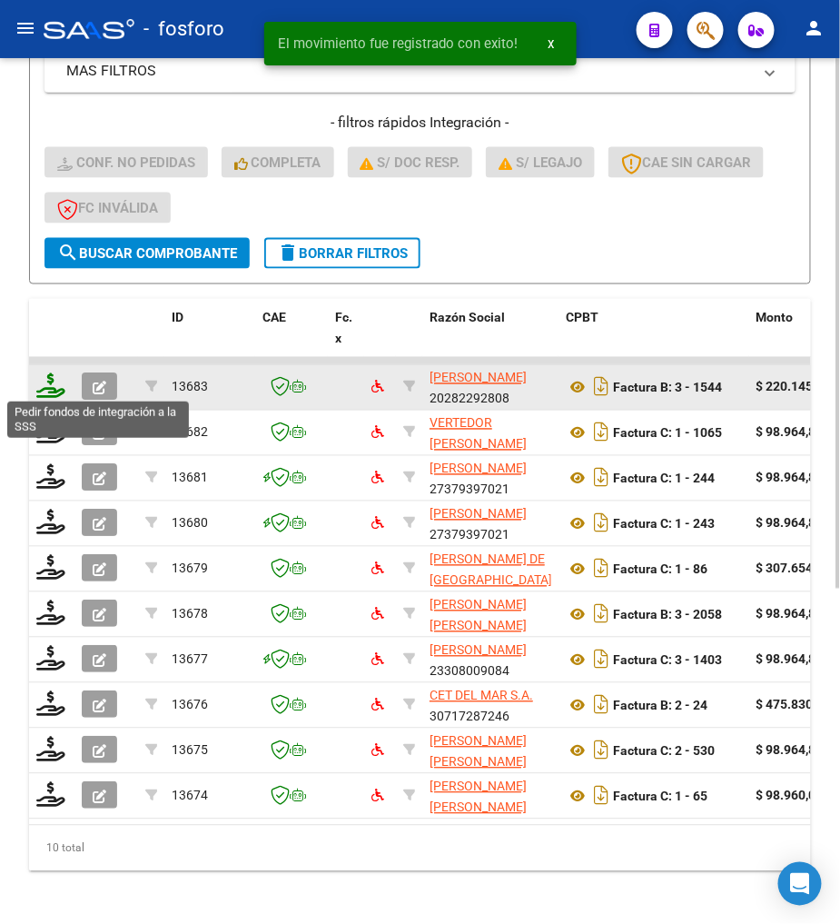
click at [45, 391] on icon at bounding box center [50, 385] width 29 height 25
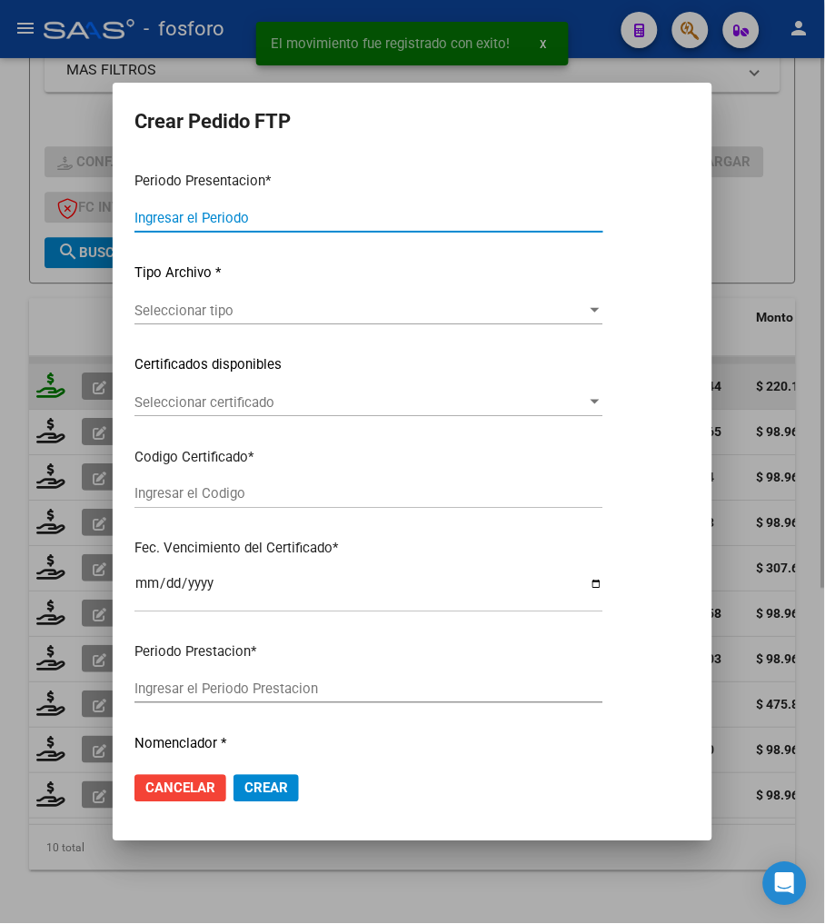
type input "202508"
type input "$ 220.145,38"
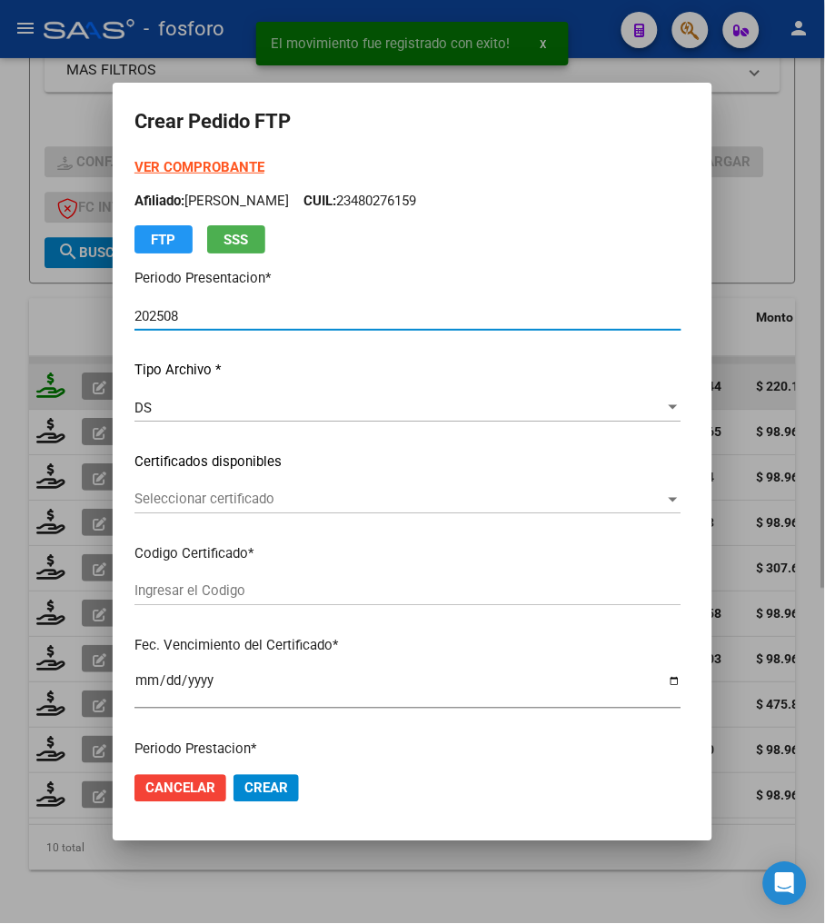
type input "ARG01000567850272025072820350728BUE10725"
type input "[DATE]"
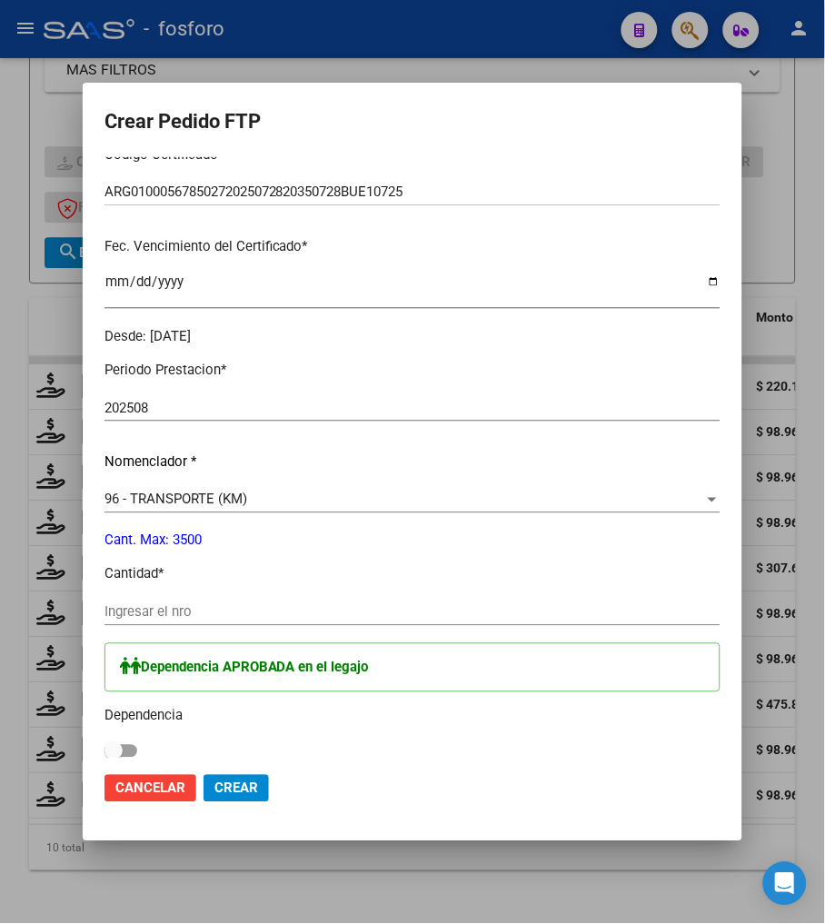
scroll to position [403, 0]
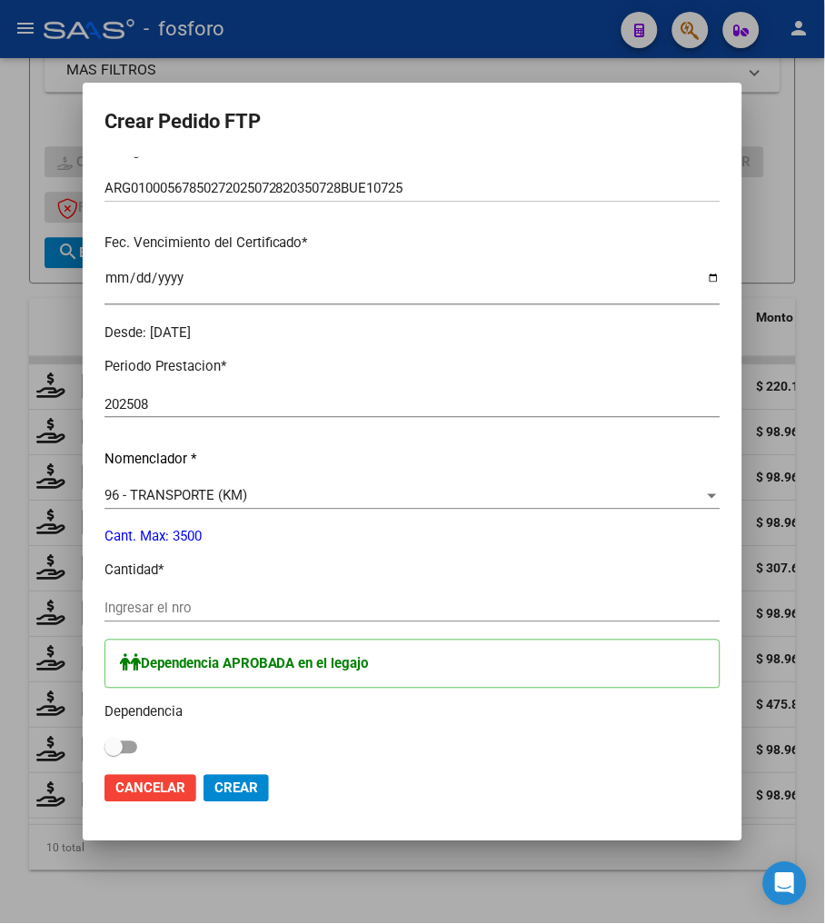
click at [109, 740] on span at bounding box center [113, 747] width 18 height 18
click at [113, 754] on input "checkbox" at bounding box center [113, 754] width 1 height 1
checkbox input "true"
click at [192, 604] on input "Ingresar el nro" at bounding box center [412, 608] width 616 height 16
click at [192, 610] on input "Ingresar el nro" at bounding box center [412, 608] width 616 height 16
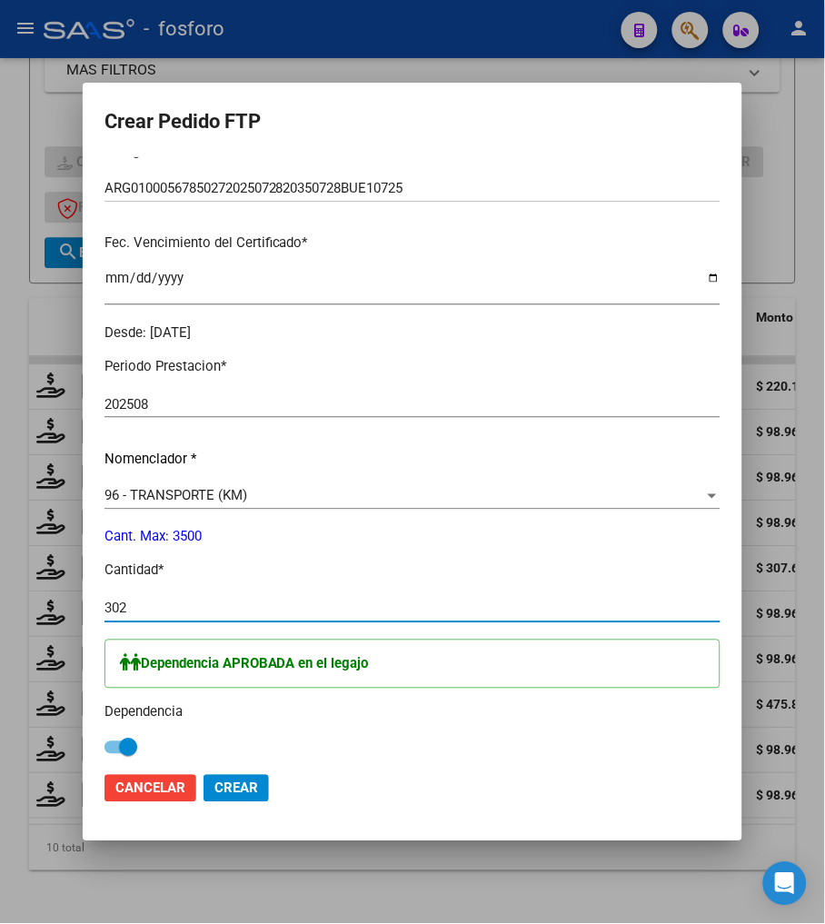
type input "302"
click at [195, 605] on input "302" at bounding box center [412, 608] width 616 height 16
click at [495, 558] on div "Periodo Prestacion * 202508 Ingresar el Periodo Prestacion Nomenclador * 96 - T…" at bounding box center [412, 780] width 616 height 877
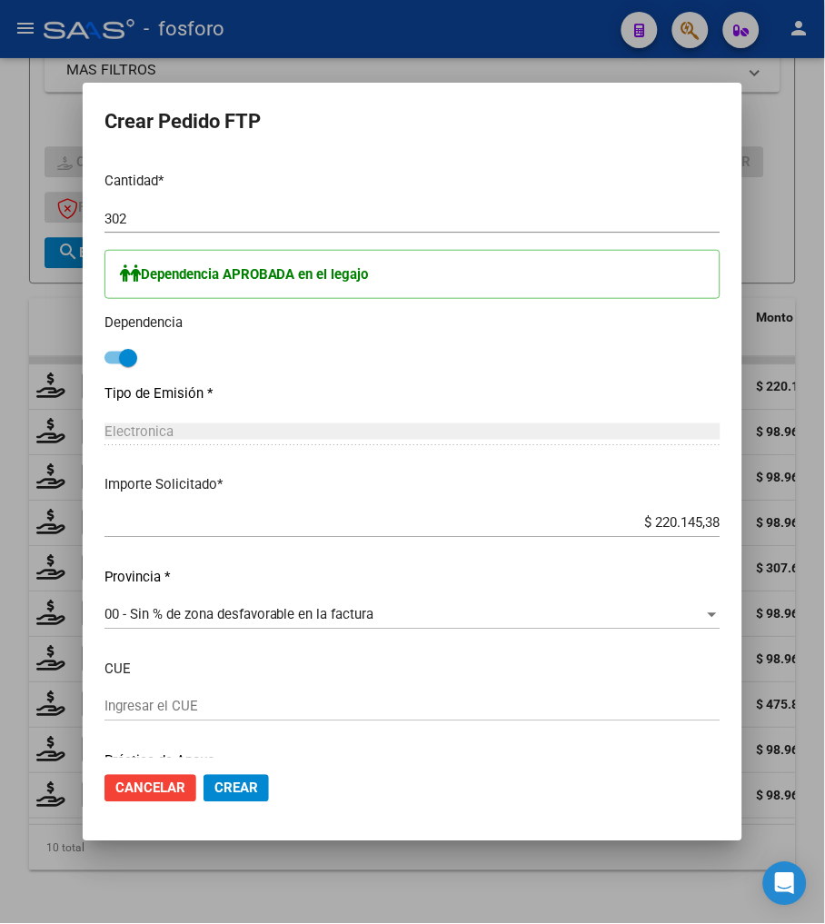
scroll to position [807, 0]
